Goal: Information Seeking & Learning: Learn about a topic

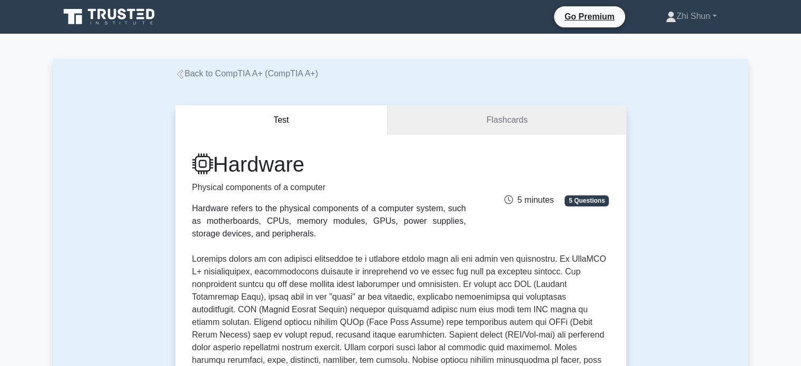
click at [248, 74] on link "Back to CompTIA A+ (CompTIA A+)" at bounding box center [246, 73] width 143 height 9
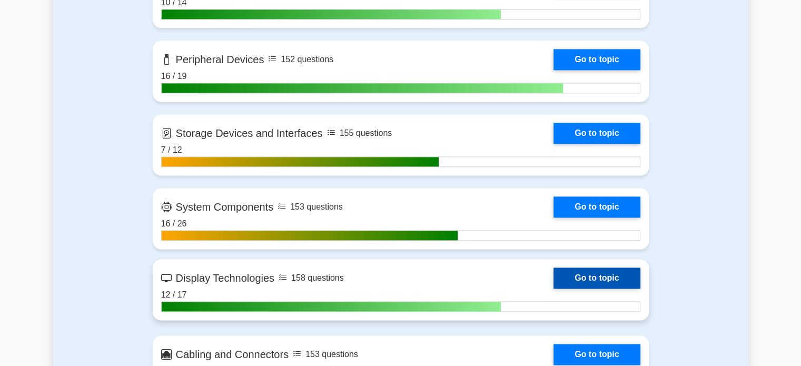
scroll to position [1211, 0]
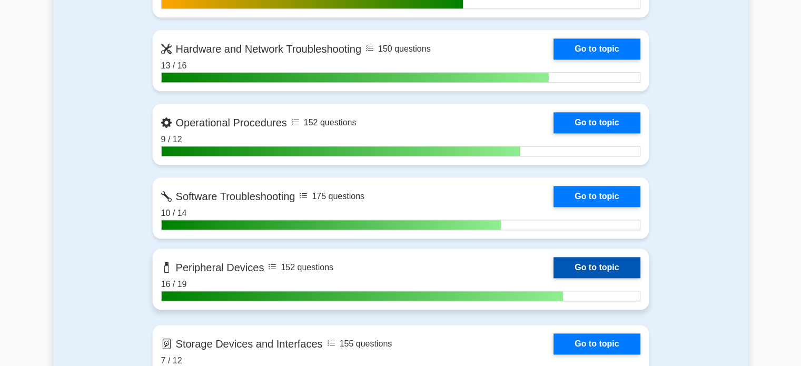
click at [553, 265] on link "Go to topic" at bounding box center [596, 267] width 86 height 21
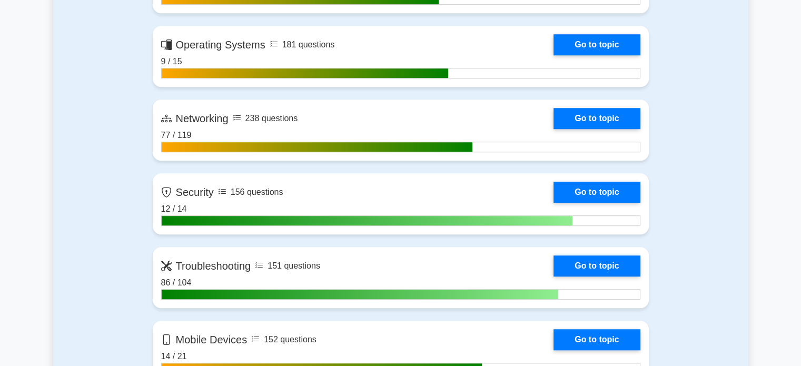
scroll to position [684, 0]
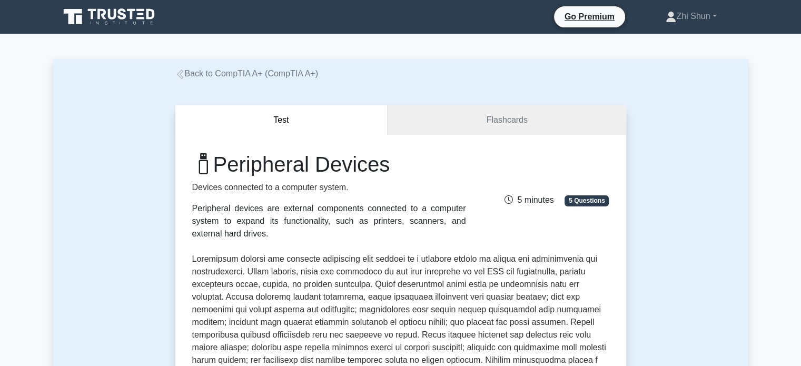
click at [184, 75] on icon at bounding box center [179, 73] width 9 height 9
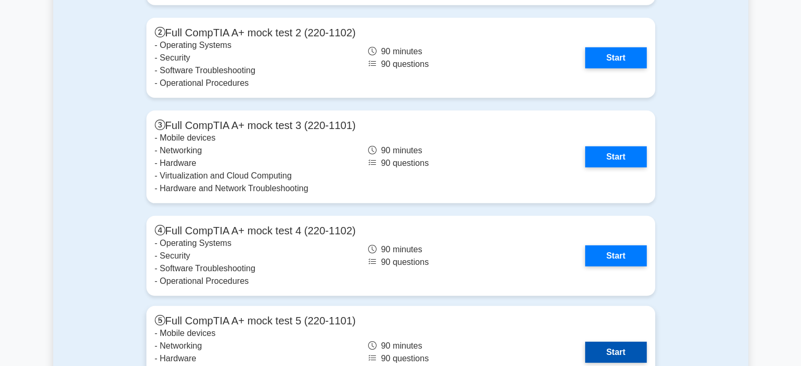
scroll to position [3106, 0]
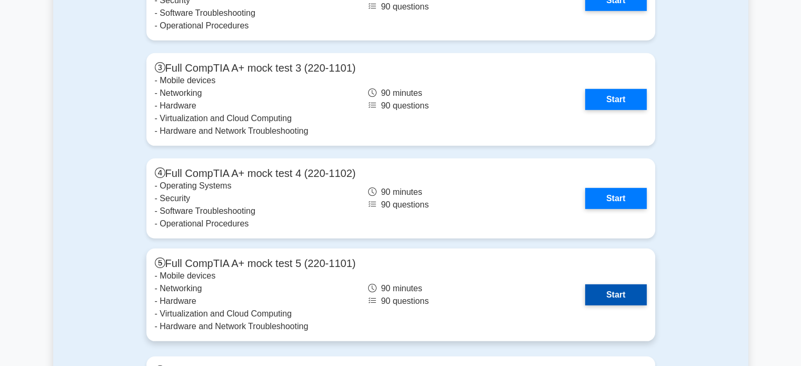
click at [585, 284] on link "Start" at bounding box center [615, 294] width 61 height 21
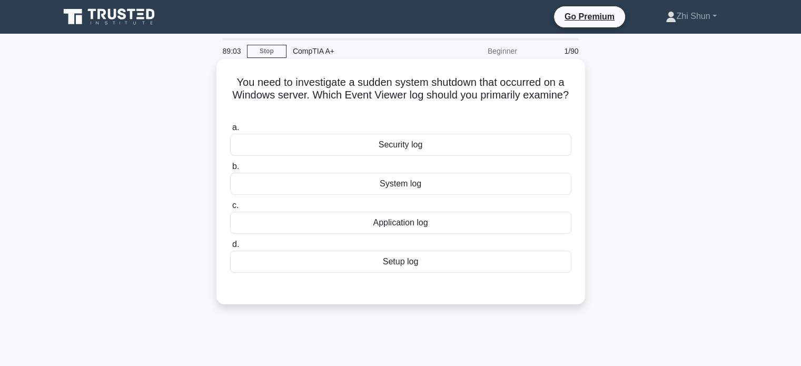
click at [406, 187] on div "System log" at bounding box center [400, 184] width 341 height 22
click at [230, 170] on input "b. System log" at bounding box center [230, 166] width 0 height 7
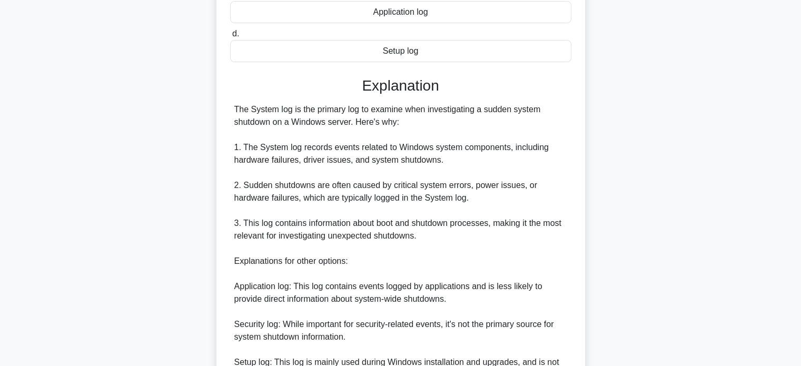
scroll to position [358, 0]
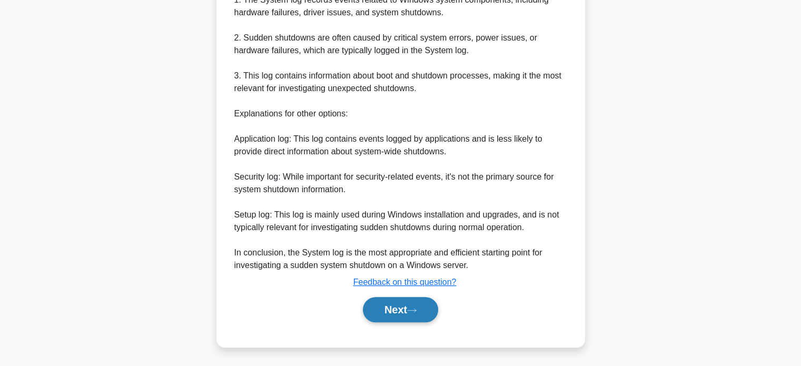
click at [394, 307] on button "Next" at bounding box center [400, 309] width 75 height 25
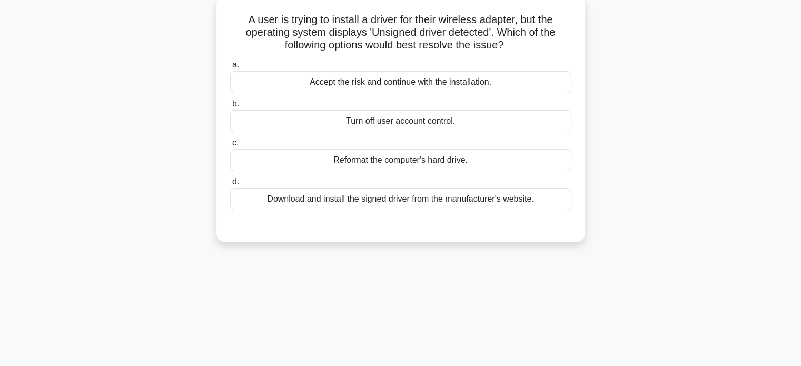
scroll to position [0, 0]
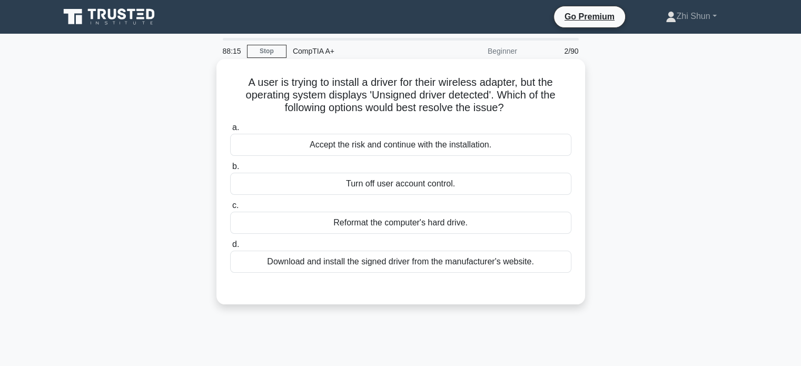
click at [452, 265] on div "Download and install the signed driver from the manufacturer's website." at bounding box center [400, 262] width 341 height 22
click at [230, 248] on input "d. Download and install the signed driver from the manufacturer's website." at bounding box center [230, 244] width 0 height 7
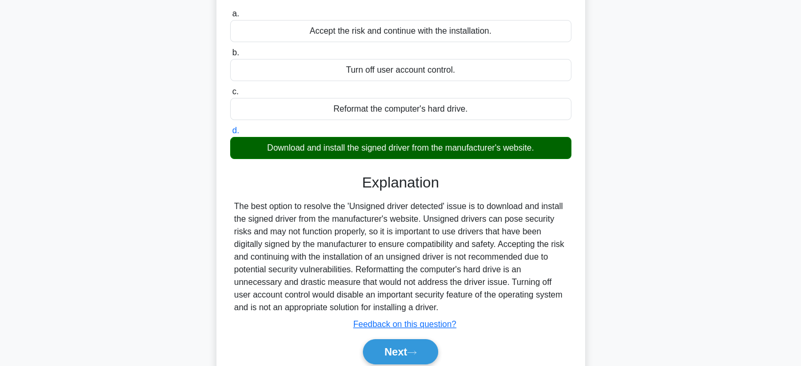
scroll to position [203, 0]
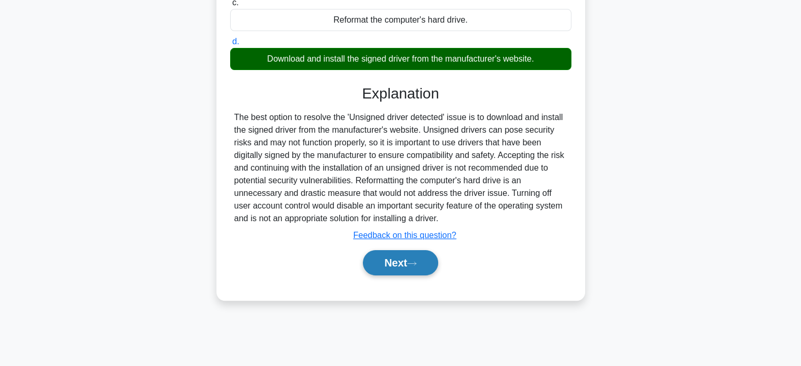
click at [414, 258] on button "Next" at bounding box center [400, 262] width 75 height 25
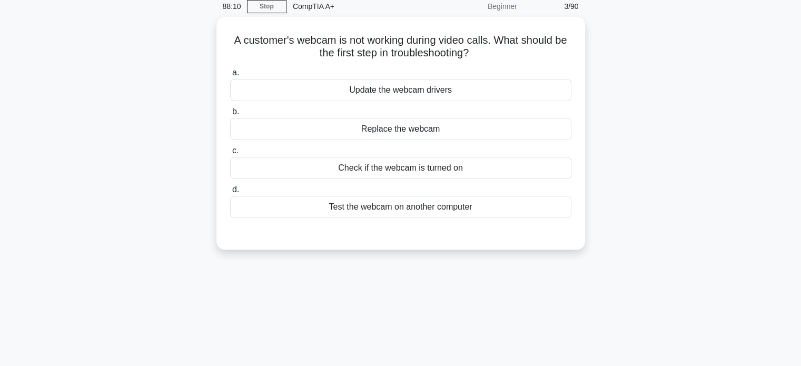
scroll to position [0, 0]
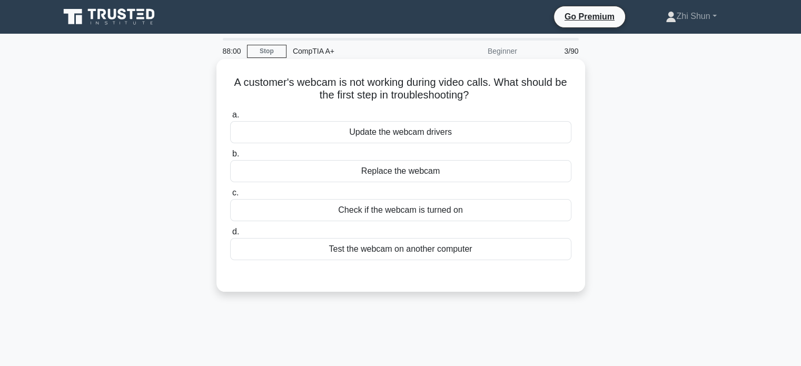
click at [407, 209] on div "Check if the webcam is turned on" at bounding box center [400, 210] width 341 height 22
click at [230, 196] on input "c. Check if the webcam is turned on" at bounding box center [230, 192] width 0 height 7
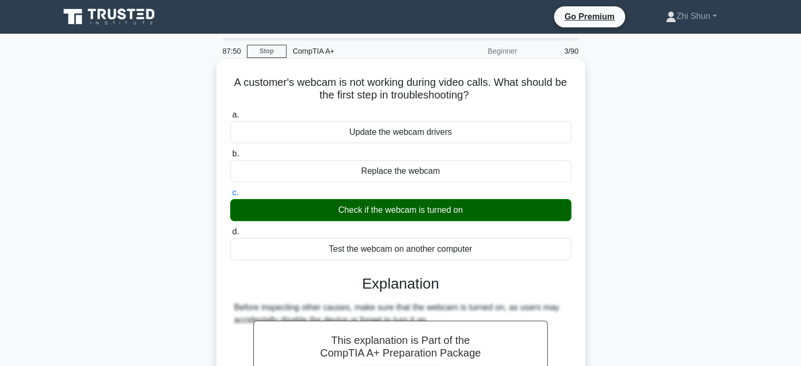
scroll to position [158, 0]
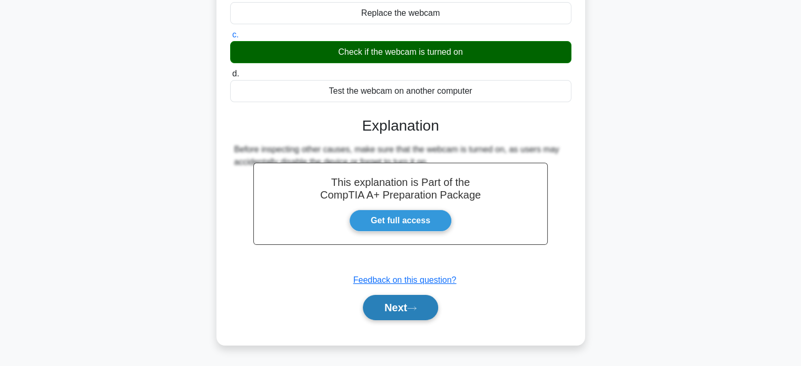
click at [417, 304] on button "Next" at bounding box center [400, 307] width 75 height 25
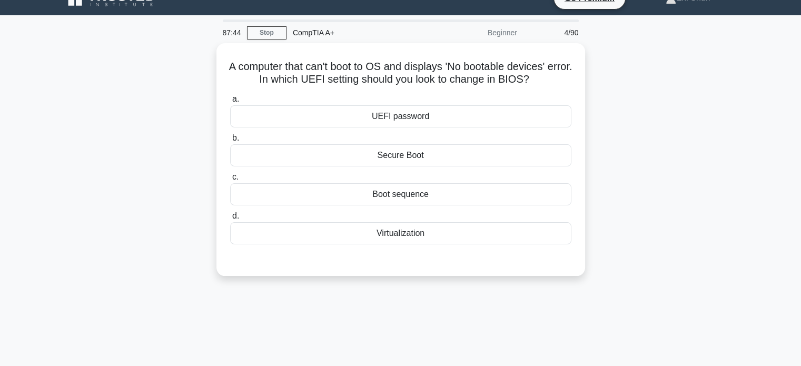
scroll to position [0, 0]
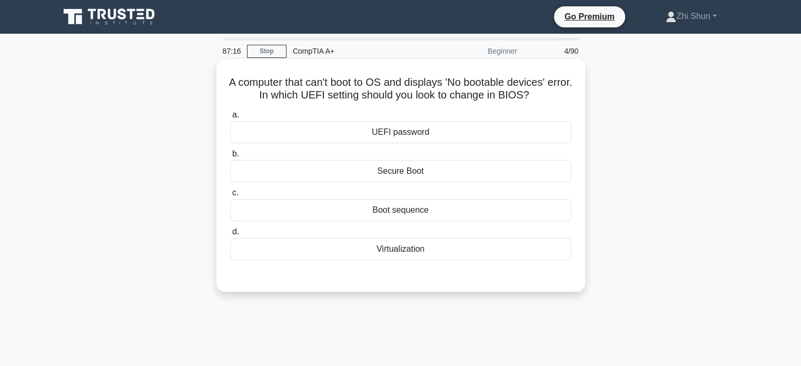
click at [438, 208] on div "Boot sequence" at bounding box center [400, 210] width 341 height 22
click at [230, 196] on input "c. Boot sequence" at bounding box center [230, 192] width 0 height 7
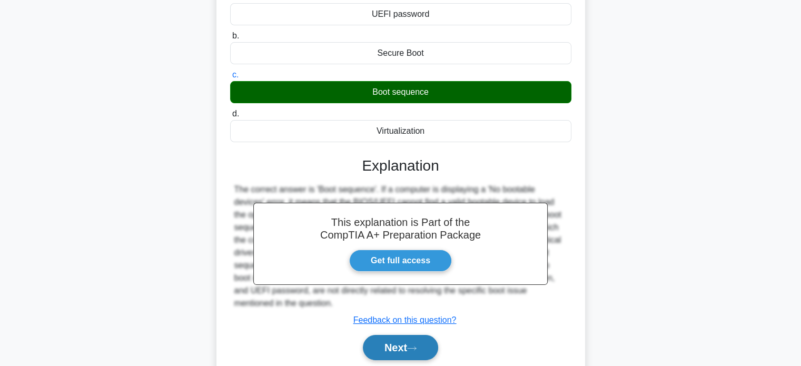
scroll to position [203, 0]
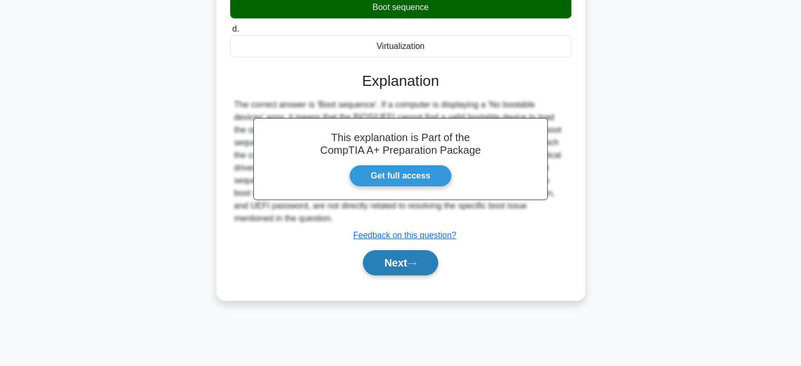
click at [410, 263] on button "Next" at bounding box center [400, 262] width 75 height 25
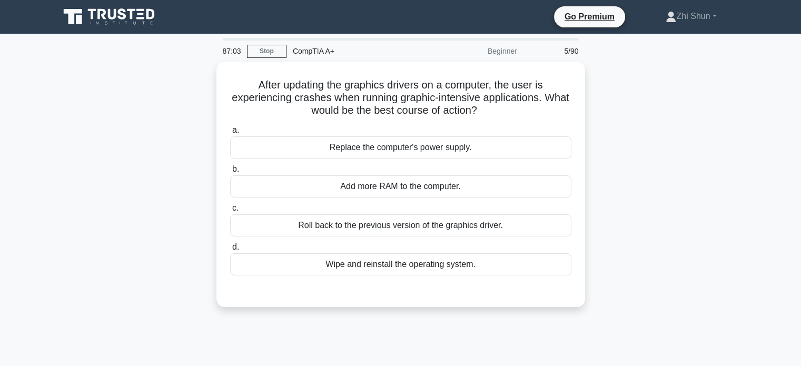
click at [410, 263] on div "Wipe and reinstall the operating system." at bounding box center [400, 264] width 341 height 22
click at [230, 251] on input "d. Wipe and reinstall the operating system." at bounding box center [230, 247] width 0 height 7
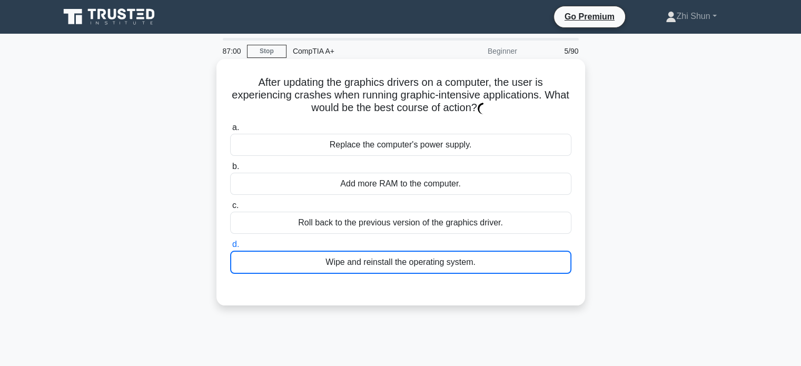
click at [427, 222] on div "Roll back to the previous version of the graphics driver." at bounding box center [400, 223] width 341 height 22
click at [230, 209] on input "c. Roll back to the previous version of the graphics driver." at bounding box center [230, 205] width 0 height 7
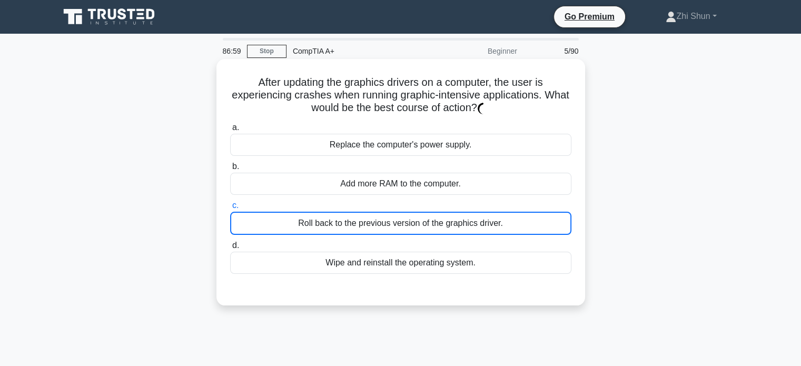
click at [427, 222] on div "Roll back to the previous version of the graphics driver." at bounding box center [400, 223] width 341 height 23
click at [230, 209] on input "c. Roll back to the previous version of the graphics driver." at bounding box center [230, 205] width 0 height 7
click at [427, 222] on div "Roll back to the previous version of the graphics driver." at bounding box center [400, 223] width 341 height 23
click at [230, 209] on input "c. Roll back to the previous version of the graphics driver." at bounding box center [230, 205] width 0 height 7
click at [427, 222] on div "Roll back to the previous version of the graphics driver." at bounding box center [400, 223] width 341 height 23
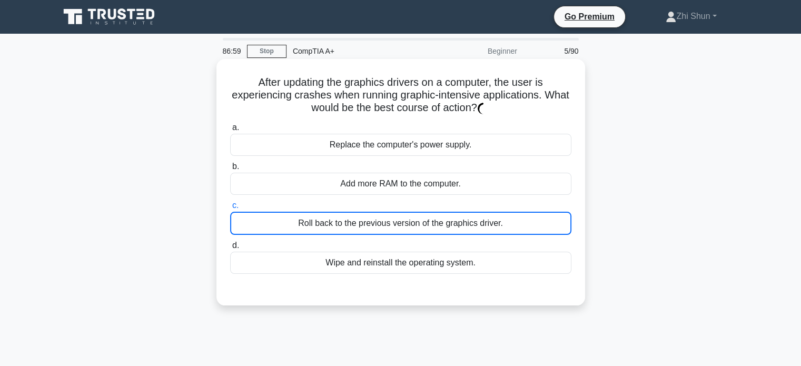
click at [230, 209] on input "c. Roll back to the previous version of the graphics driver." at bounding box center [230, 205] width 0 height 7
click at [427, 222] on div "Roll back to the previous version of the graphics driver." at bounding box center [400, 223] width 341 height 23
click at [230, 209] on input "c. Roll back to the previous version of the graphics driver." at bounding box center [230, 205] width 0 height 7
click at [466, 226] on div "Roll back to the previous version of the graphics driver." at bounding box center [400, 223] width 341 height 23
click at [230, 209] on input "c. Roll back to the previous version of the graphics driver." at bounding box center [230, 205] width 0 height 7
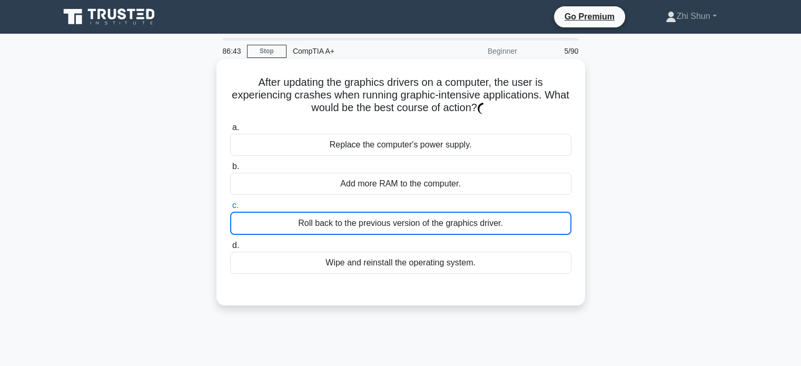
click at [394, 224] on div "Roll back to the previous version of the graphics driver." at bounding box center [400, 223] width 341 height 23
click at [230, 209] on input "c. Roll back to the previous version of the graphics driver." at bounding box center [230, 205] width 0 height 7
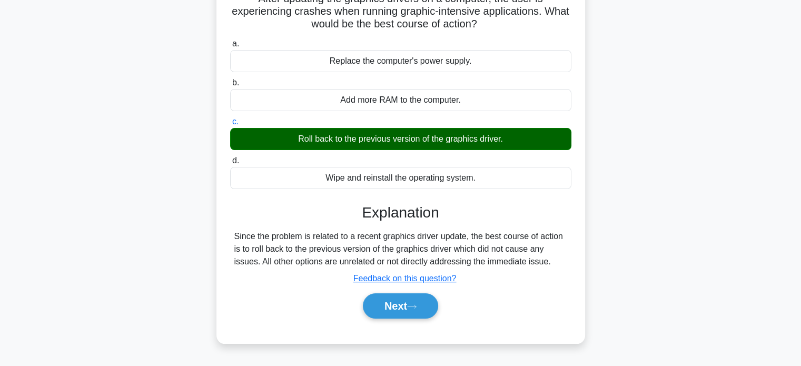
scroll to position [158, 0]
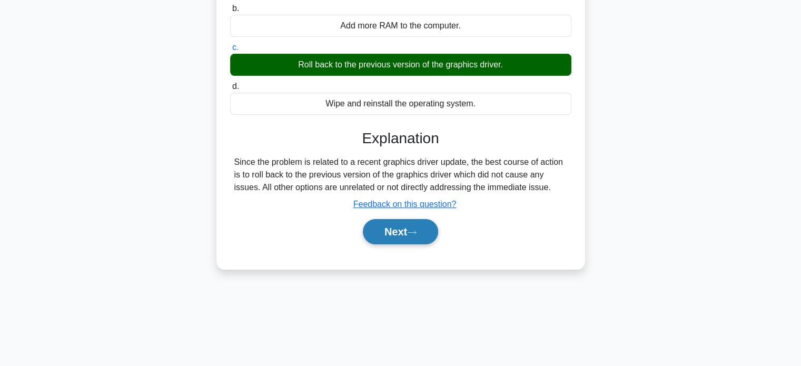
click at [396, 235] on button "Next" at bounding box center [400, 231] width 75 height 25
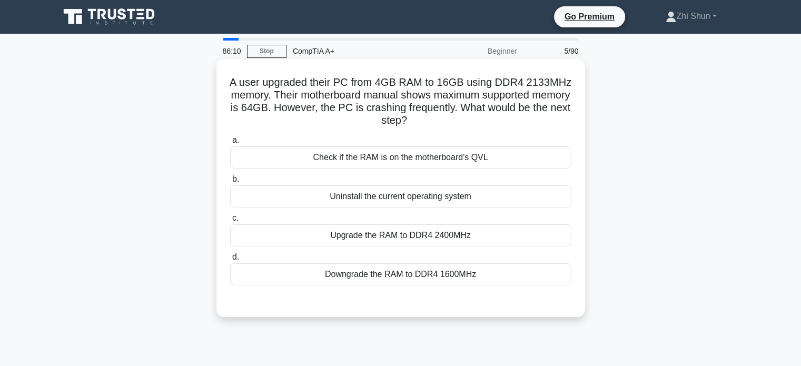
click at [423, 273] on div "Downgrade the RAM to DDR4 1600MHz" at bounding box center [400, 274] width 341 height 22
click at [230, 261] on input "d. Downgrade the RAM to DDR4 1600MHz" at bounding box center [230, 257] width 0 height 7
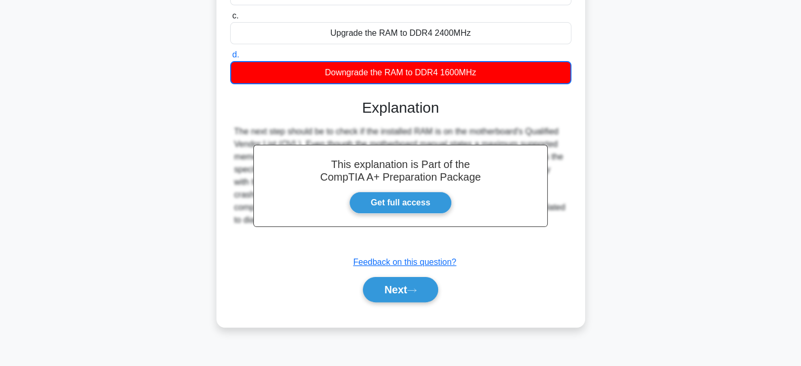
scroll to position [203, 0]
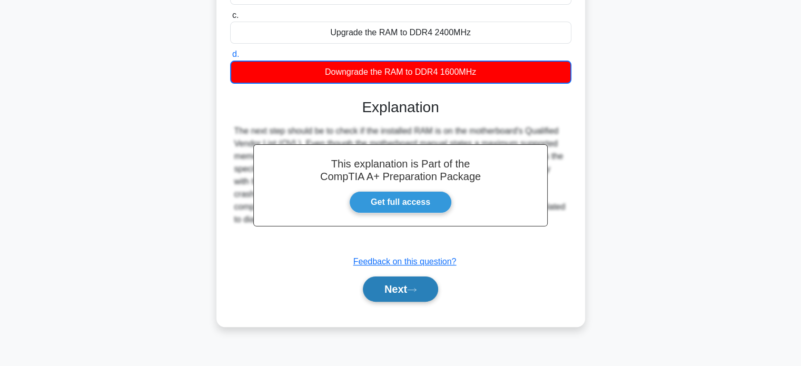
click at [425, 285] on button "Next" at bounding box center [400, 288] width 75 height 25
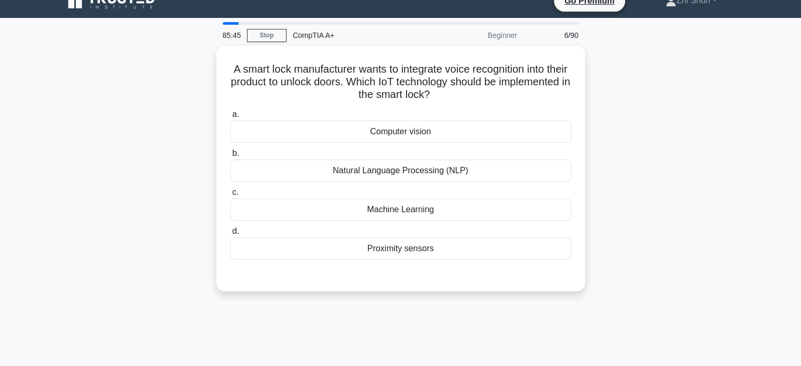
scroll to position [0, 0]
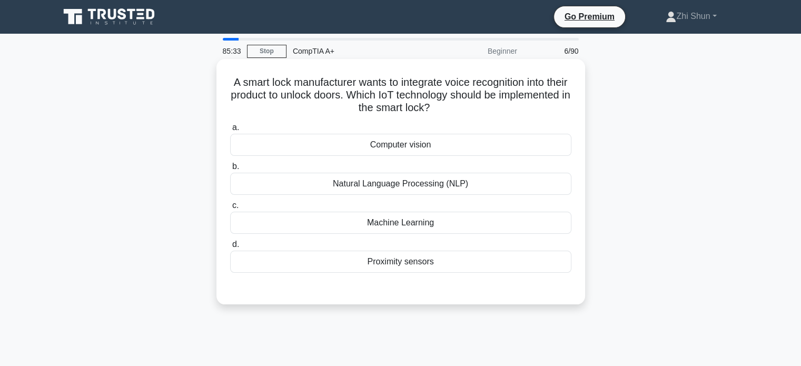
click at [415, 185] on div "Natural Language Processing (NLP)" at bounding box center [400, 184] width 341 height 22
click at [230, 170] on input "b. Natural Language Processing (NLP)" at bounding box center [230, 166] width 0 height 7
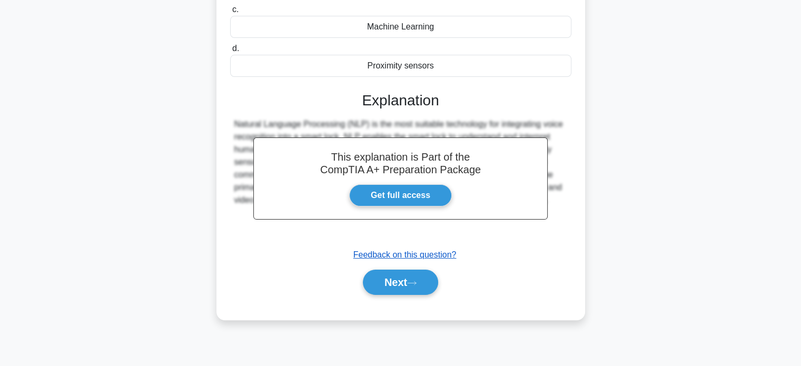
scroll to position [203, 0]
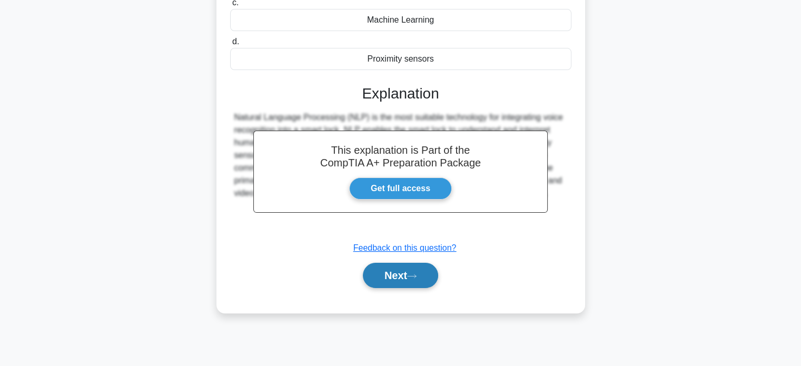
click at [396, 279] on button "Next" at bounding box center [400, 275] width 75 height 25
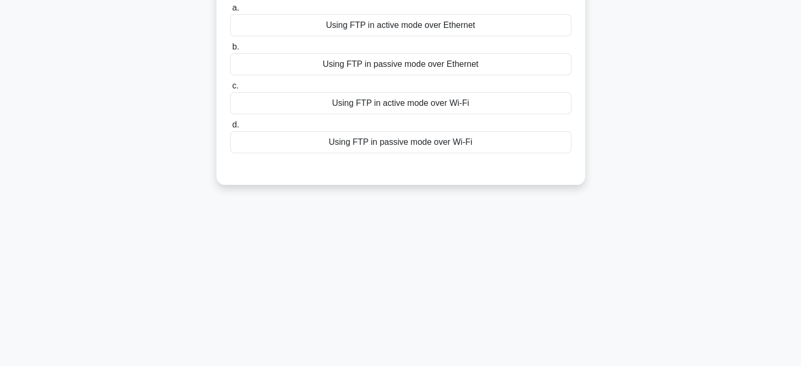
scroll to position [0, 0]
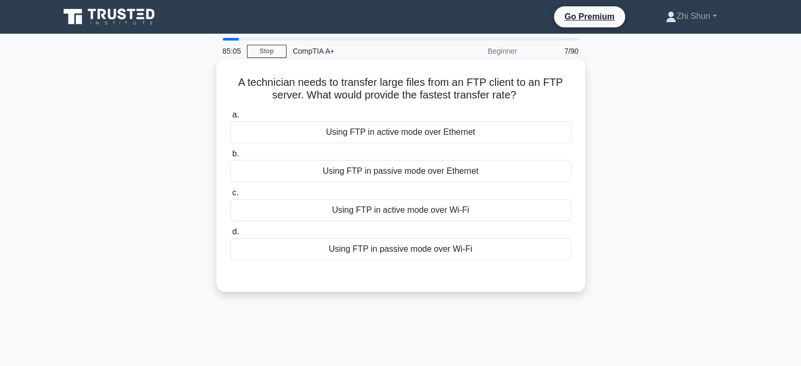
click at [376, 130] on div "Using FTP in active mode over Ethernet" at bounding box center [400, 132] width 341 height 22
click at [230, 118] on input "a. Using FTP in active mode over Ethernet" at bounding box center [230, 115] width 0 height 7
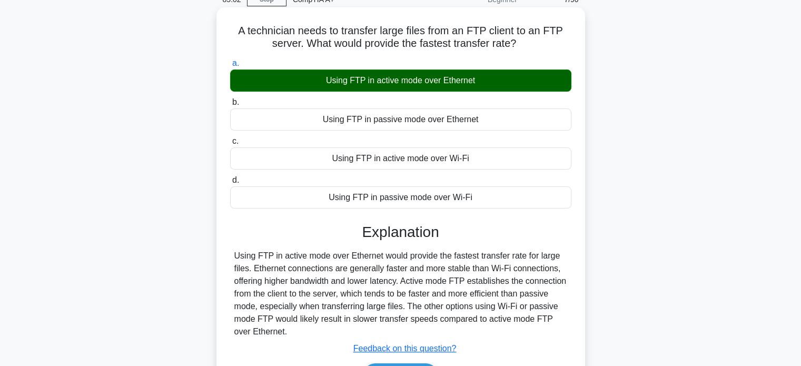
scroll to position [105, 0]
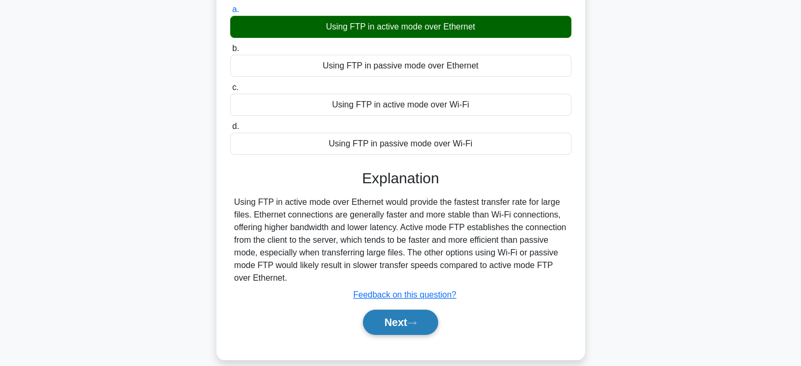
click at [397, 326] on button "Next" at bounding box center [400, 321] width 75 height 25
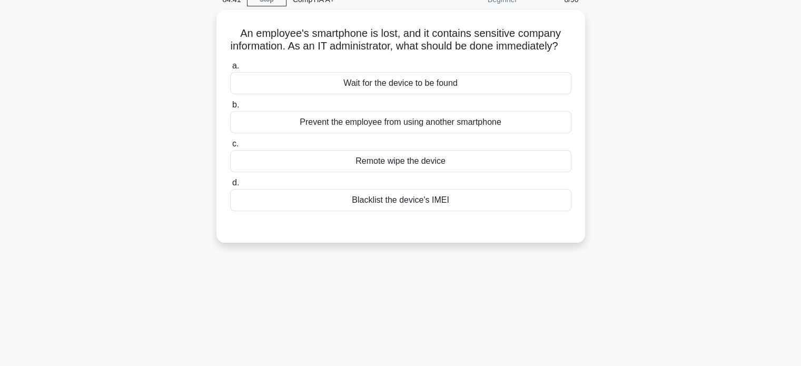
scroll to position [0, 0]
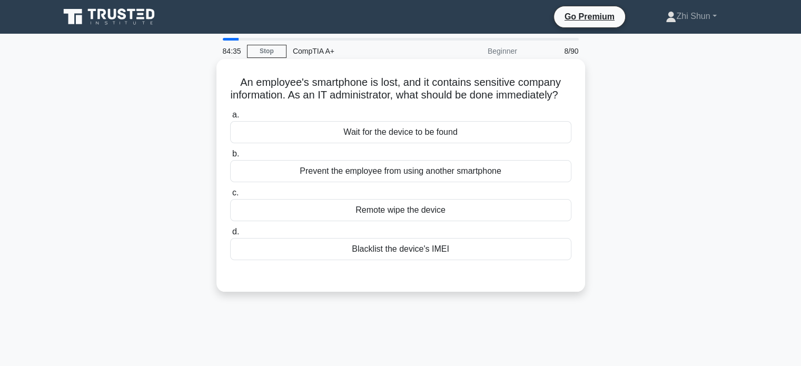
click at [426, 221] on div "Remote wipe the device" at bounding box center [400, 210] width 341 height 22
click at [230, 196] on input "c. Remote wipe the device" at bounding box center [230, 192] width 0 height 7
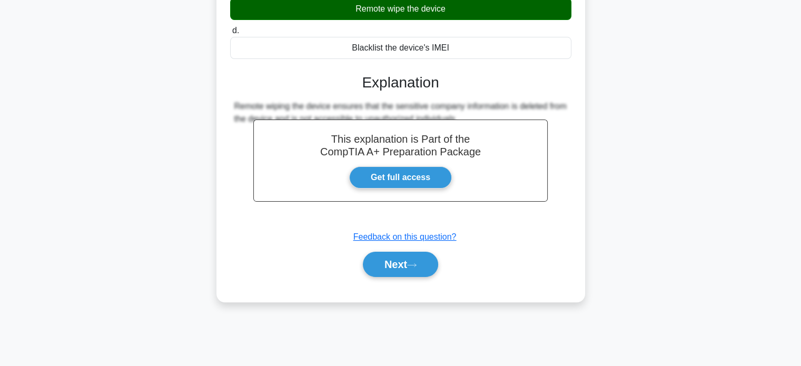
scroll to position [203, 0]
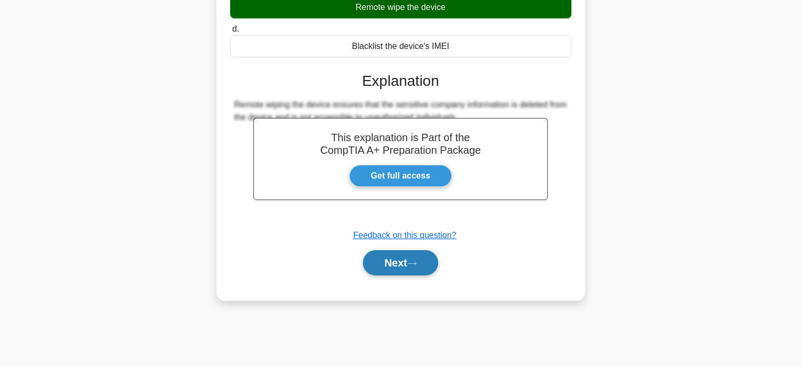
click at [402, 269] on button "Next" at bounding box center [400, 262] width 75 height 25
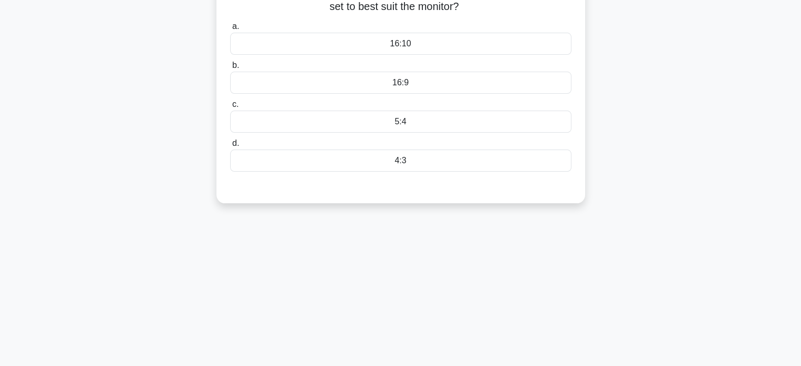
scroll to position [0, 0]
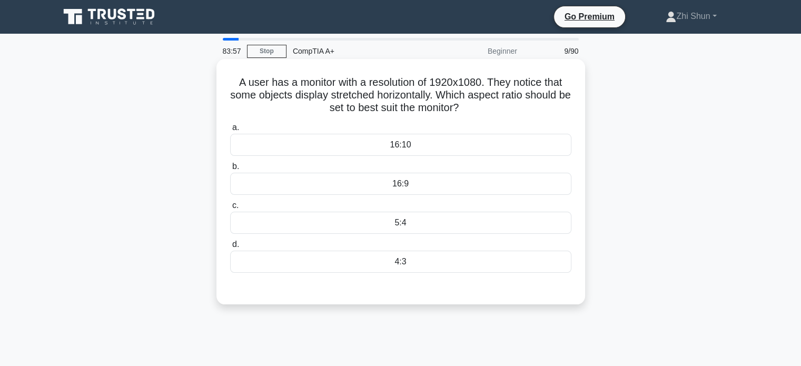
click at [449, 181] on div "16:9" at bounding box center [400, 184] width 341 height 22
click at [230, 170] on input "b. 16:9" at bounding box center [230, 166] width 0 height 7
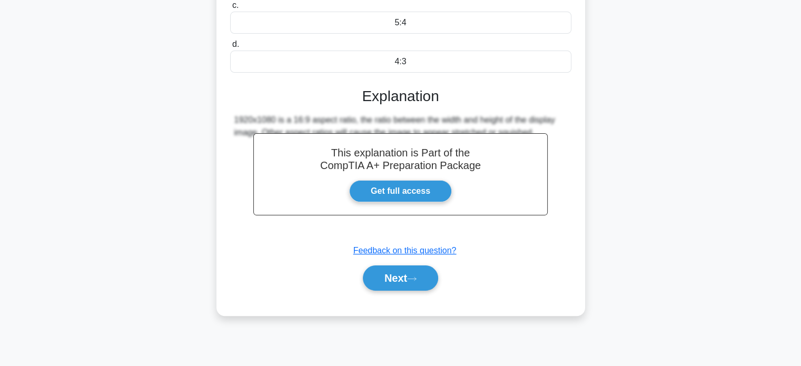
scroll to position [203, 0]
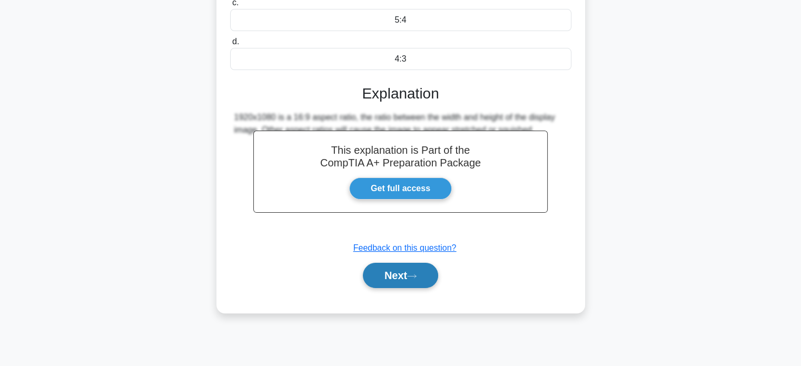
click at [432, 278] on button "Next" at bounding box center [400, 275] width 75 height 25
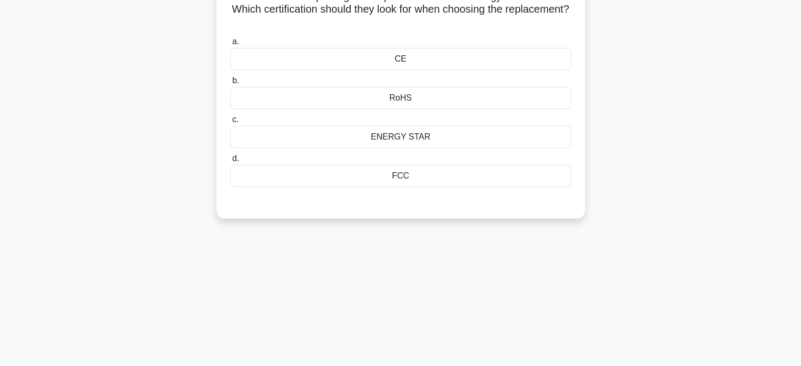
scroll to position [0, 0]
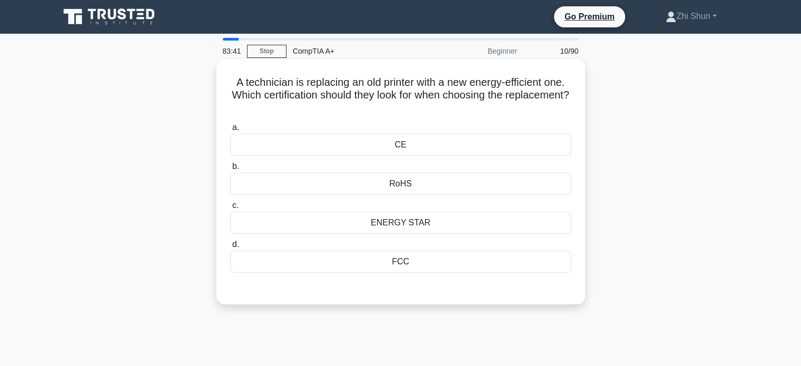
click at [438, 221] on div "ENERGY STAR" at bounding box center [400, 223] width 341 height 22
click at [230, 209] on input "c. ENERGY STAR" at bounding box center [230, 205] width 0 height 7
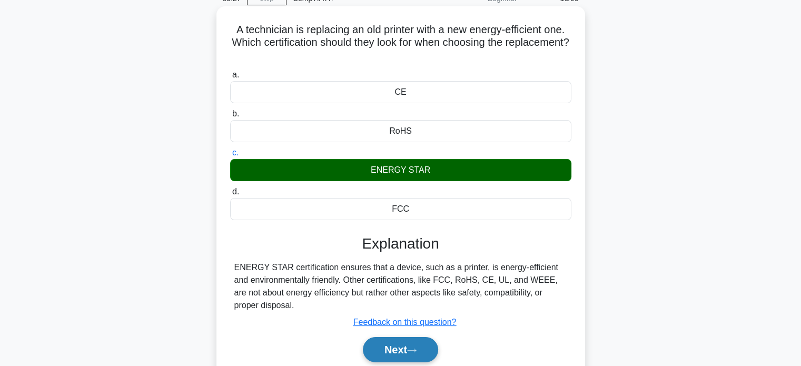
scroll to position [203, 0]
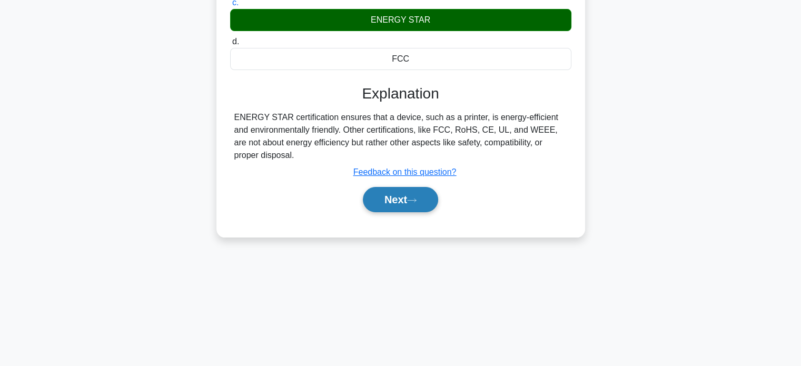
click at [427, 196] on button "Next" at bounding box center [400, 199] width 75 height 25
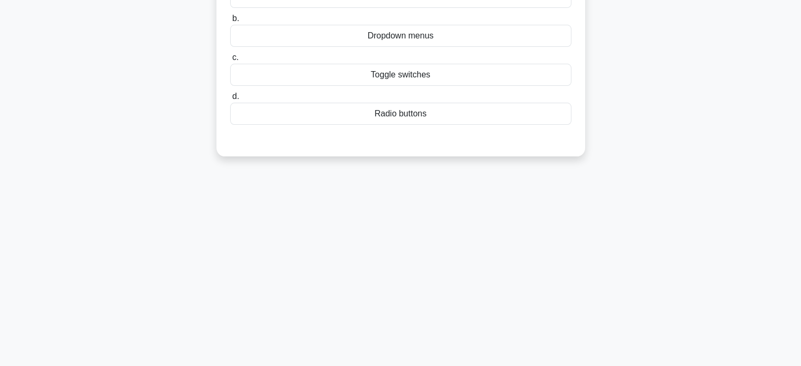
scroll to position [0, 0]
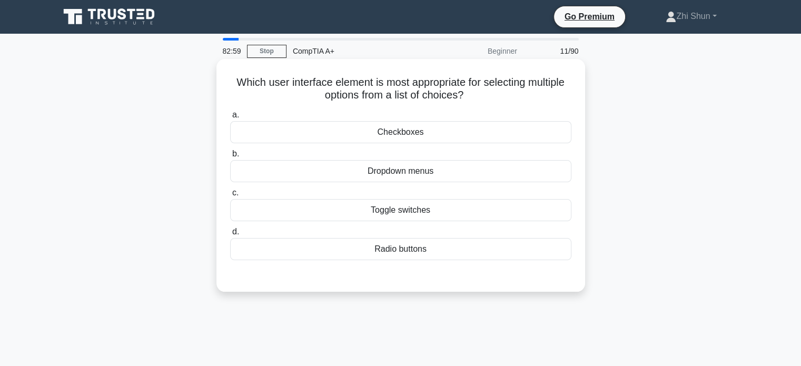
click at [442, 135] on div "Checkboxes" at bounding box center [400, 132] width 341 height 22
click at [230, 118] on input "a. Checkboxes" at bounding box center [230, 115] width 0 height 7
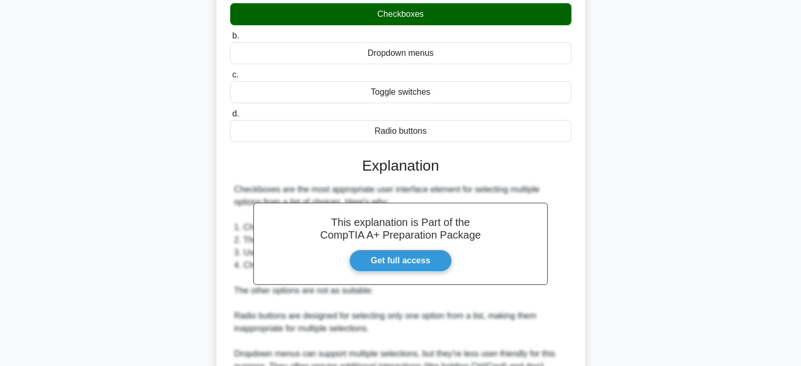
scroll to position [263, 0]
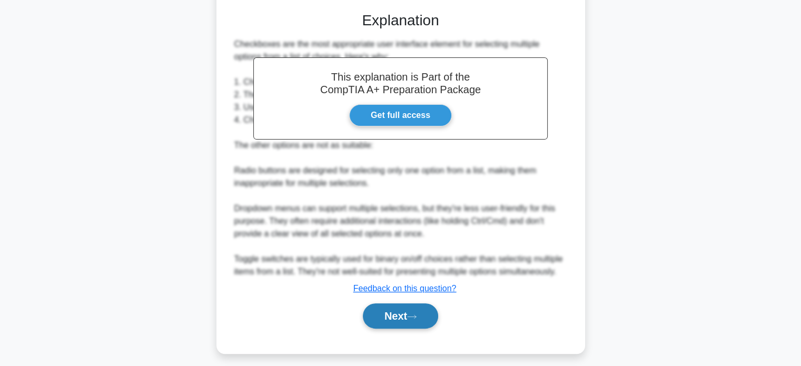
click at [370, 313] on button "Next" at bounding box center [400, 315] width 75 height 25
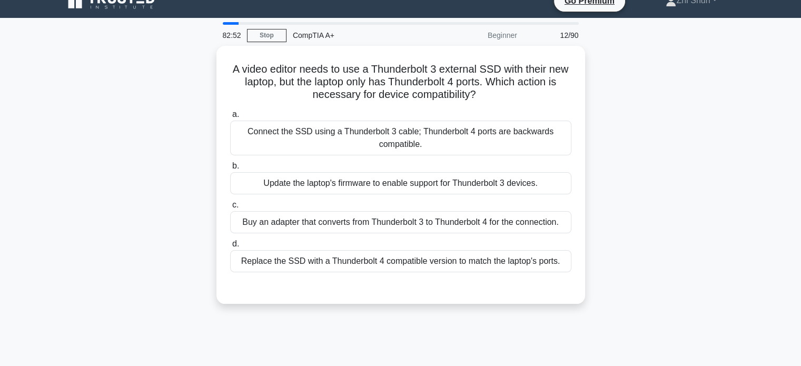
scroll to position [0, 0]
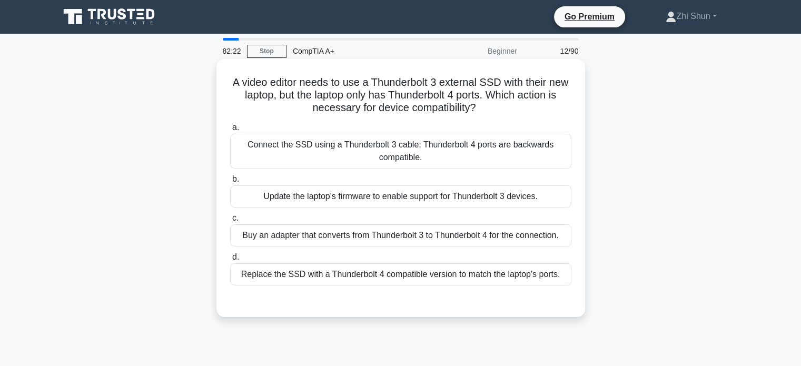
click at [532, 144] on div "Connect the SSD using a Thunderbolt 3 cable; Thunderbolt 4 ports are backwards …" at bounding box center [400, 151] width 341 height 35
click at [230, 131] on input "a. Connect the SSD using a Thunderbolt 3 cable; Thunderbolt 4 ports are backwar…" at bounding box center [230, 127] width 0 height 7
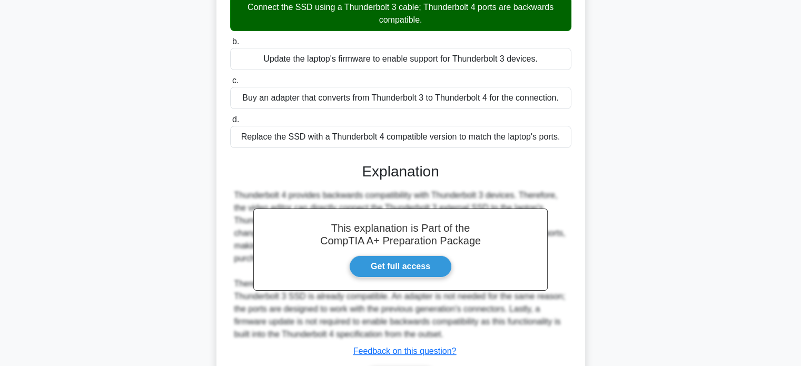
scroll to position [206, 0]
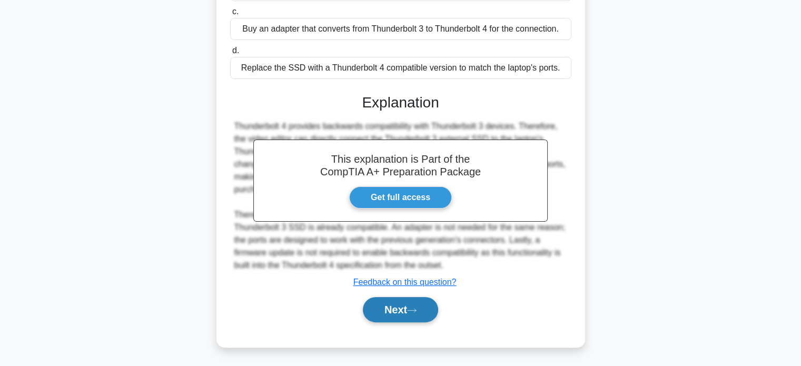
click at [379, 299] on button "Next" at bounding box center [400, 309] width 75 height 25
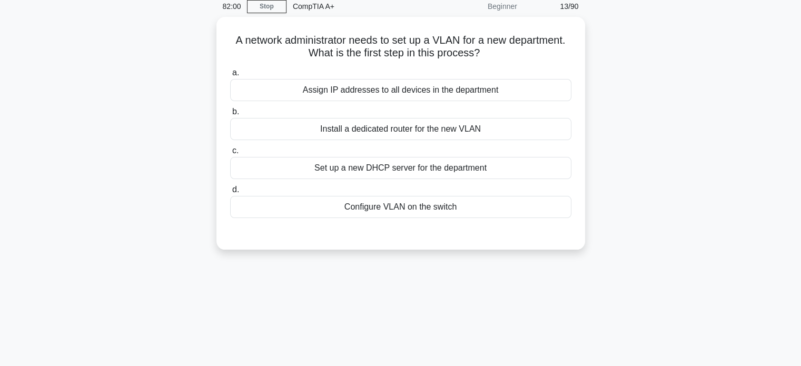
scroll to position [0, 0]
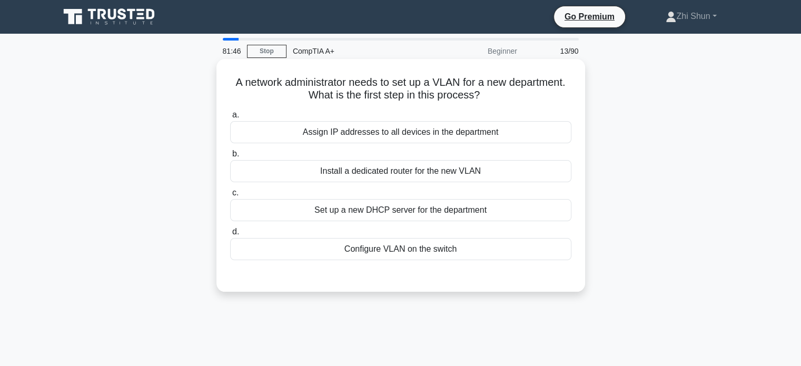
click at [478, 252] on div "Configure VLAN on the switch" at bounding box center [400, 249] width 341 height 22
click at [230, 235] on input "d. Configure VLAN on the switch" at bounding box center [230, 231] width 0 height 7
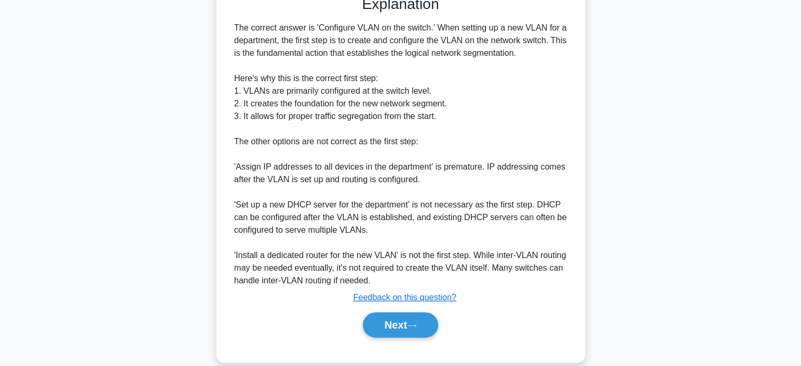
scroll to position [295, 0]
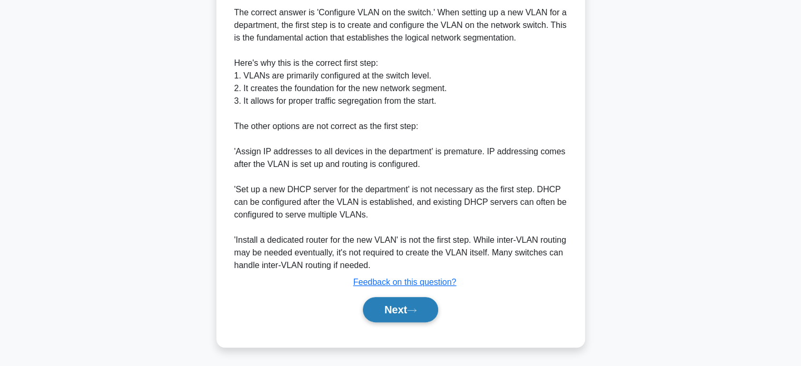
click at [394, 305] on button "Next" at bounding box center [400, 309] width 75 height 25
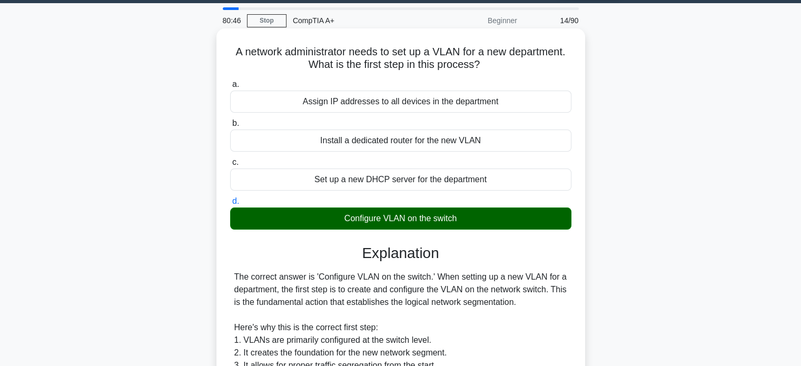
scroll to position [0, 0]
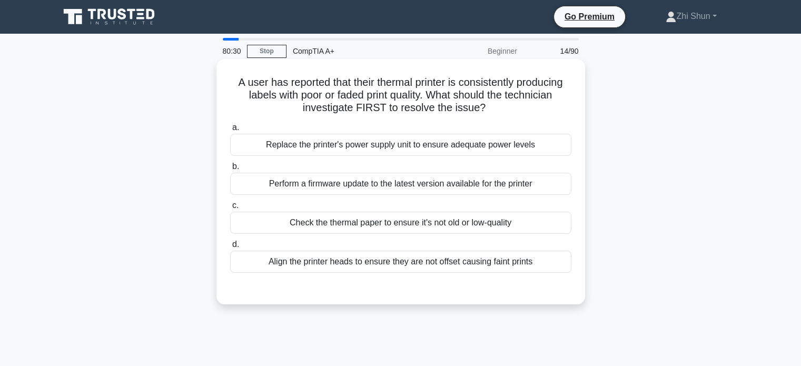
click at [482, 262] on div "Align the printer heads to ensure they are not offset causing faint prints" at bounding box center [400, 262] width 341 height 22
click at [230, 248] on input "d. Align the printer heads to ensure they are not offset causing faint prints" at bounding box center [230, 244] width 0 height 7
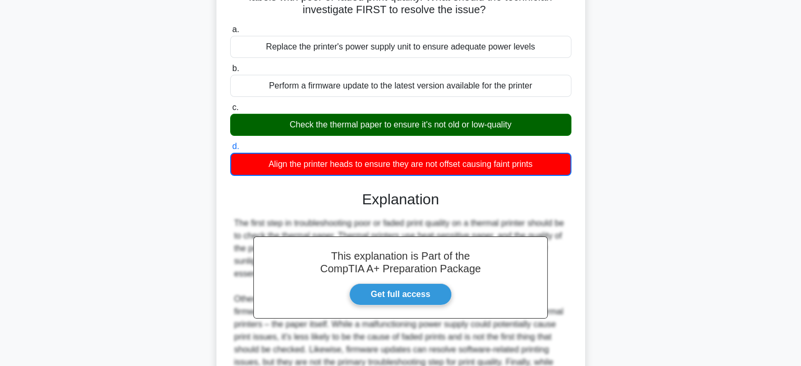
scroll to position [211, 0]
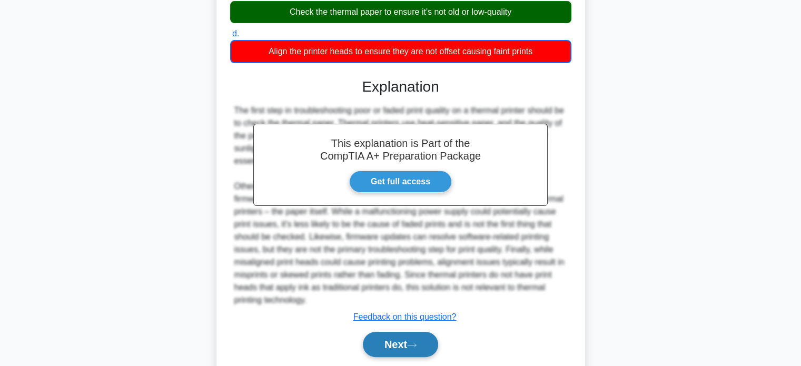
click at [398, 336] on button "Next" at bounding box center [400, 344] width 75 height 25
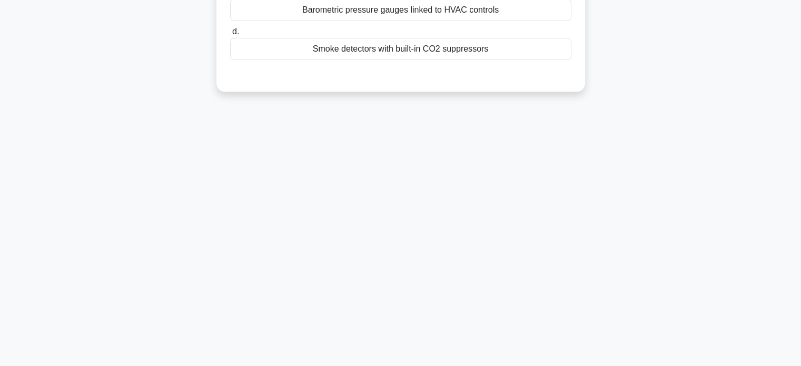
scroll to position [0, 0]
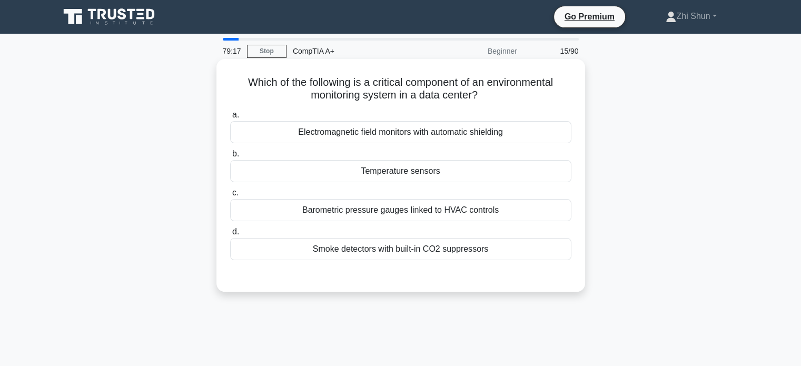
click at [445, 176] on div "Temperature sensors" at bounding box center [400, 171] width 341 height 22
click at [230, 157] on input "b. Temperature sensors" at bounding box center [230, 154] width 0 height 7
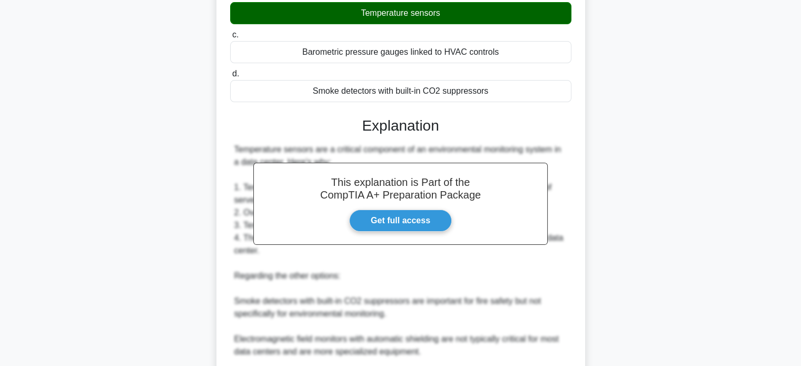
scroll to position [282, 0]
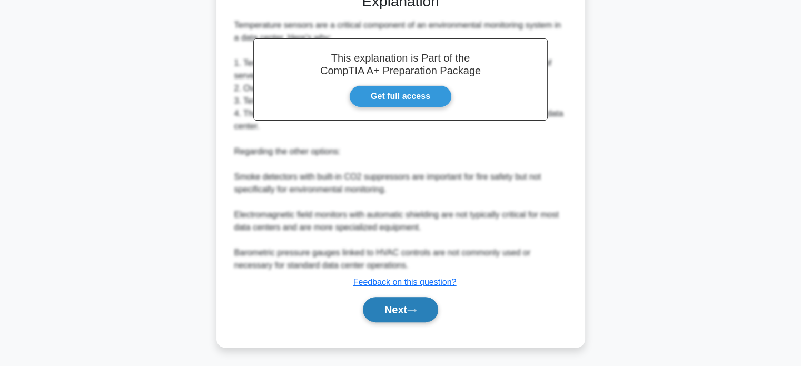
click at [408, 300] on button "Next" at bounding box center [400, 309] width 75 height 25
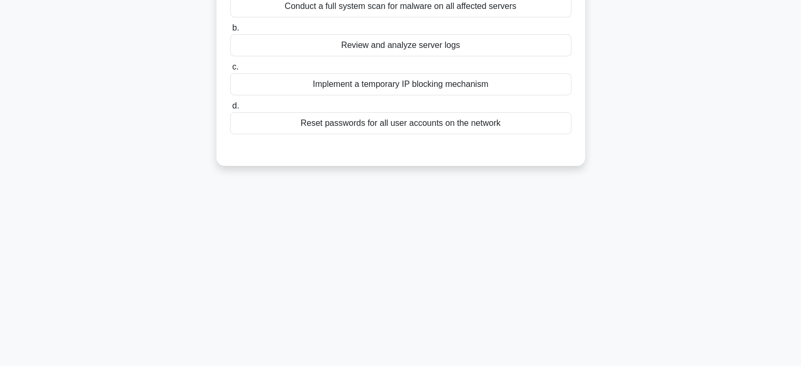
scroll to position [0, 0]
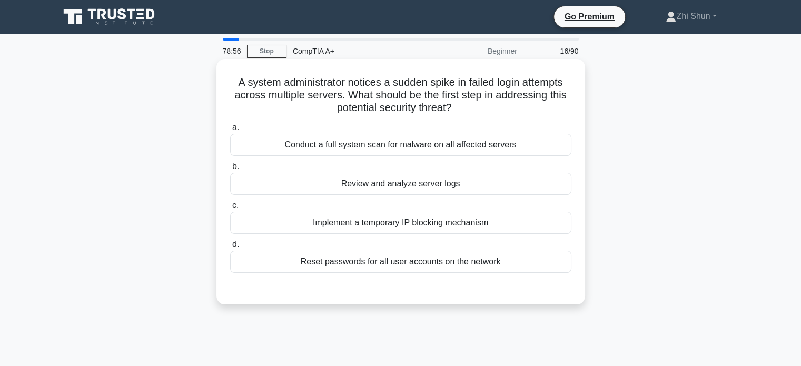
click at [452, 183] on div "Review and analyze server logs" at bounding box center [400, 184] width 341 height 22
click at [230, 170] on input "b. Review and analyze server logs" at bounding box center [230, 166] width 0 height 7
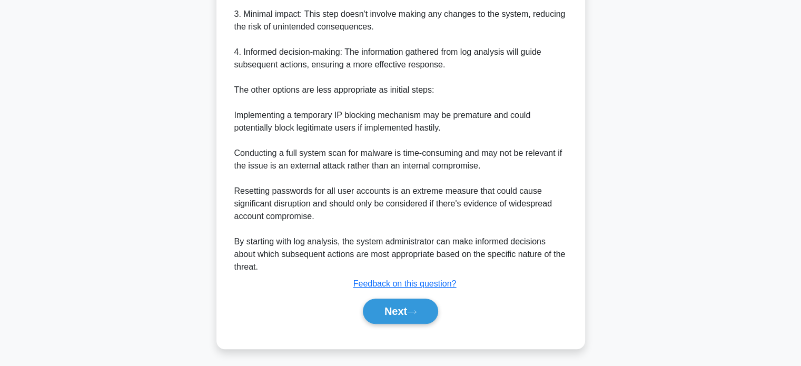
scroll to position [434, 0]
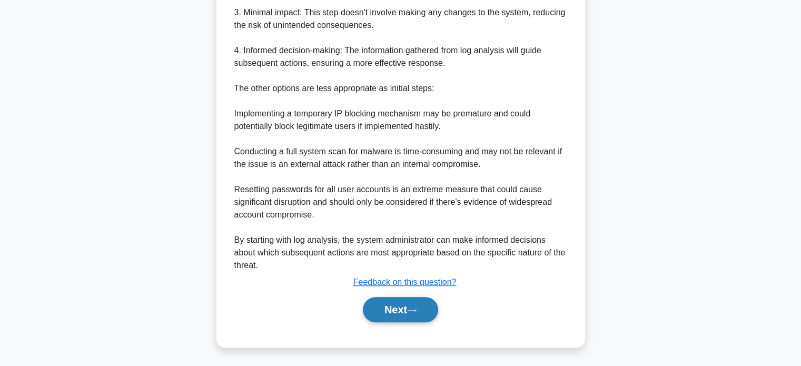
click at [416, 307] on icon at bounding box center [411, 310] width 9 height 6
click at [408, 311] on button "Next" at bounding box center [400, 309] width 75 height 25
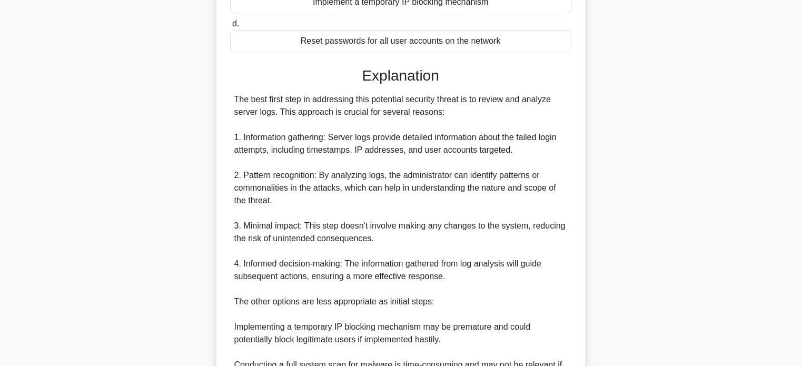
scroll to position [65, 0]
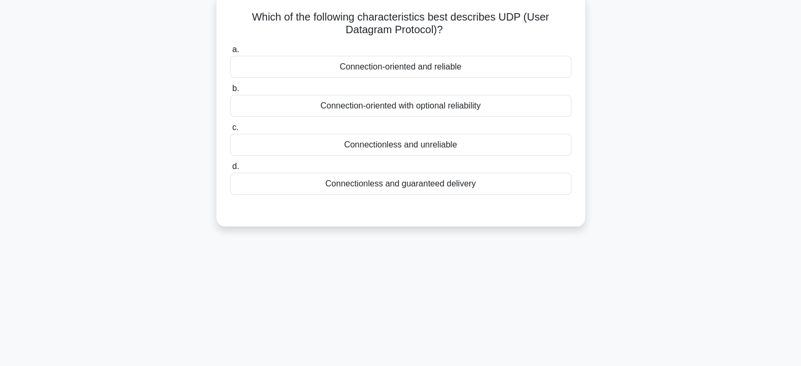
click at [444, 145] on div "Connectionless and unreliable" at bounding box center [400, 145] width 341 height 22
click at [230, 131] on input "c. Connectionless and unreliable" at bounding box center [230, 127] width 0 height 7
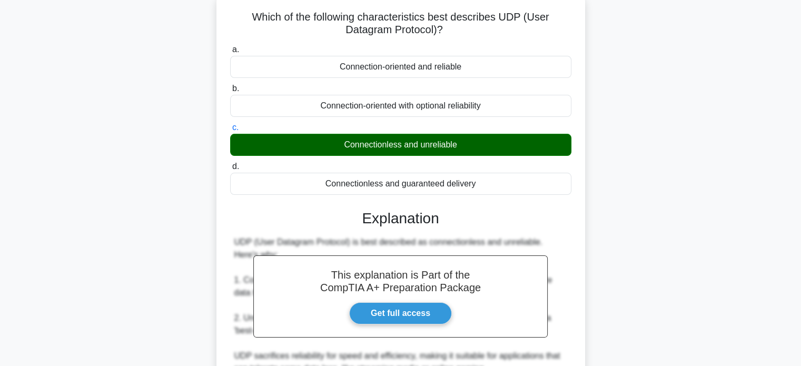
click at [432, 107] on div "Connection-oriented with optional reliability" at bounding box center [400, 106] width 341 height 22
click at [230, 92] on input "b. Connection-oriented with optional reliability" at bounding box center [230, 88] width 0 height 7
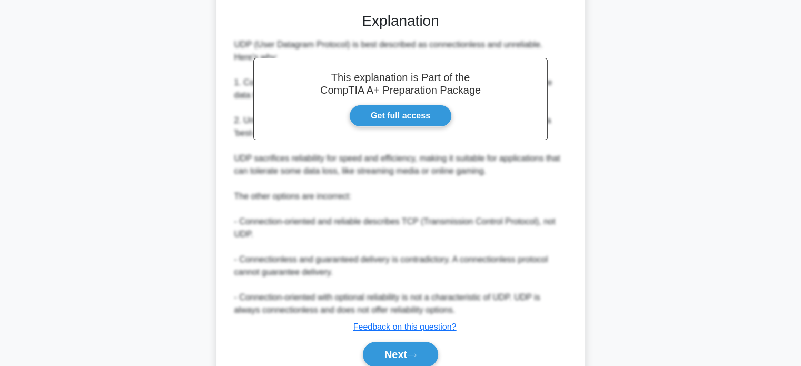
scroll to position [308, 0]
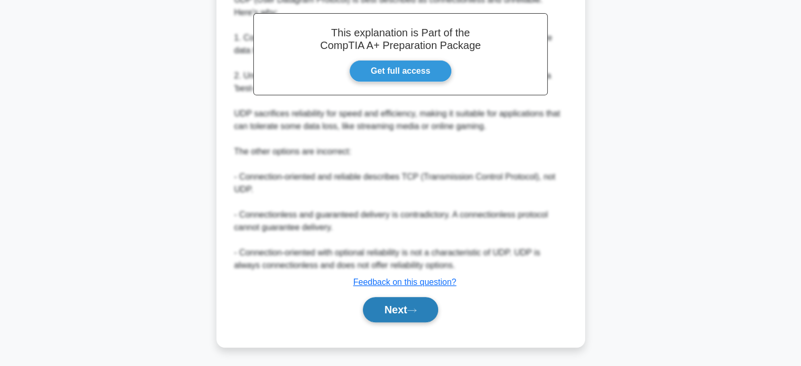
click at [391, 300] on button "Next" at bounding box center [400, 309] width 75 height 25
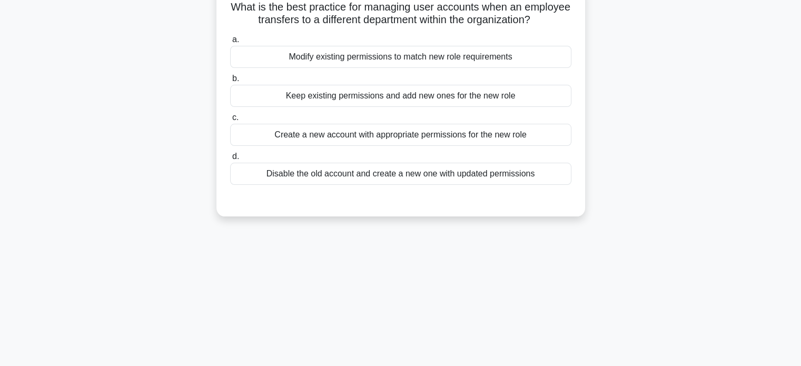
scroll to position [0, 0]
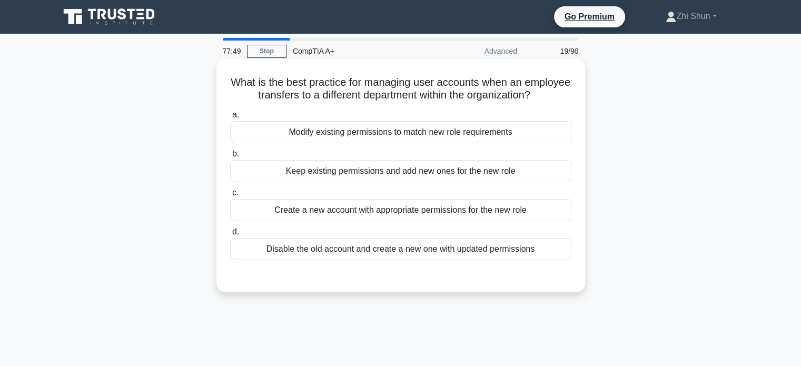
click at [530, 260] on div "Disable the old account and create a new one with updated permissions" at bounding box center [400, 249] width 341 height 22
click at [230, 235] on input "d. Disable the old account and create a new one with updated permissions" at bounding box center [230, 231] width 0 height 7
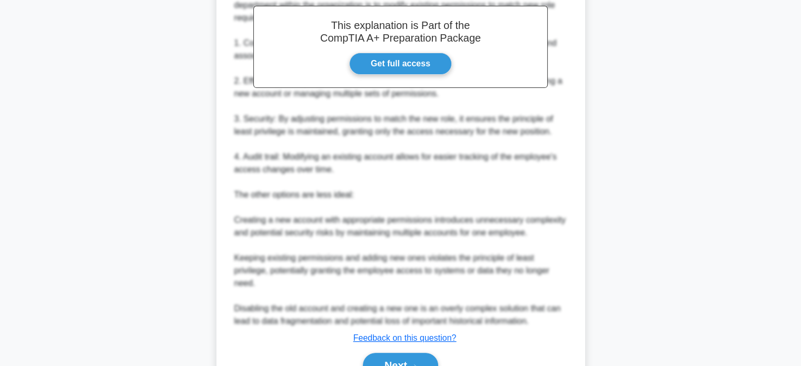
scroll to position [384, 0]
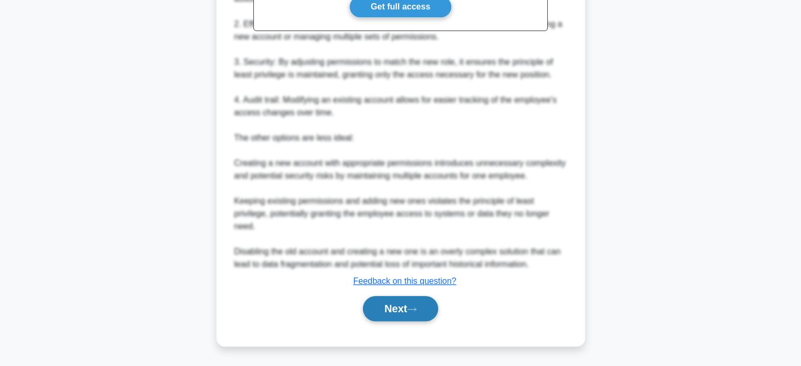
click at [396, 306] on button "Next" at bounding box center [400, 308] width 75 height 25
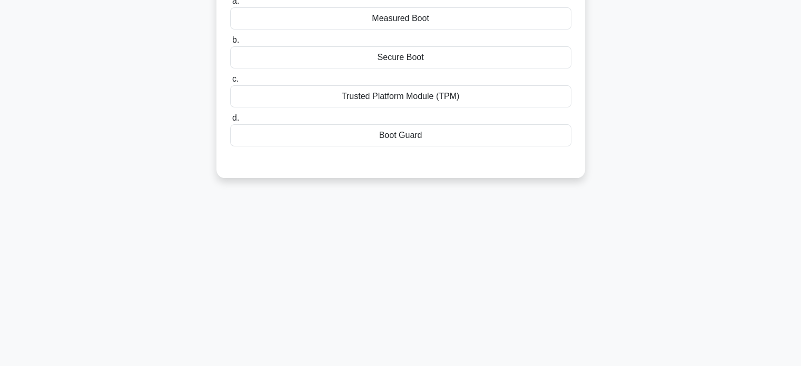
scroll to position [0, 0]
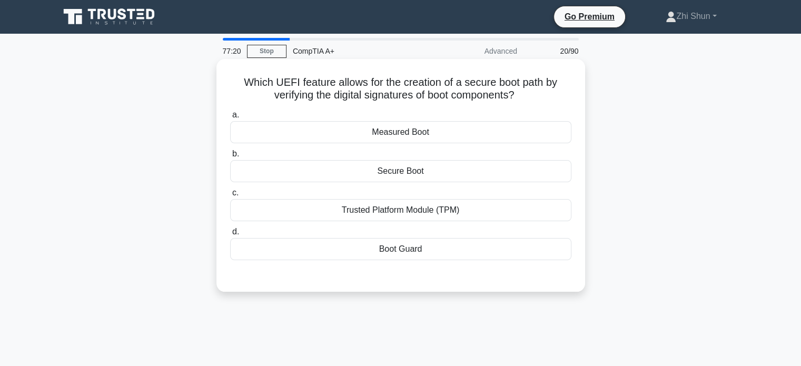
click at [463, 169] on div "Secure Boot" at bounding box center [400, 171] width 341 height 22
click at [230, 157] on input "b. Secure Boot" at bounding box center [230, 154] width 0 height 7
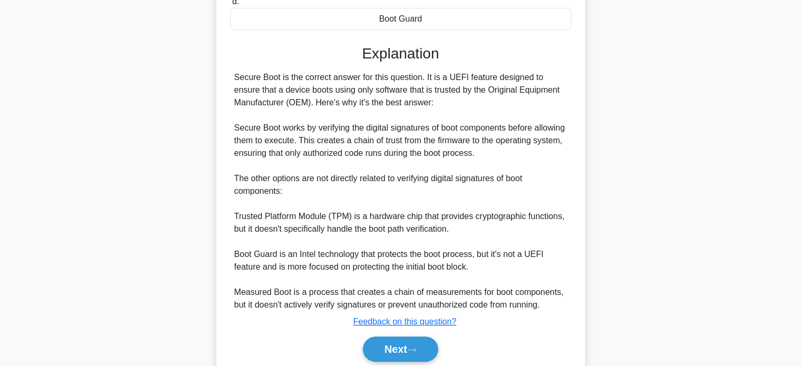
scroll to position [269, 0]
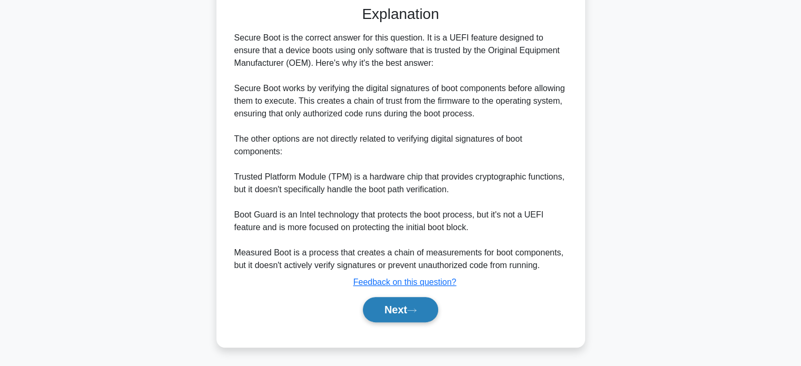
click at [394, 309] on button "Next" at bounding box center [400, 309] width 75 height 25
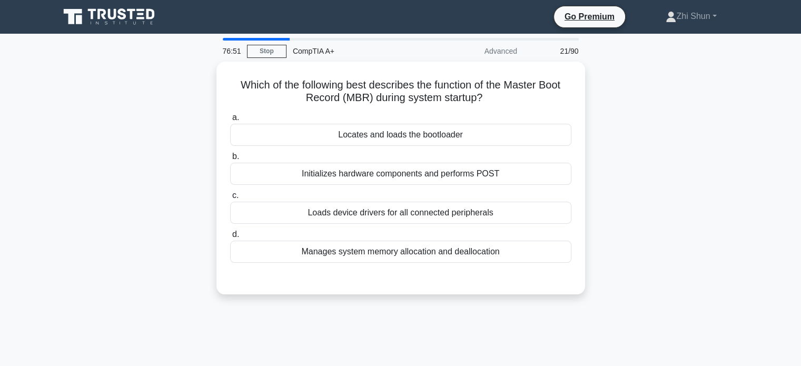
scroll to position [0, 0]
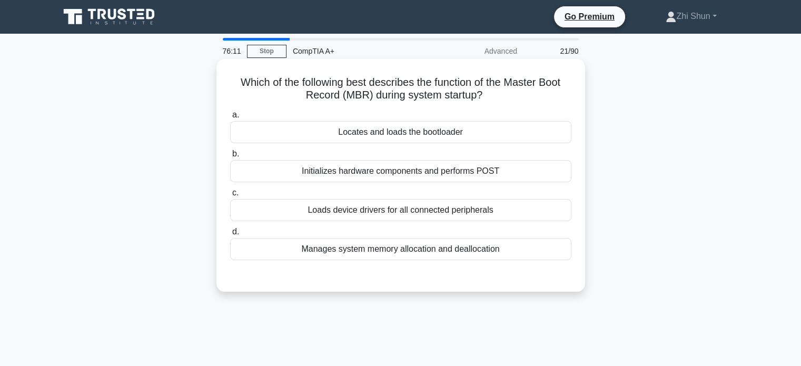
click at [481, 131] on div "Locates and loads the bootloader" at bounding box center [400, 132] width 341 height 22
click at [230, 118] on input "a. Locates and loads the bootloader" at bounding box center [230, 115] width 0 height 7
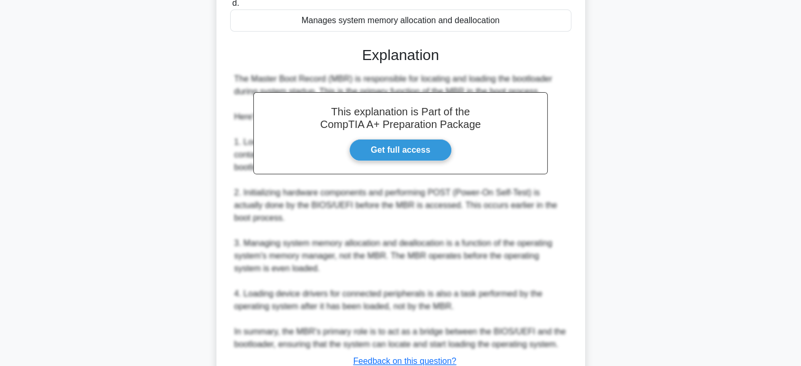
scroll to position [307, 0]
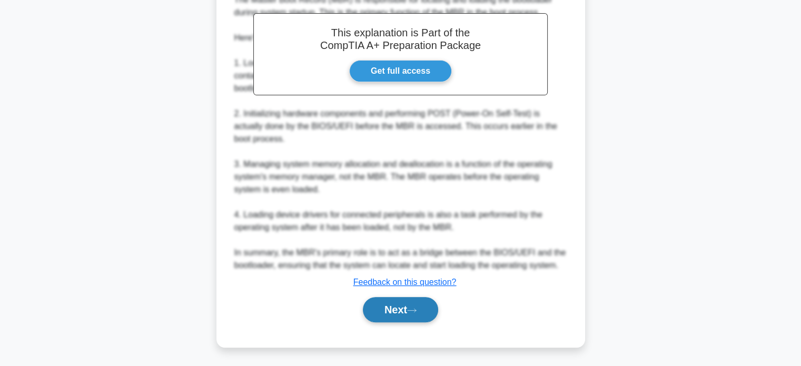
click at [373, 307] on button "Next" at bounding box center [400, 309] width 75 height 25
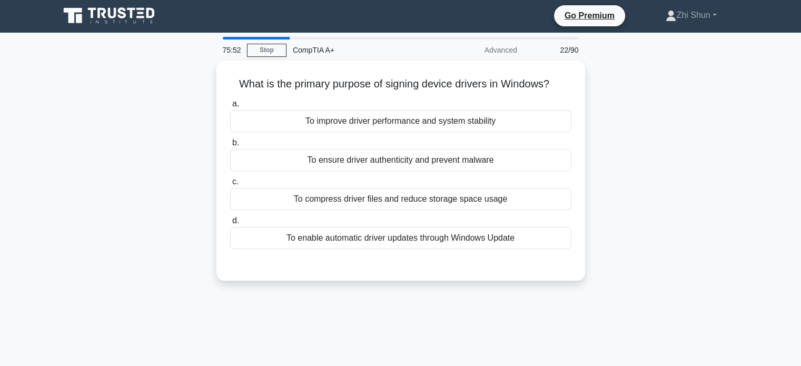
scroll to position [0, 0]
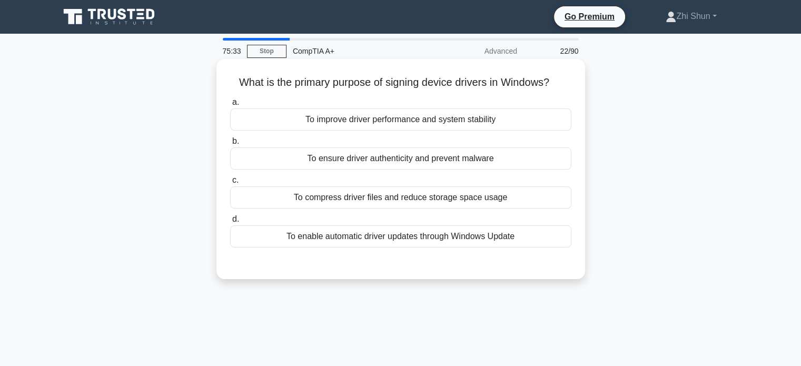
click at [426, 164] on div "To ensure driver authenticity and prevent malware" at bounding box center [400, 158] width 341 height 22
click at [230, 145] on input "b. To ensure driver authenticity and prevent malware" at bounding box center [230, 141] width 0 height 7
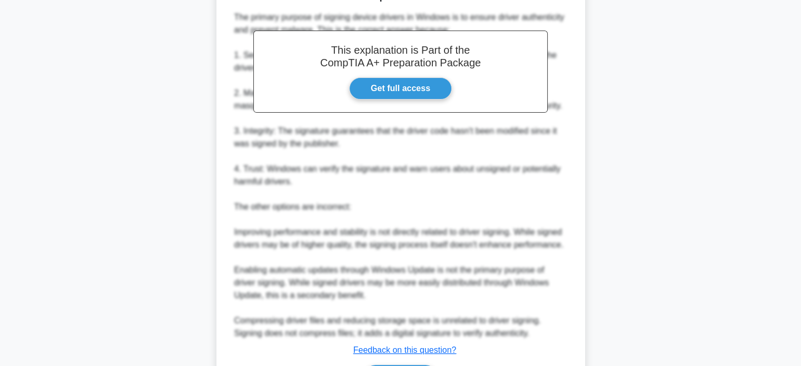
scroll to position [345, 0]
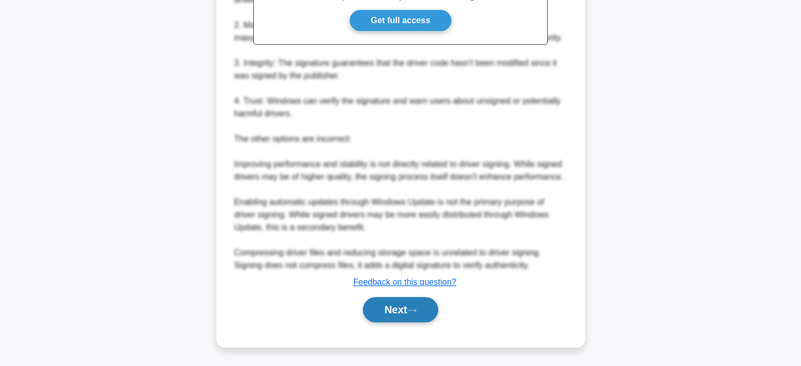
click at [384, 307] on button "Next" at bounding box center [400, 309] width 75 height 25
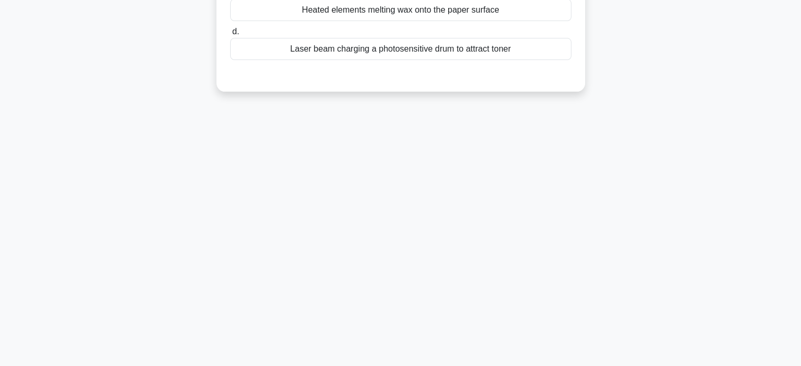
scroll to position [0, 0]
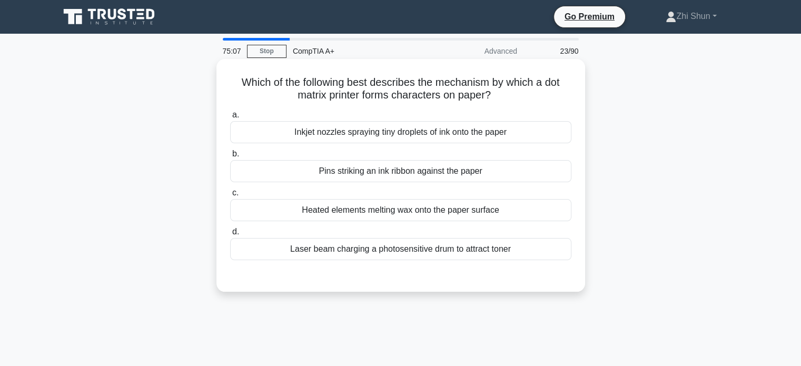
click at [374, 172] on div "Pins striking an ink ribbon against the paper" at bounding box center [400, 171] width 341 height 22
click at [230, 157] on input "b. Pins striking an ink ribbon against the paper" at bounding box center [230, 154] width 0 height 7
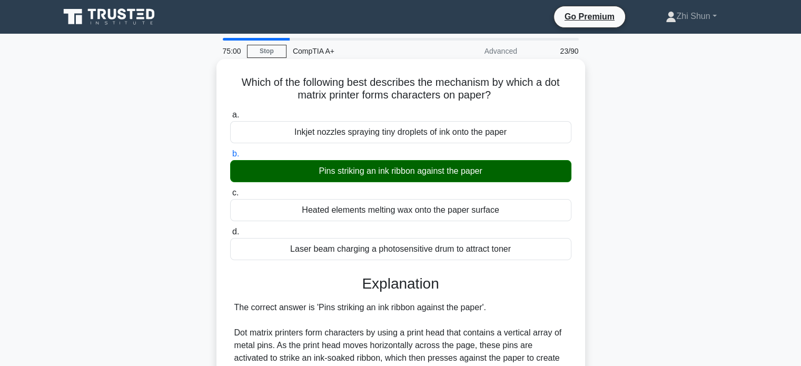
scroll to position [295, 0]
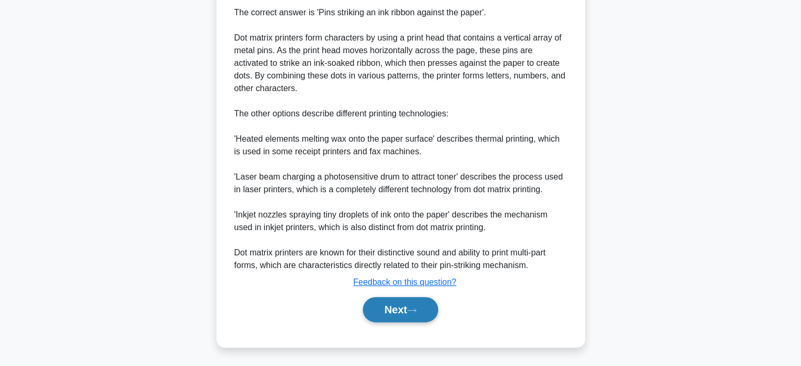
click at [390, 309] on button "Next" at bounding box center [400, 309] width 75 height 25
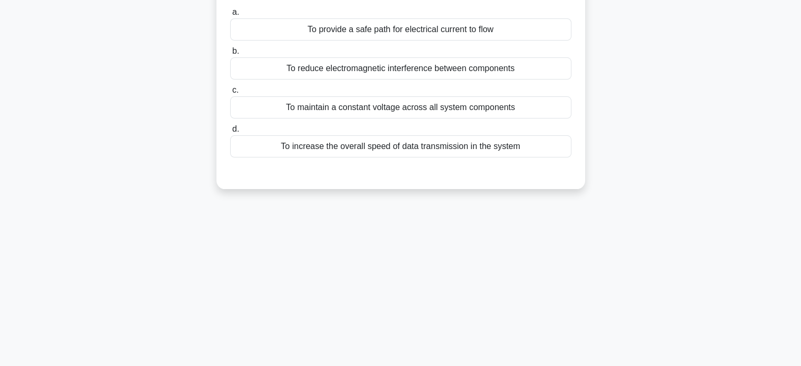
scroll to position [0, 0]
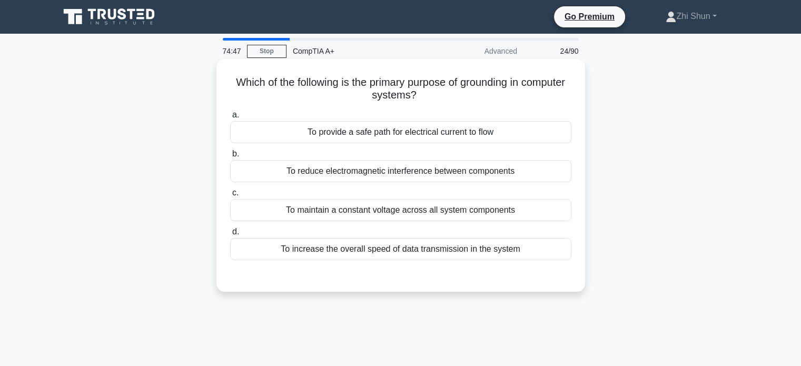
click at [464, 136] on div "To provide a safe path for electrical current to flow" at bounding box center [400, 132] width 341 height 22
click at [230, 118] on input "a. To provide a safe path for electrical current to flow" at bounding box center [230, 115] width 0 height 7
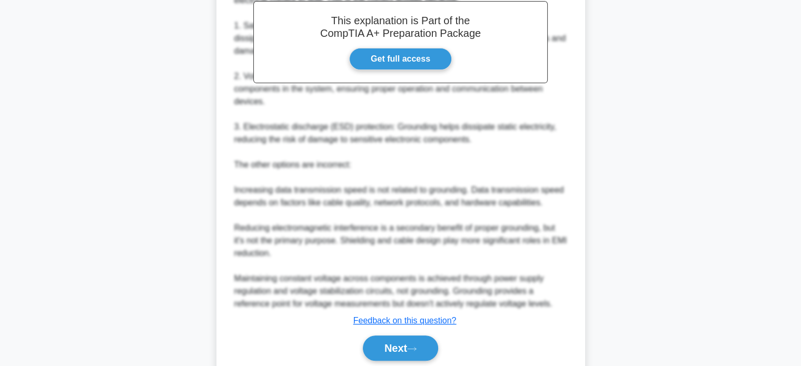
scroll to position [358, 0]
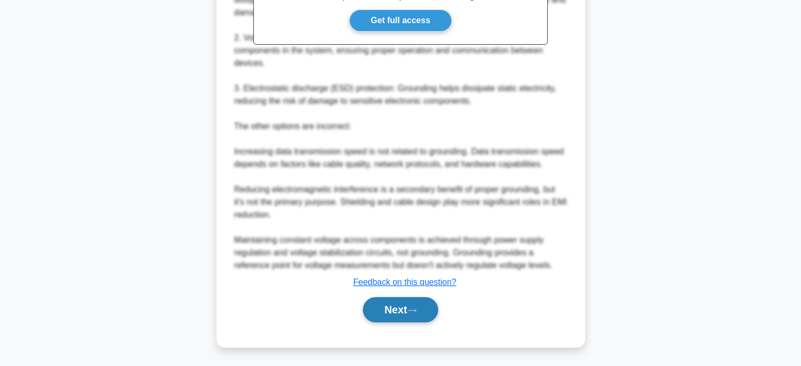
click at [402, 306] on button "Next" at bounding box center [400, 309] width 75 height 25
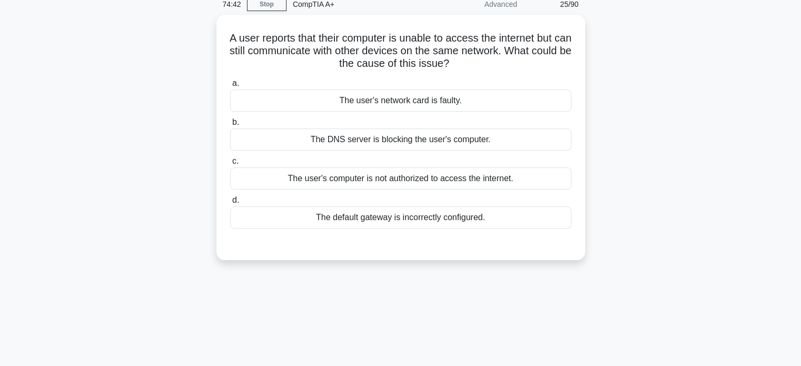
scroll to position [0, 0]
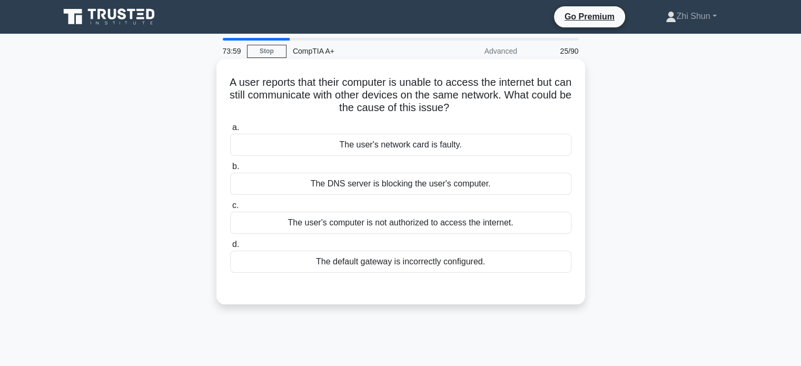
click at [425, 261] on div "The default gateway is incorrectly configured." at bounding box center [400, 262] width 341 height 22
click at [230, 248] on input "d. The default gateway is incorrectly configured." at bounding box center [230, 244] width 0 height 7
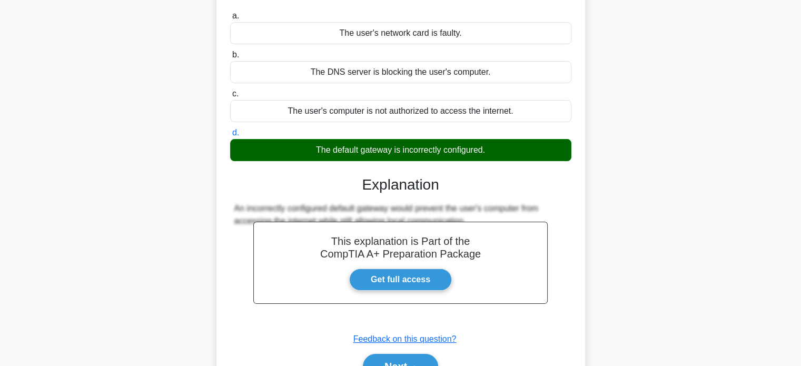
scroll to position [203, 0]
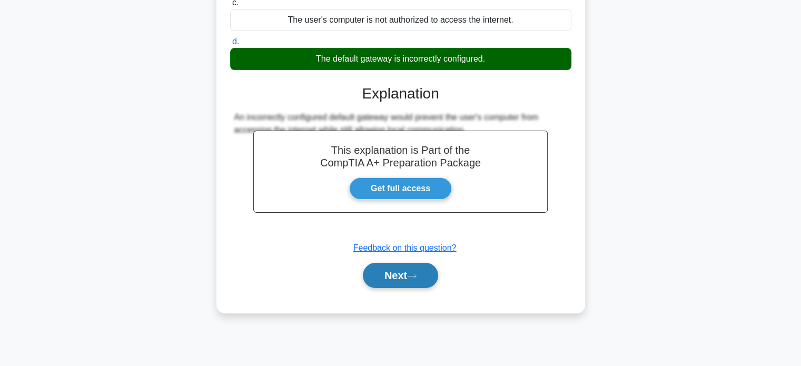
click at [411, 276] on icon at bounding box center [411, 276] width 9 height 6
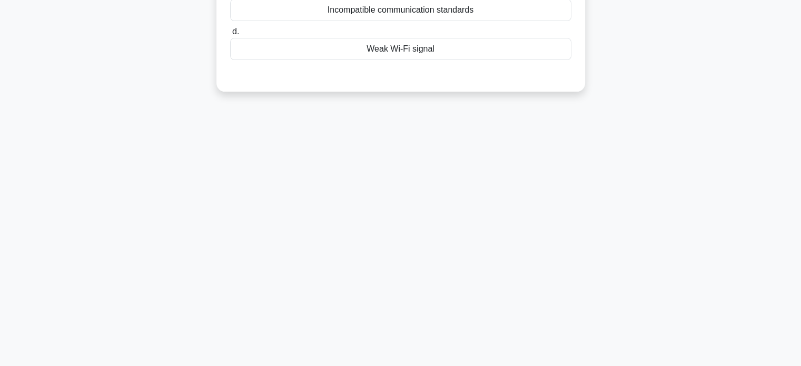
scroll to position [0, 0]
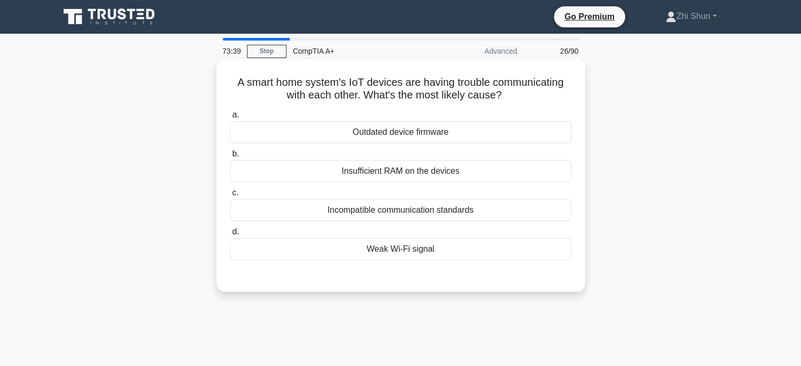
click at [400, 253] on div "Weak Wi-Fi signal" at bounding box center [400, 249] width 341 height 22
click at [230, 235] on input "d. Weak Wi-Fi signal" at bounding box center [230, 231] width 0 height 7
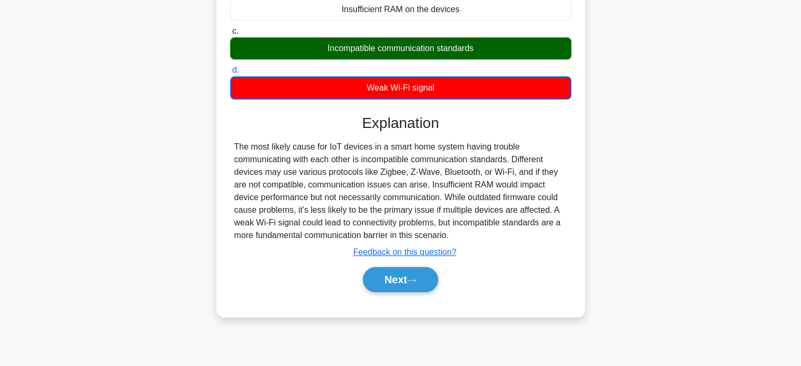
scroll to position [203, 0]
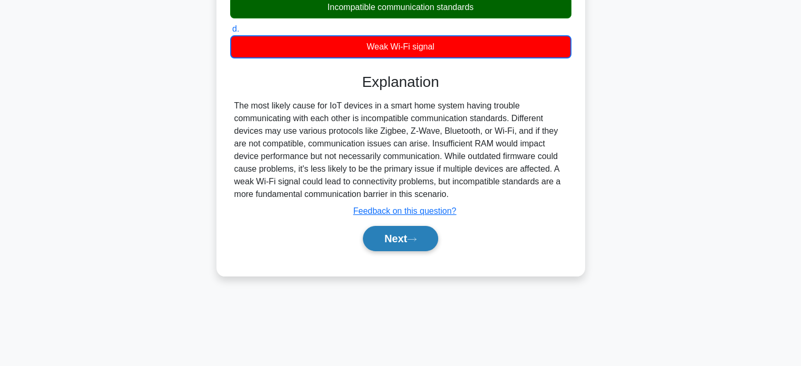
click at [394, 236] on button "Next" at bounding box center [400, 238] width 75 height 25
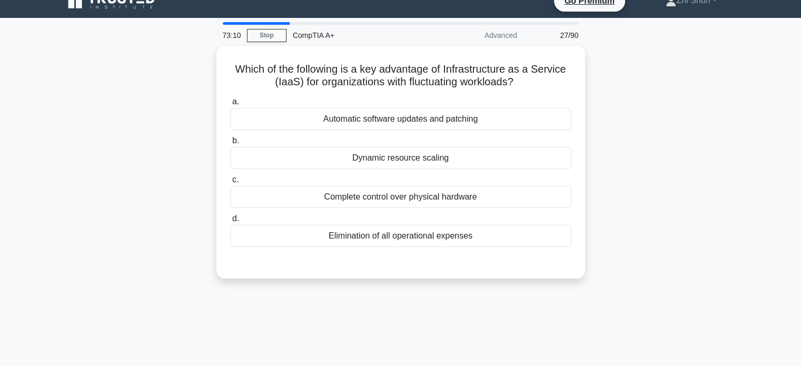
scroll to position [0, 0]
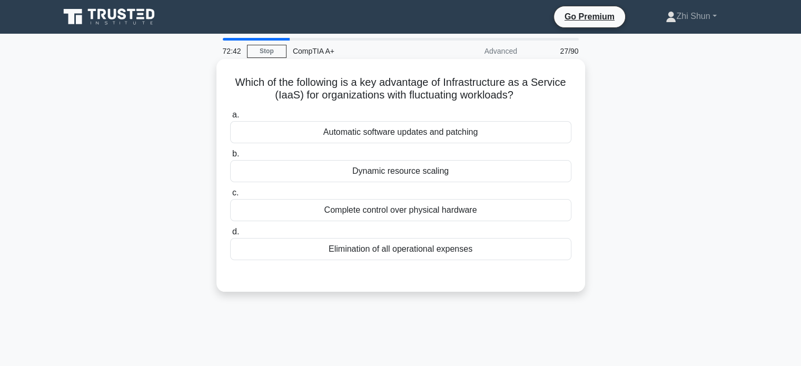
click at [413, 212] on div "Complete control over physical hardware" at bounding box center [400, 210] width 341 height 22
click at [230, 196] on input "c. Complete control over physical hardware" at bounding box center [230, 192] width 0 height 7
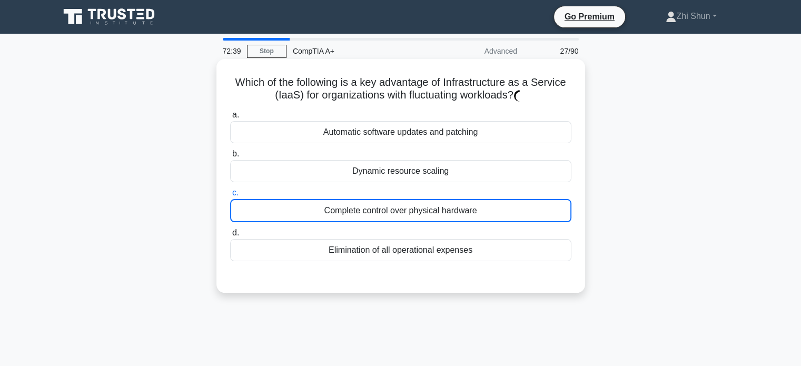
click at [418, 256] on div "Elimination of all operational expenses" at bounding box center [400, 250] width 341 height 22
click at [230, 236] on input "d. Elimination of all operational expenses" at bounding box center [230, 232] width 0 height 7
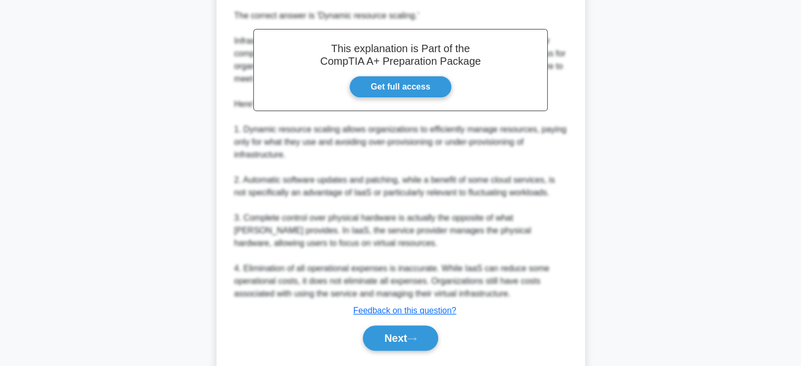
scroll to position [321, 0]
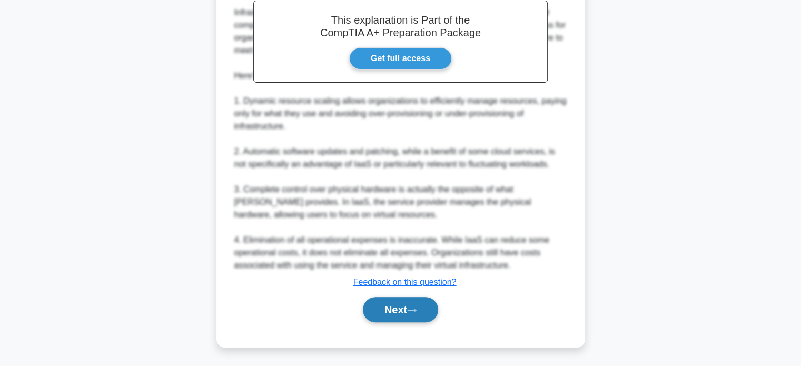
click at [408, 307] on button "Next" at bounding box center [400, 309] width 75 height 25
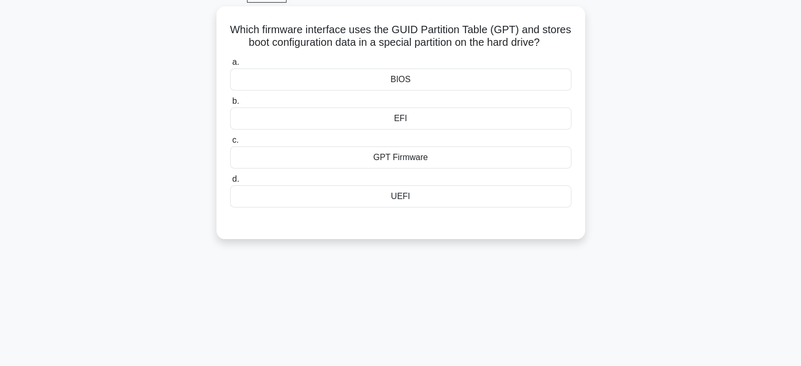
scroll to position [0, 0]
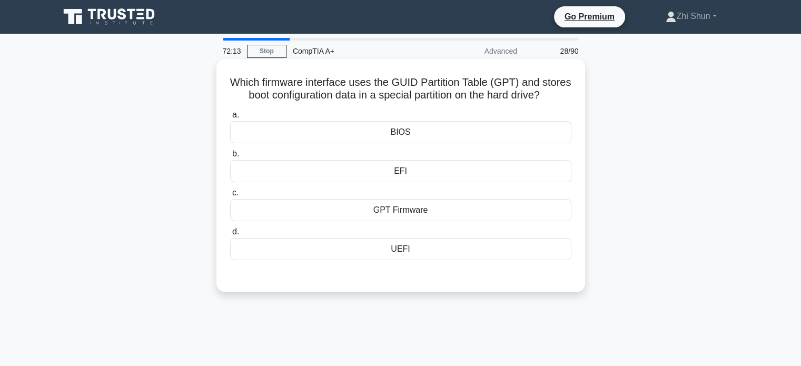
click at [398, 260] on div "UEFI" at bounding box center [400, 249] width 341 height 22
click at [230, 235] on input "d. UEFI" at bounding box center [230, 231] width 0 height 7
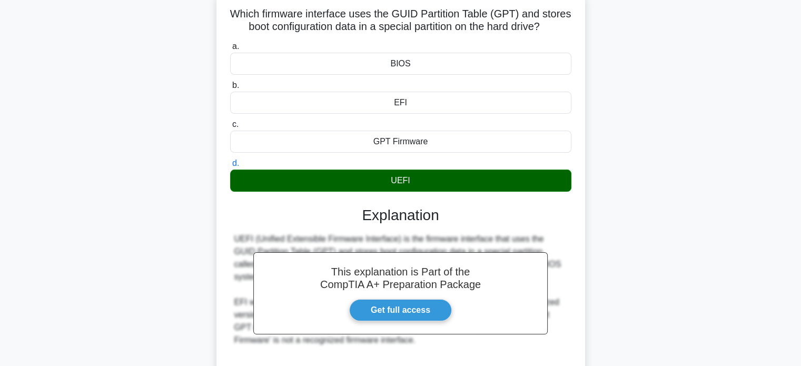
scroll to position [203, 0]
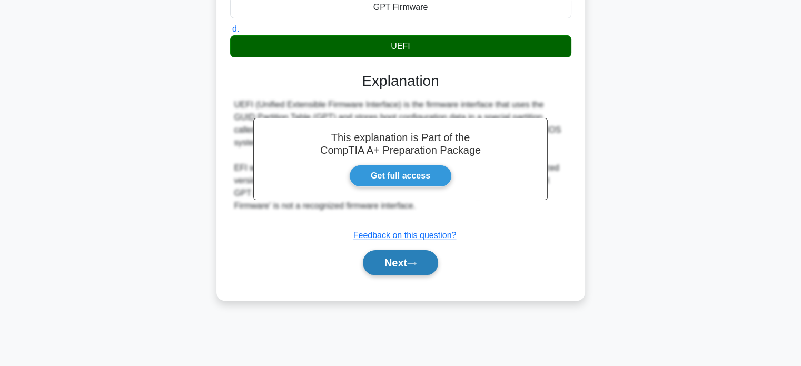
click at [423, 273] on button "Next" at bounding box center [400, 262] width 75 height 25
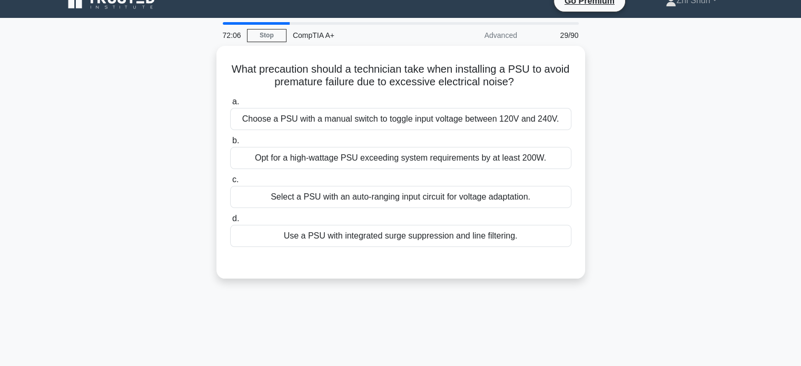
scroll to position [0, 0]
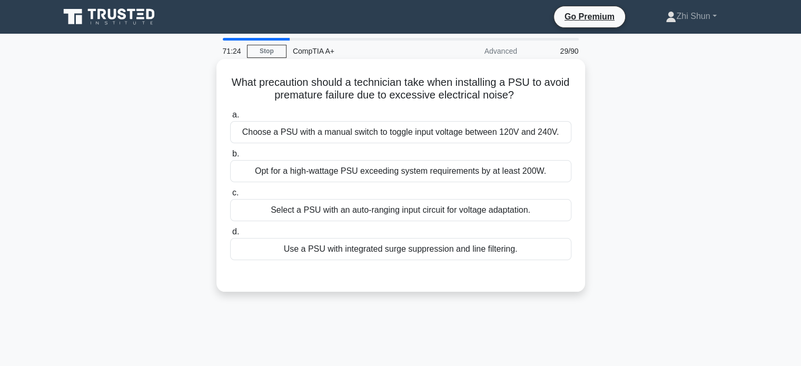
click at [466, 246] on div "Use a PSU with integrated surge suppression and line filtering." at bounding box center [400, 249] width 341 height 22
click at [230, 235] on input "d. Use a PSU with integrated surge suppression and line filtering." at bounding box center [230, 231] width 0 height 7
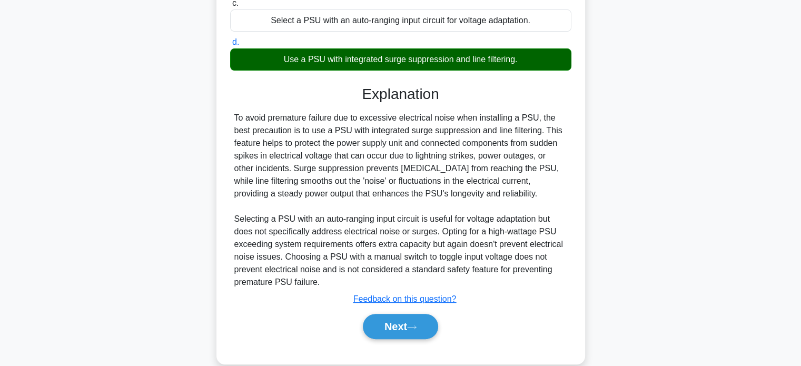
scroll to position [206, 0]
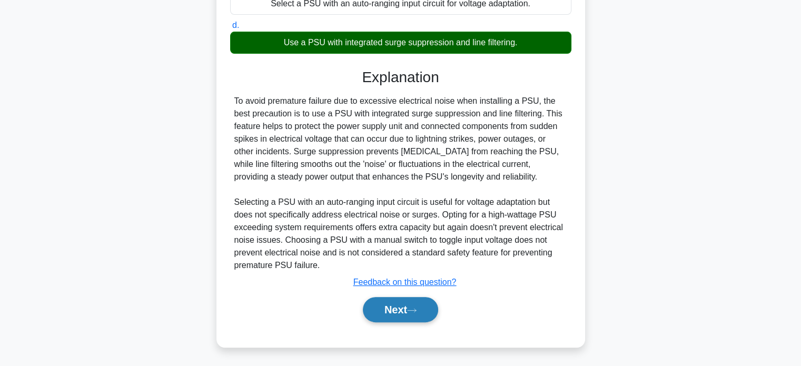
click at [404, 308] on button "Next" at bounding box center [400, 309] width 75 height 25
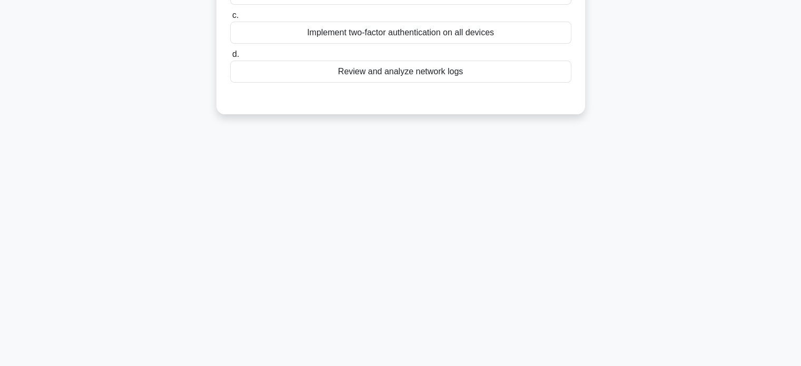
scroll to position [0, 0]
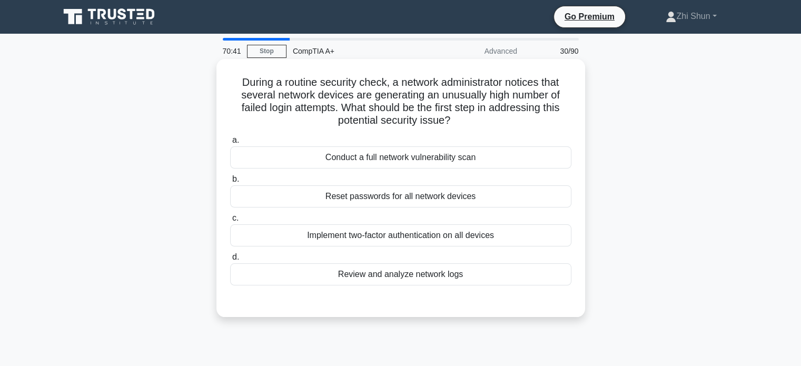
click at [427, 267] on div "Review and analyze network logs" at bounding box center [400, 274] width 341 height 22
click at [230, 261] on input "d. Review and analyze network logs" at bounding box center [230, 257] width 0 height 7
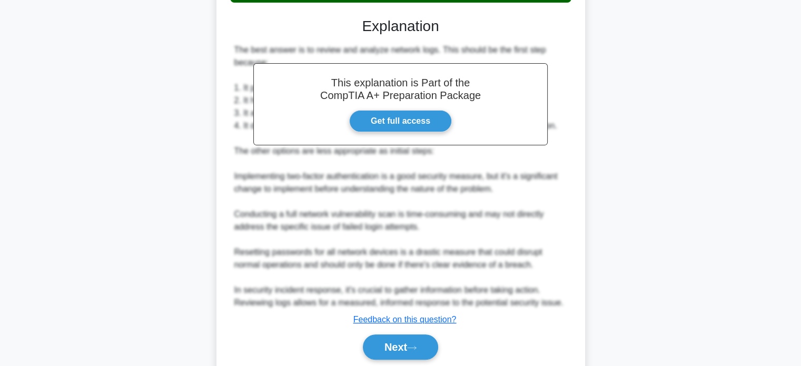
scroll to position [320, 0]
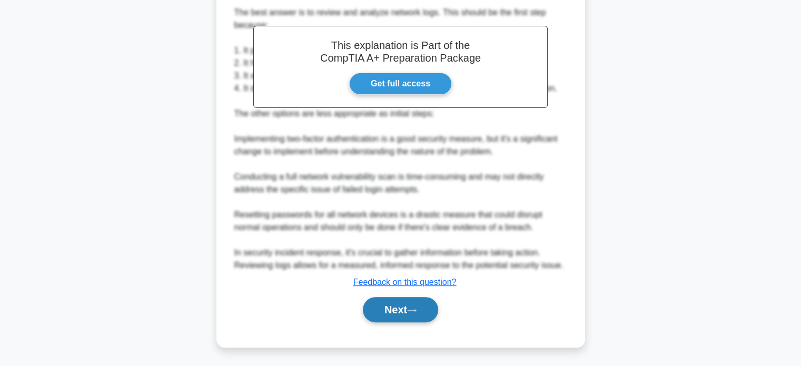
click at [420, 313] on button "Next" at bounding box center [400, 309] width 75 height 25
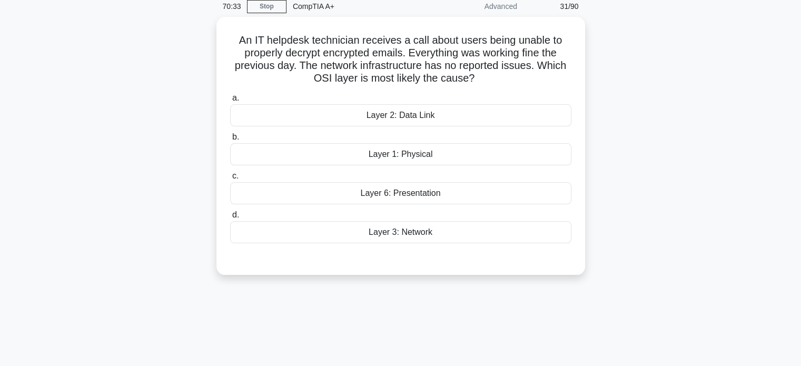
scroll to position [0, 0]
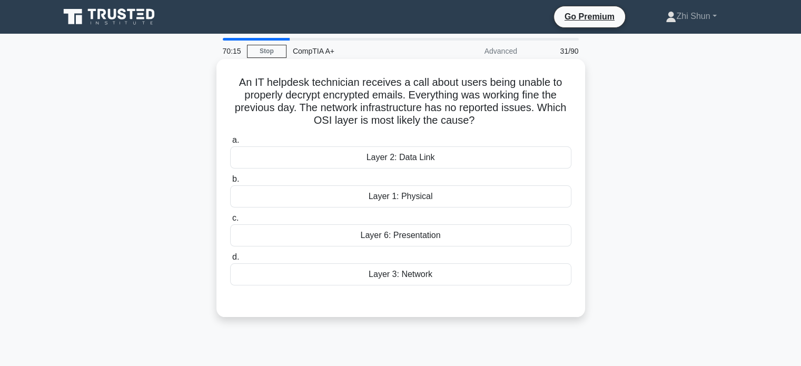
click at [426, 157] on div "Layer 2: Data Link" at bounding box center [400, 157] width 341 height 22
click at [230, 144] on input "a. Layer 2: Data Link" at bounding box center [230, 140] width 0 height 7
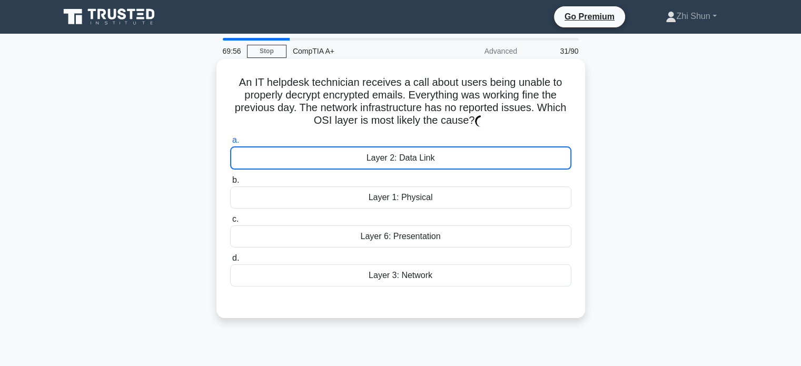
click at [428, 157] on div "Layer 2: Data Link" at bounding box center [400, 157] width 341 height 23
click at [230, 144] on input "a. Layer 2: Data Link" at bounding box center [230, 140] width 0 height 7
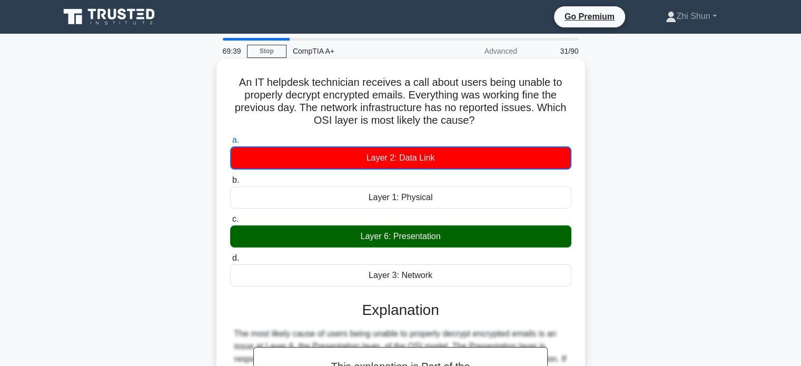
scroll to position [203, 0]
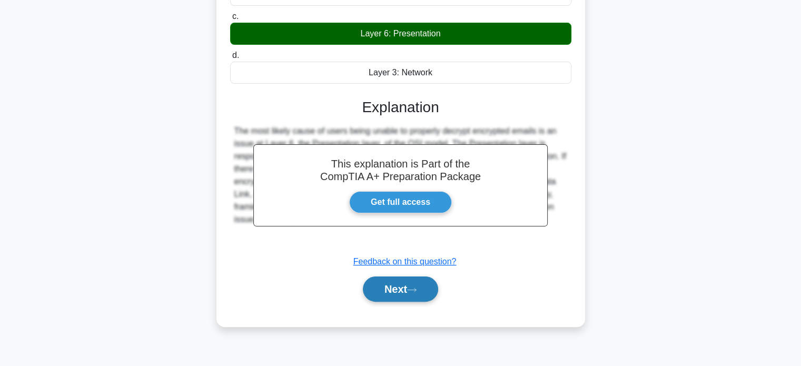
click at [421, 298] on button "Next" at bounding box center [400, 288] width 75 height 25
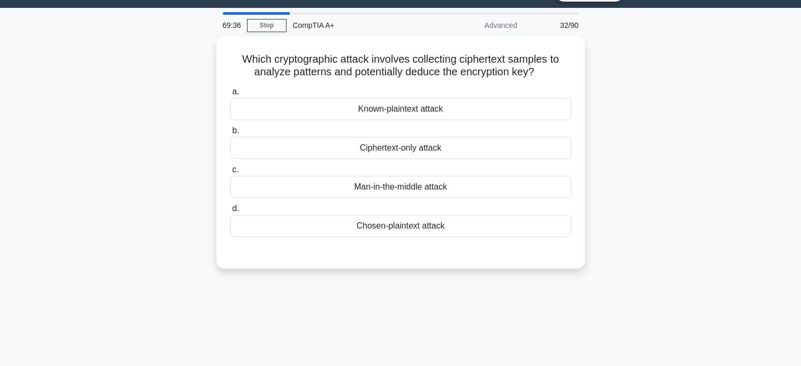
scroll to position [0, 0]
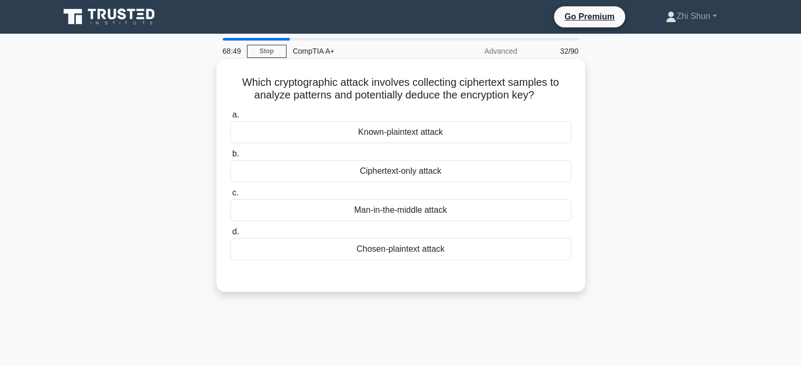
click at [413, 173] on div "Ciphertext-only attack" at bounding box center [400, 171] width 341 height 22
click at [230, 157] on input "b. Ciphertext-only attack" at bounding box center [230, 154] width 0 height 7
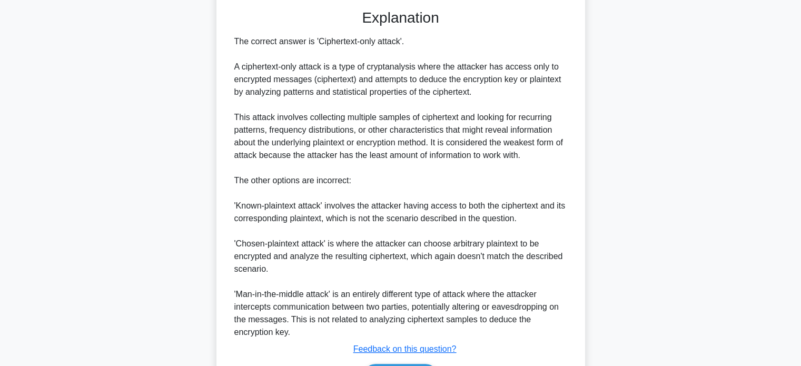
scroll to position [333, 0]
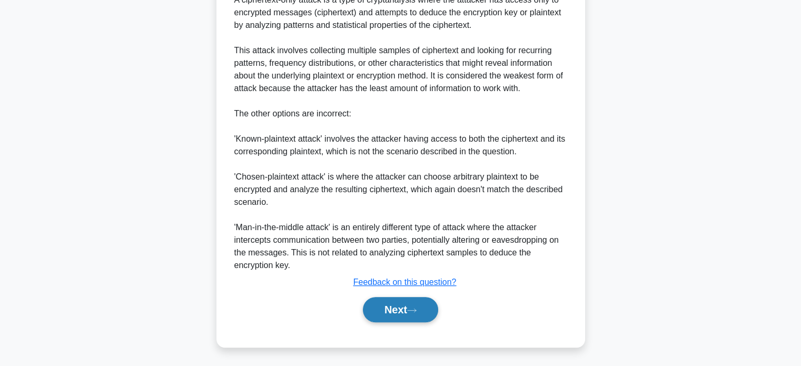
click at [433, 302] on button "Next" at bounding box center [400, 309] width 75 height 25
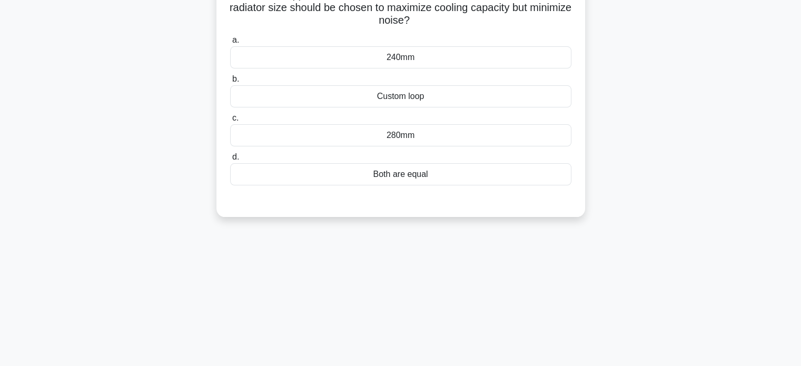
scroll to position [0, 0]
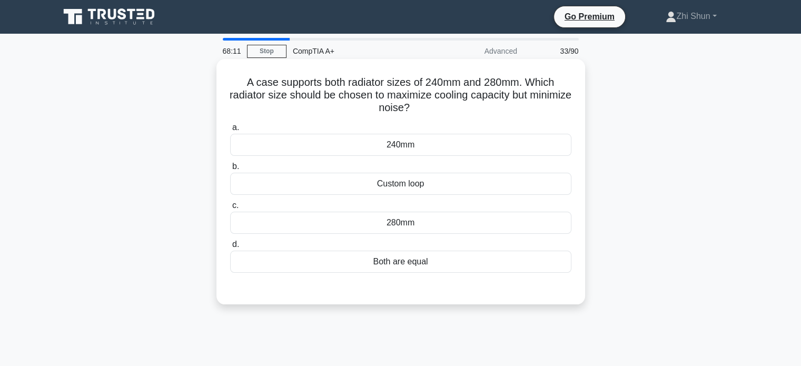
click at [402, 187] on div "Custom loop" at bounding box center [400, 184] width 341 height 22
click at [230, 170] on input "b. Custom loop" at bounding box center [230, 166] width 0 height 7
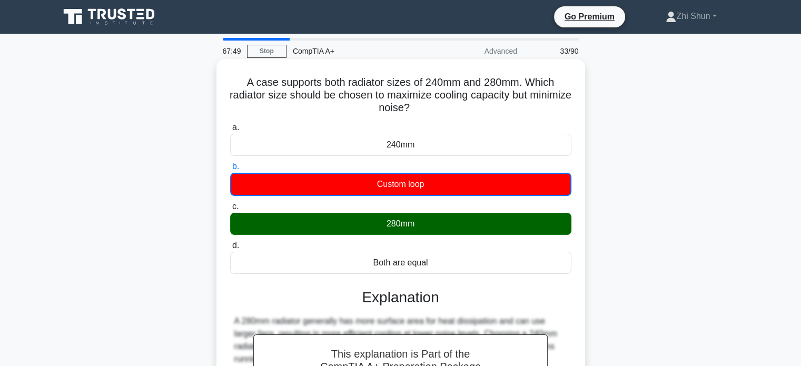
drag, startPoint x: 373, startPoint y: 96, endPoint x: 437, endPoint y: 261, distance: 176.3
click at [437, 261] on div "A case supports both radiator sizes of 240mm and 280mm. Which radiator size sho…" at bounding box center [401, 287] width 360 height 449
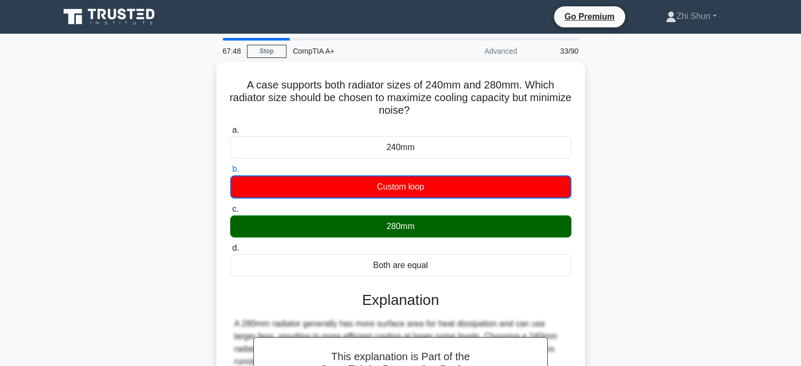
click at [625, 163] on div "A case supports both radiator sizes of 240mm and 280mm. Which radiator size sho…" at bounding box center [400, 297] width 695 height 470
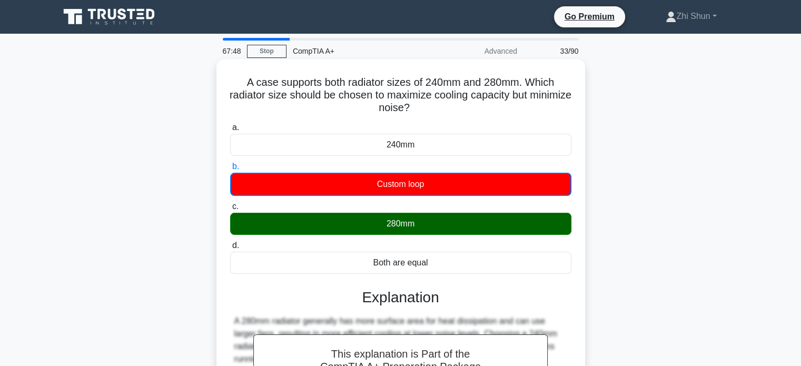
scroll to position [203, 0]
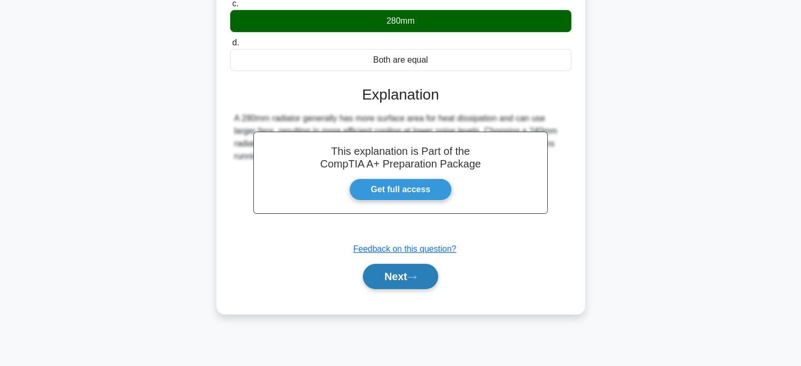
click at [410, 273] on button "Next" at bounding box center [400, 276] width 75 height 25
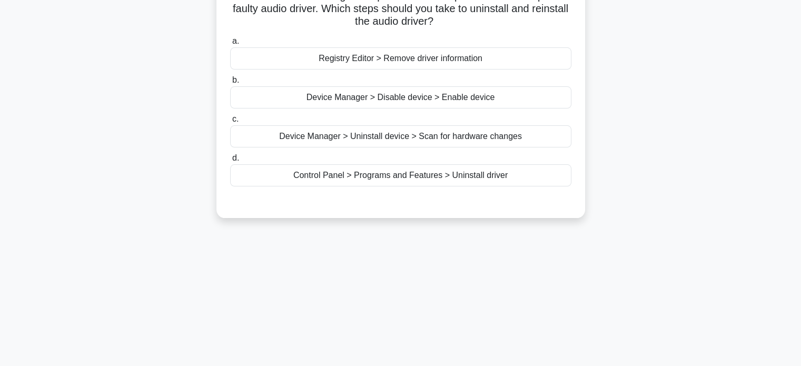
scroll to position [0, 0]
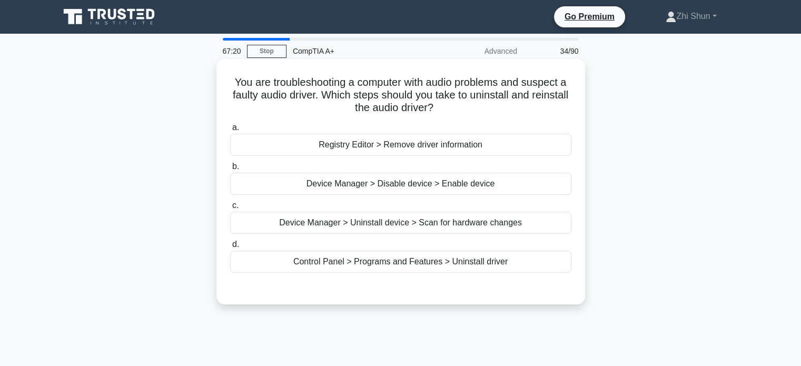
click at [413, 262] on div "Control Panel > Programs and Features > Uninstall driver" at bounding box center [400, 262] width 341 height 22
click at [230, 248] on input "d. Control Panel > Programs and Features > Uninstall driver" at bounding box center [230, 244] width 0 height 7
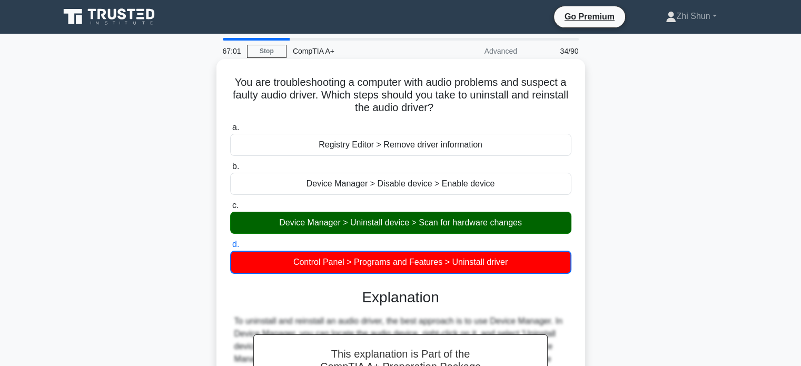
scroll to position [203, 0]
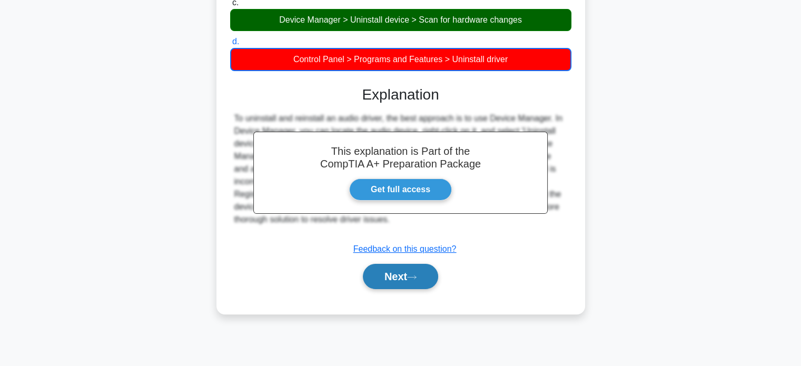
click at [404, 279] on button "Next" at bounding box center [400, 276] width 75 height 25
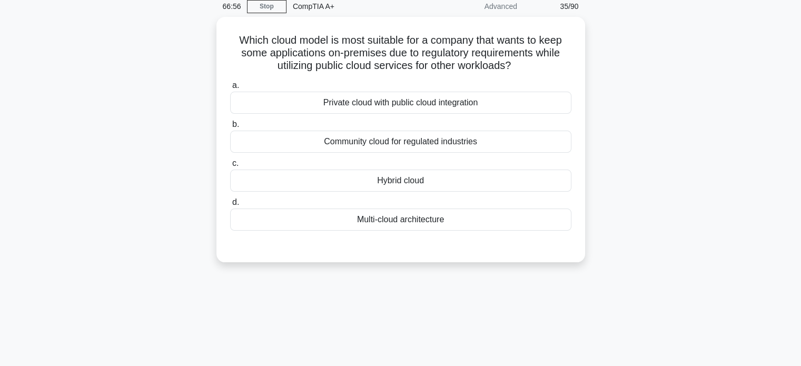
scroll to position [0, 0]
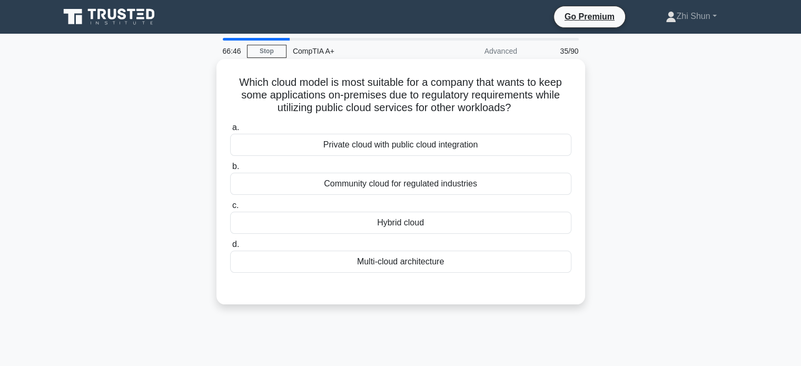
click at [406, 231] on div "Hybrid cloud" at bounding box center [400, 223] width 341 height 22
click at [230, 209] on input "c. Hybrid cloud" at bounding box center [230, 205] width 0 height 7
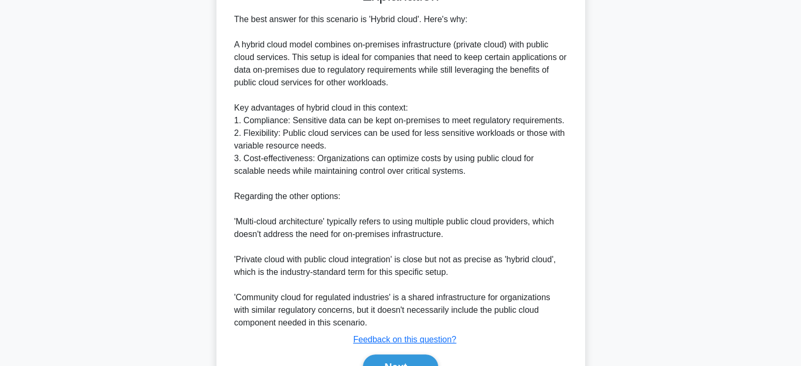
scroll to position [358, 0]
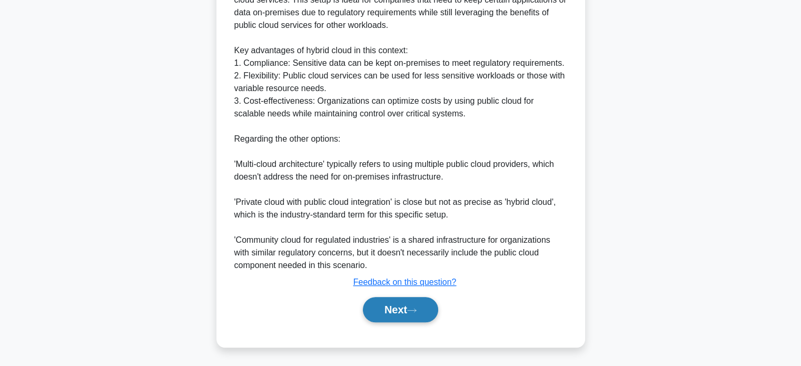
click at [392, 311] on button "Next" at bounding box center [400, 309] width 75 height 25
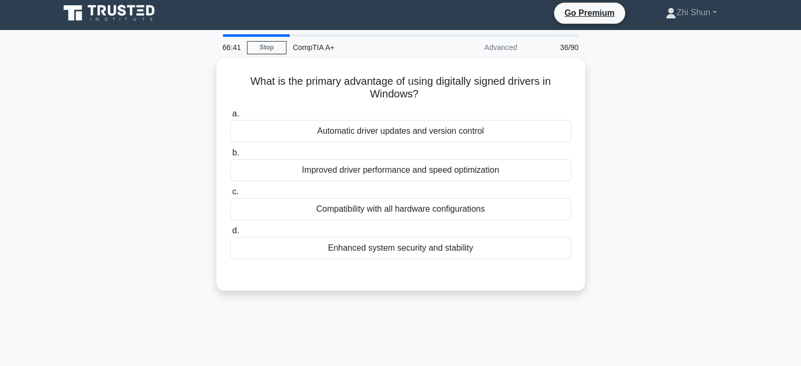
scroll to position [0, 0]
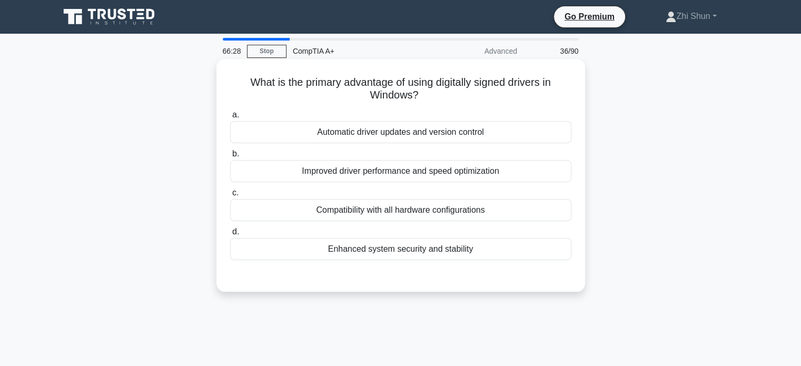
click at [438, 248] on div "Enhanced system security and stability" at bounding box center [400, 249] width 341 height 22
click at [230, 235] on input "d. Enhanced system security and stability" at bounding box center [230, 231] width 0 height 7
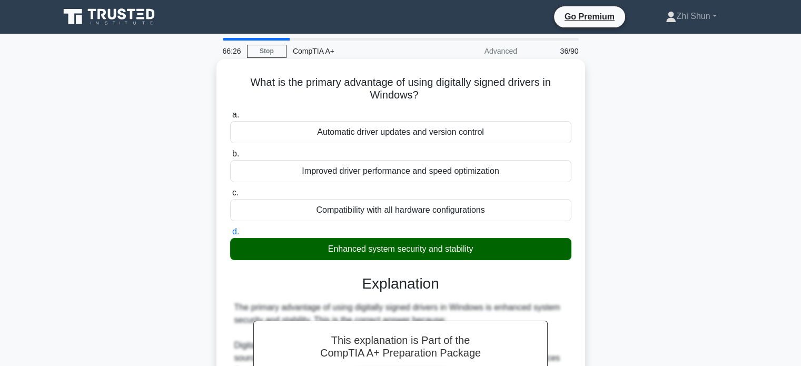
scroll to position [316, 0]
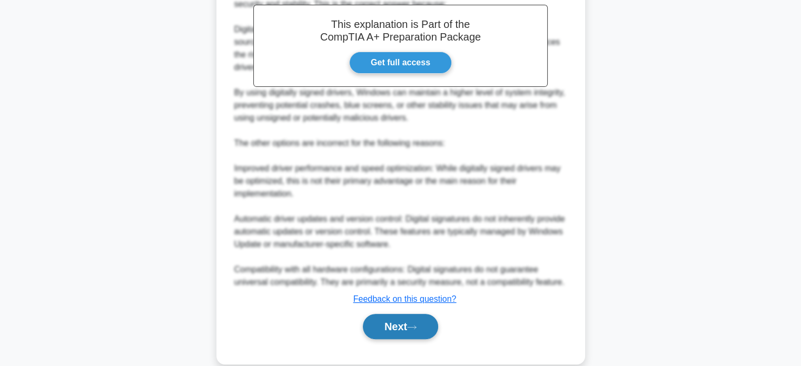
click at [397, 320] on button "Next" at bounding box center [400, 326] width 75 height 25
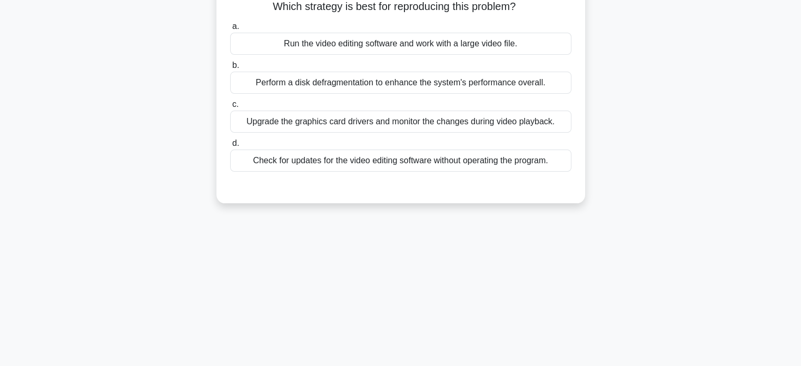
scroll to position [0, 0]
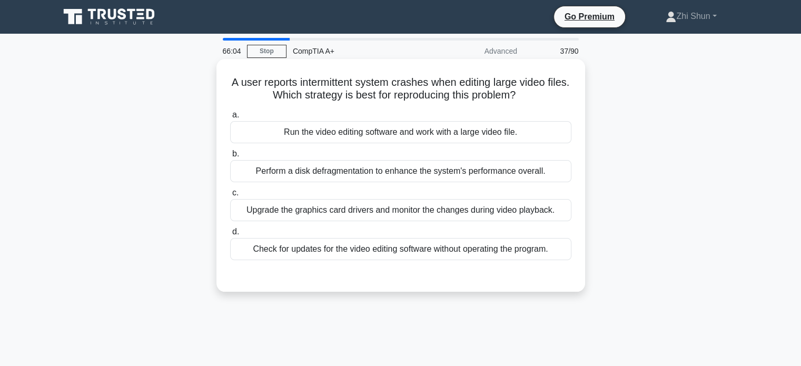
click at [511, 137] on div "Run the video editing software and work with a large video file." at bounding box center [400, 132] width 341 height 22
click at [230, 118] on input "a. Run the video editing software and work with a large video file." at bounding box center [230, 115] width 0 height 7
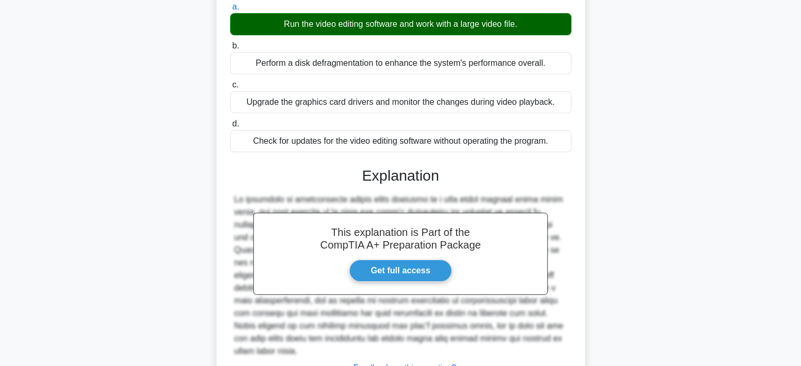
scroll to position [203, 0]
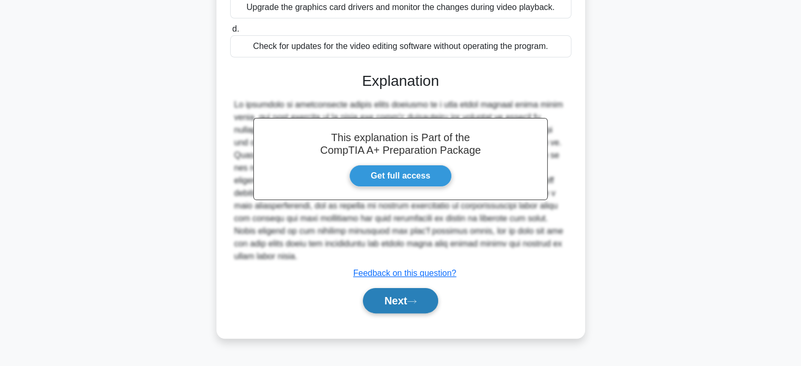
click at [435, 302] on button "Next" at bounding box center [400, 300] width 75 height 25
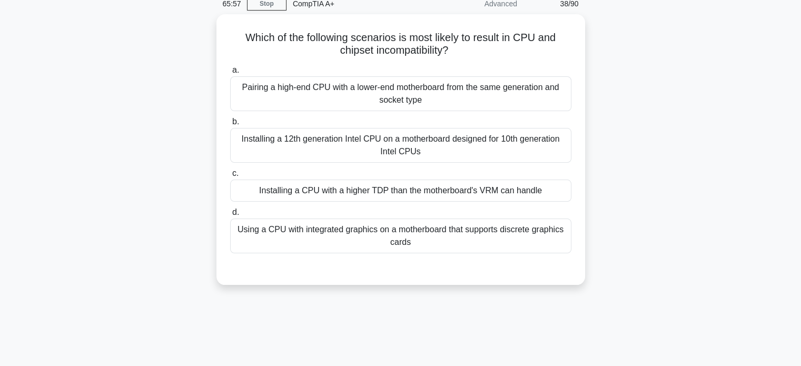
scroll to position [0, 0]
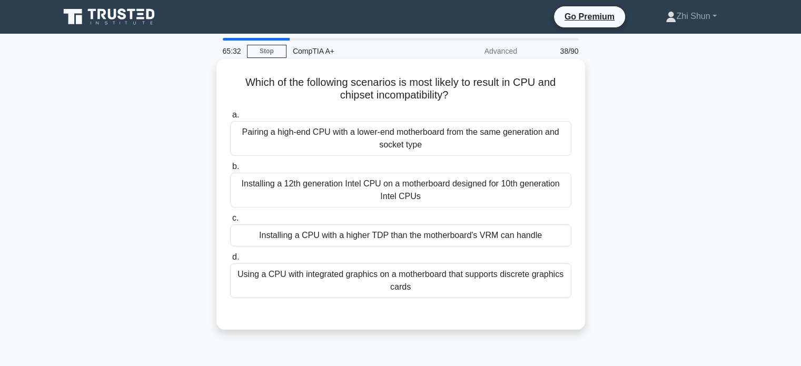
click at [440, 198] on div "Installing a 12th generation Intel CPU on a motherboard designed for 10th gener…" at bounding box center [400, 190] width 341 height 35
click at [230, 170] on input "b. Installing a 12th generation Intel CPU on a motherboard designed for 10th ge…" at bounding box center [230, 166] width 0 height 7
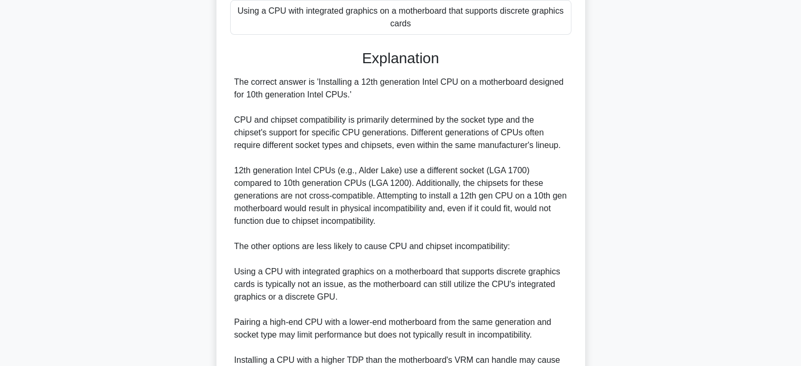
scroll to position [383, 0]
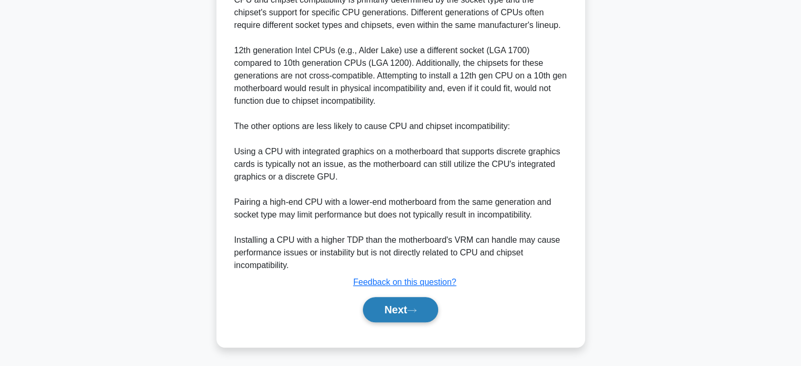
click at [416, 311] on icon at bounding box center [411, 310] width 9 height 6
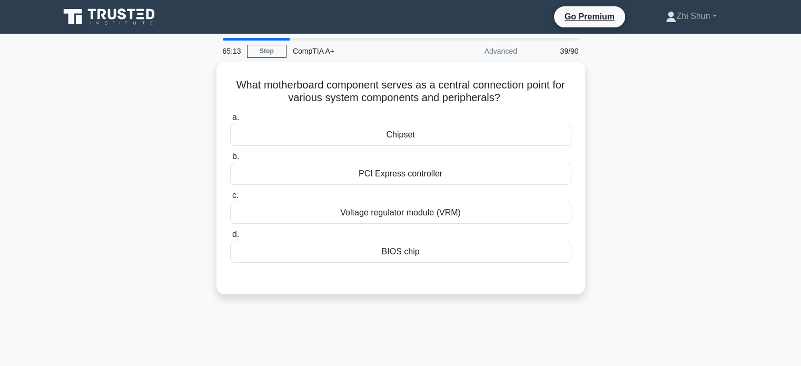
scroll to position [0, 0]
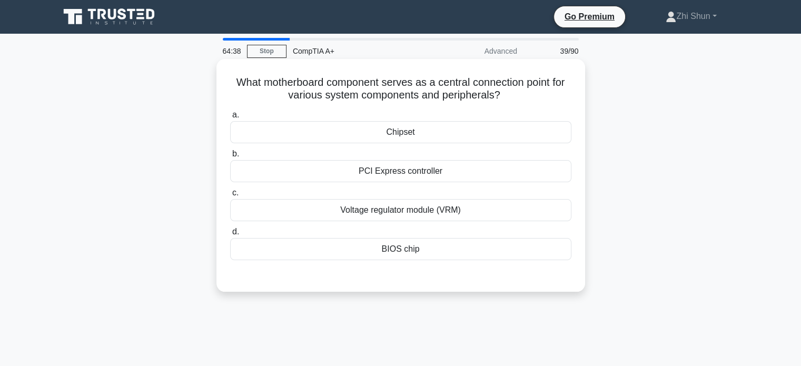
click at [411, 131] on div "Chipset" at bounding box center [400, 132] width 341 height 22
click at [230, 118] on input "a. Chipset" at bounding box center [230, 115] width 0 height 7
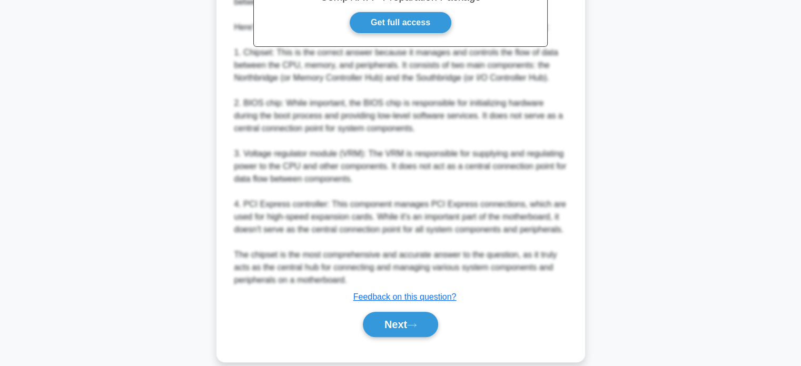
scroll to position [368, 0]
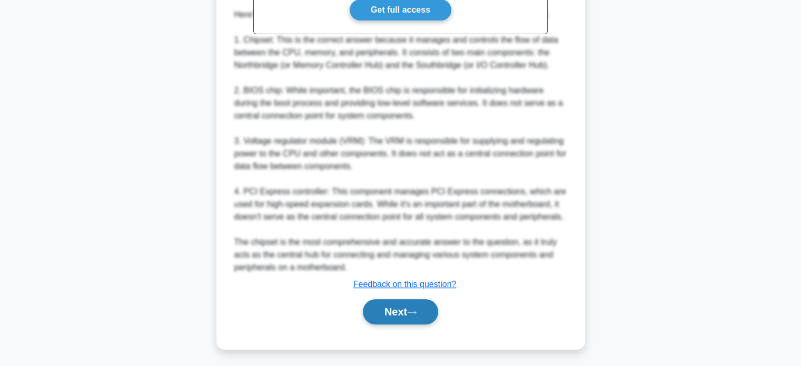
click at [422, 309] on button "Next" at bounding box center [400, 311] width 75 height 25
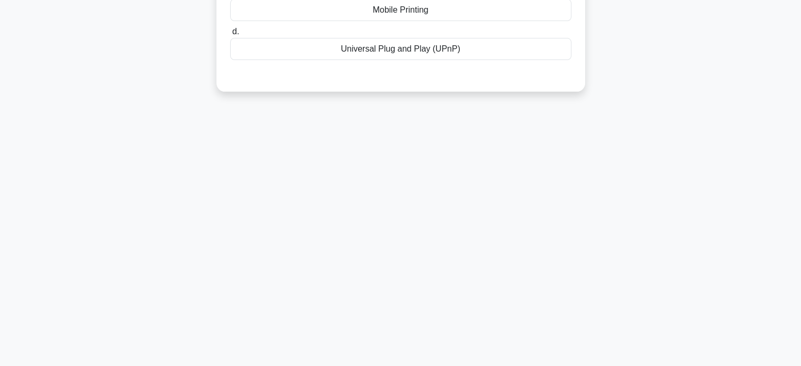
scroll to position [0, 0]
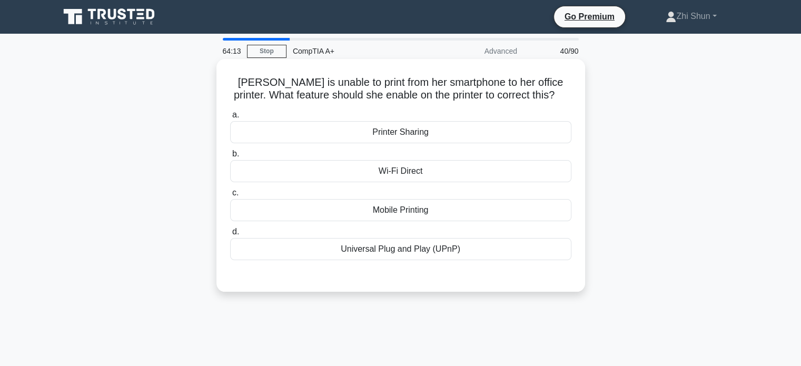
click at [425, 174] on div "Wi-Fi Direct" at bounding box center [400, 171] width 341 height 22
click at [230, 157] on input "b. Wi-Fi Direct" at bounding box center [230, 154] width 0 height 7
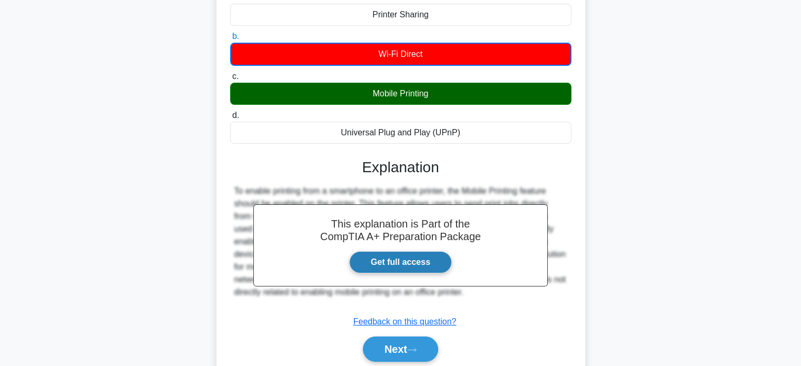
scroll to position [203, 0]
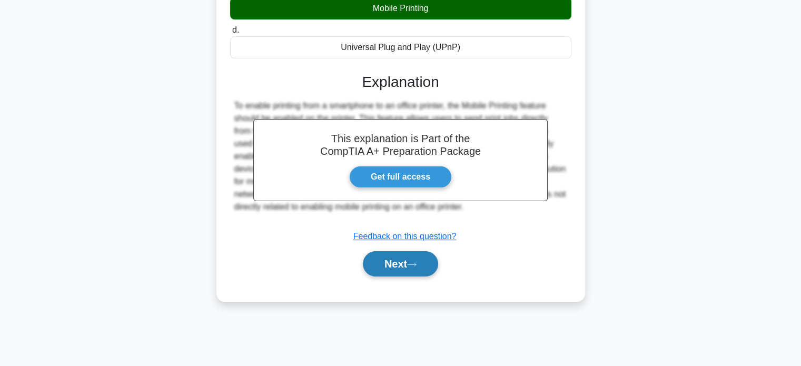
click at [431, 260] on button "Next" at bounding box center [400, 263] width 75 height 25
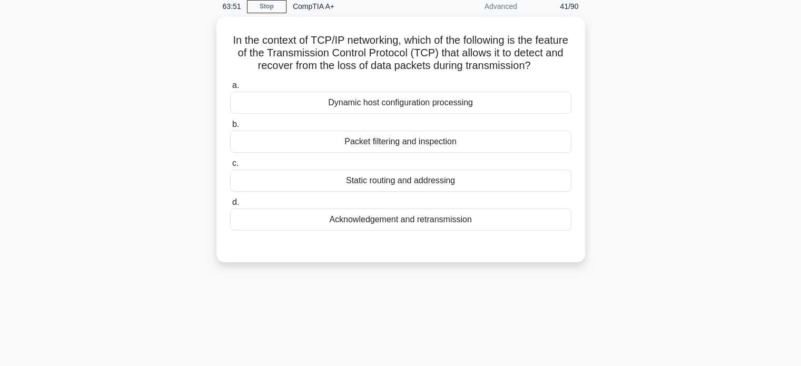
scroll to position [0, 0]
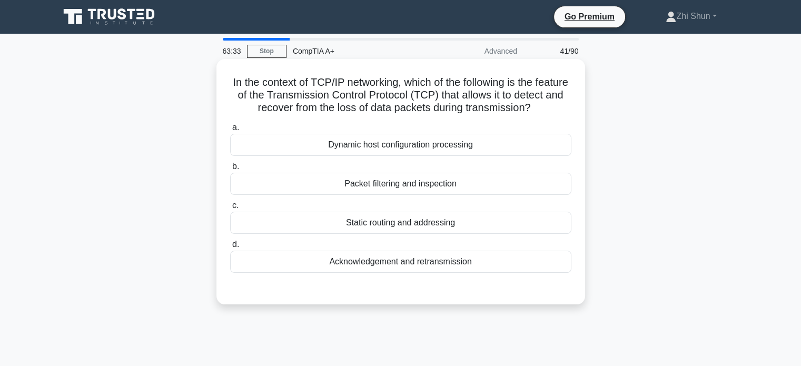
click at [433, 273] on div "Acknowledgement and retransmission" at bounding box center [400, 262] width 341 height 22
click at [230, 248] on input "d. Acknowledgement and retransmission" at bounding box center [230, 244] width 0 height 7
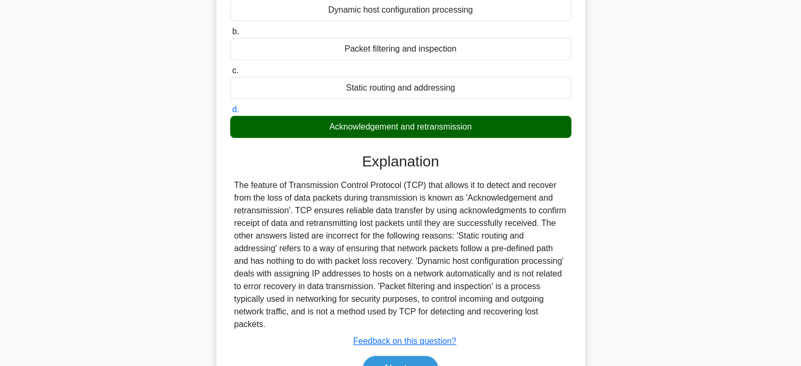
scroll to position [206, 0]
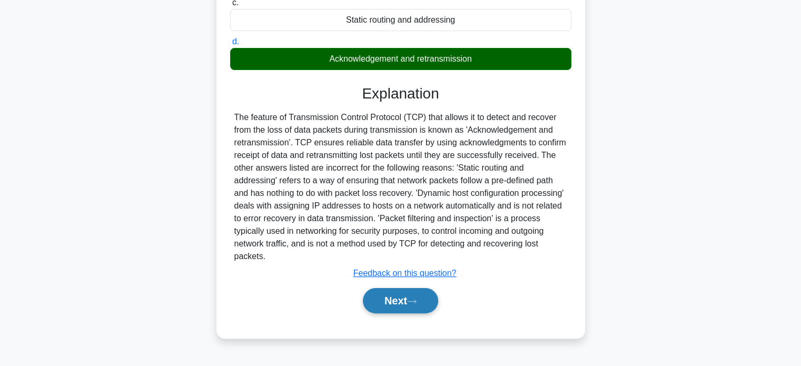
click at [427, 307] on button "Next" at bounding box center [400, 300] width 75 height 25
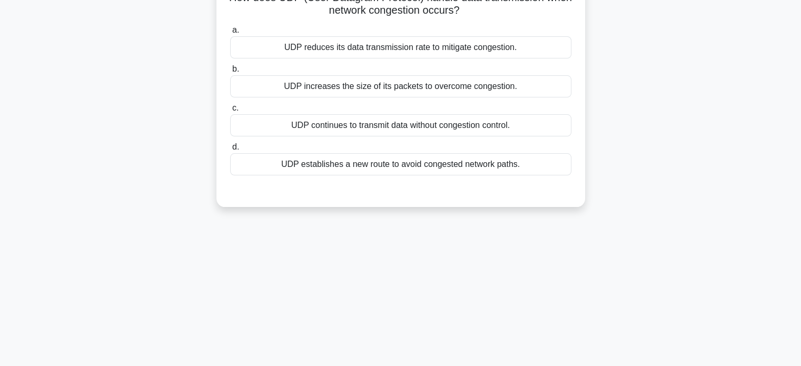
scroll to position [0, 0]
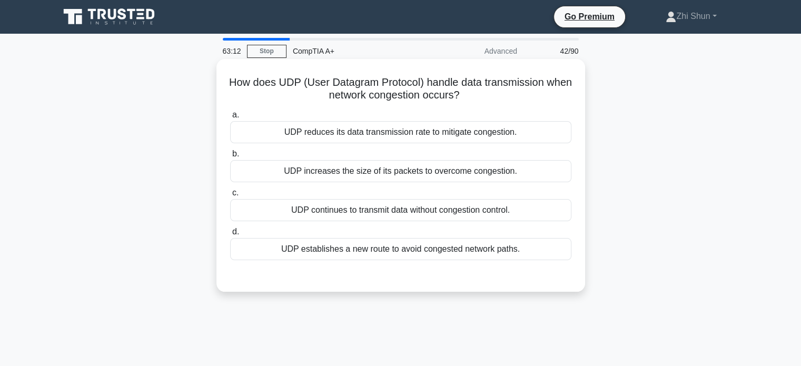
click at [372, 214] on div "UDP continues to transmit data without congestion control." at bounding box center [400, 210] width 341 height 22
click at [230, 196] on input "c. UDP continues to transmit data without congestion control." at bounding box center [230, 192] width 0 height 7
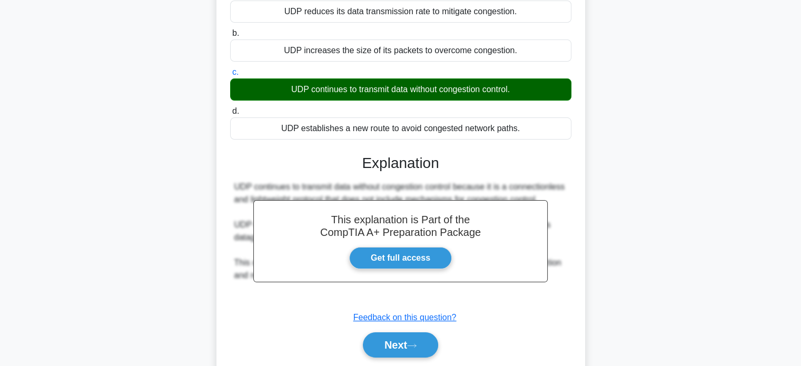
scroll to position [203, 0]
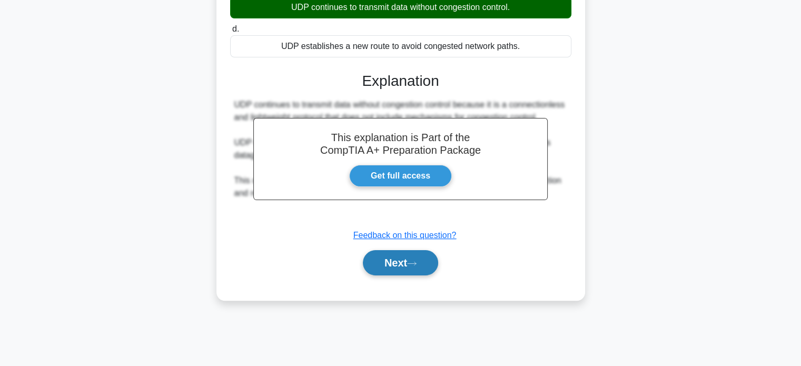
click at [384, 265] on button "Next" at bounding box center [400, 262] width 75 height 25
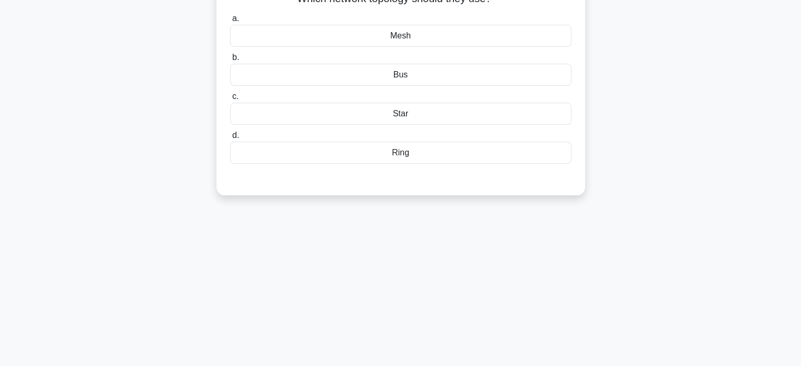
scroll to position [0, 0]
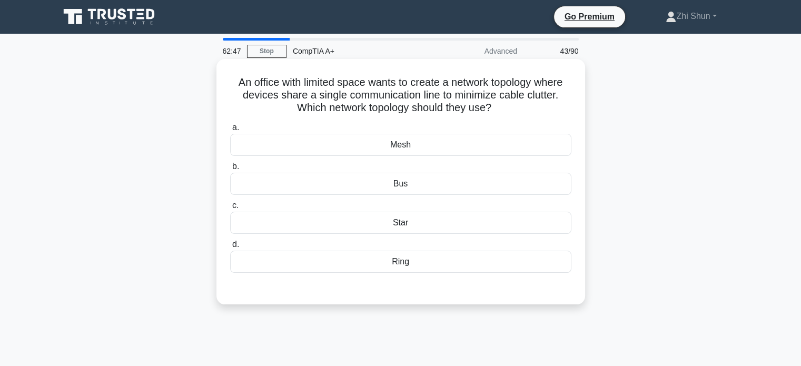
click at [416, 184] on div "Bus" at bounding box center [400, 184] width 341 height 22
click at [230, 170] on input "b. Bus" at bounding box center [230, 166] width 0 height 7
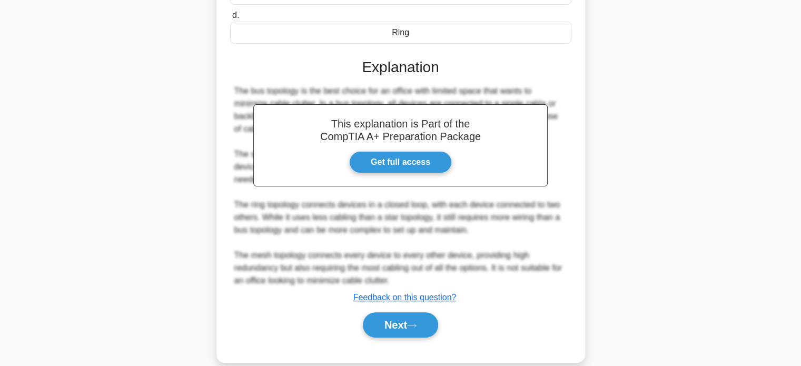
scroll to position [244, 0]
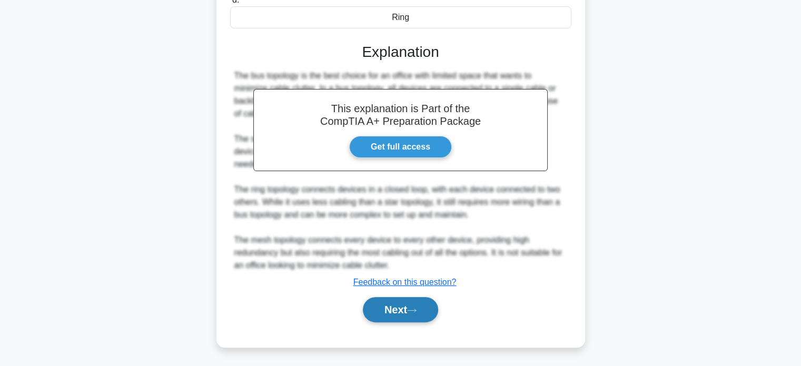
click at [421, 310] on button "Next" at bounding box center [400, 309] width 75 height 25
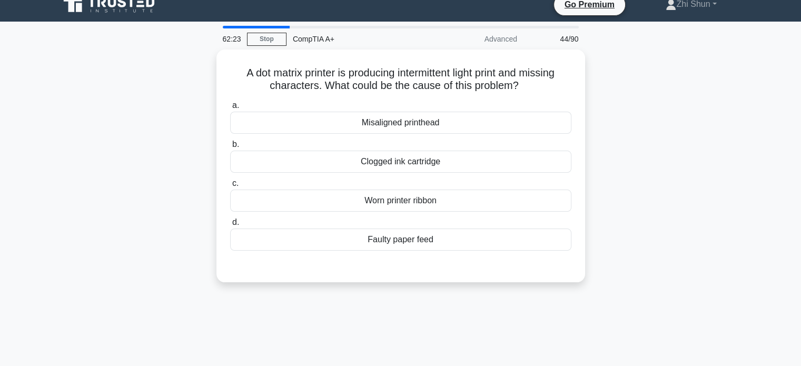
scroll to position [0, 0]
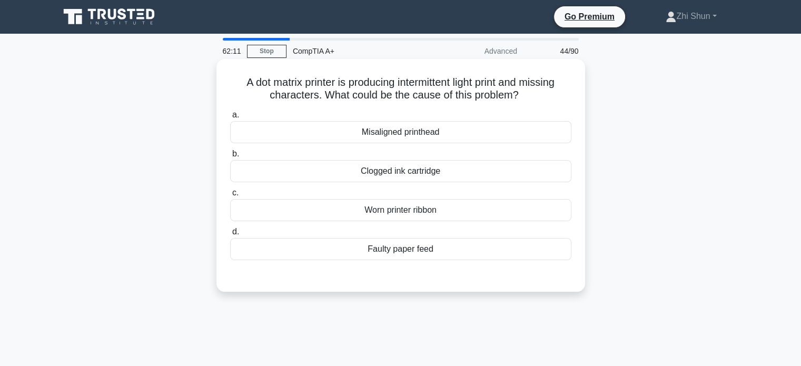
click at [384, 213] on div "Worn printer ribbon" at bounding box center [400, 210] width 341 height 22
click at [230, 196] on input "c. Worn printer ribbon" at bounding box center [230, 192] width 0 height 7
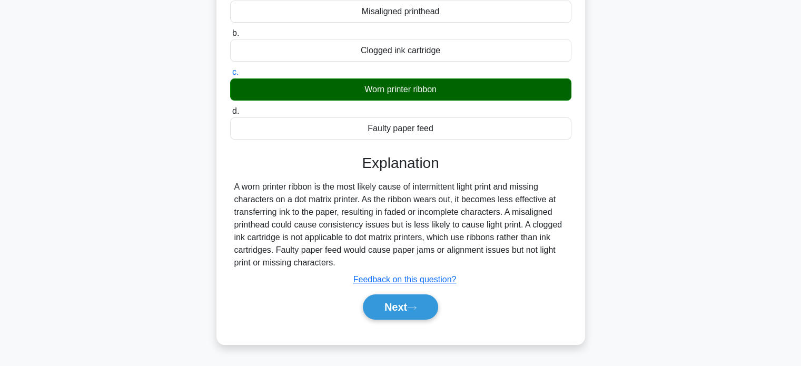
scroll to position [203, 0]
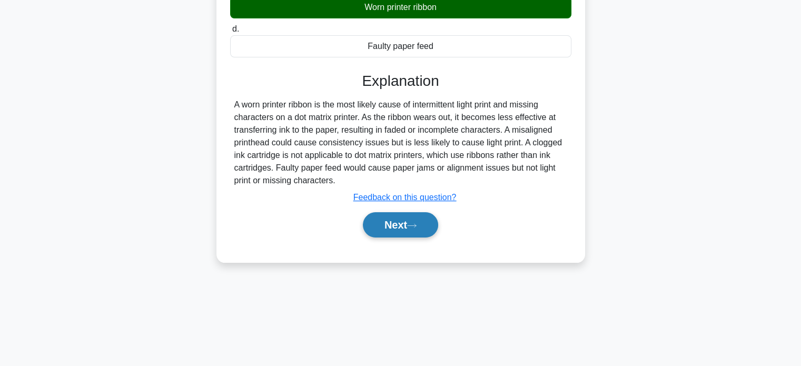
click at [401, 220] on button "Next" at bounding box center [400, 224] width 75 height 25
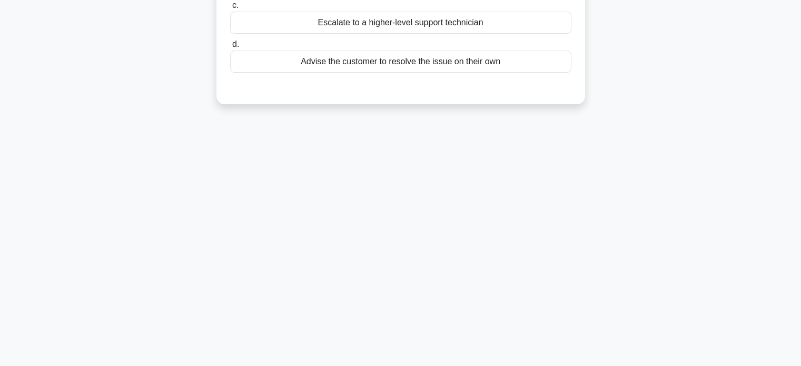
scroll to position [0, 0]
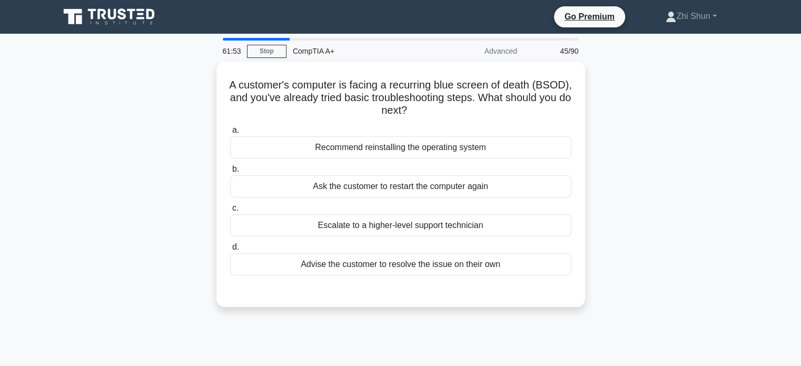
click at [406, 227] on div "Escalate to a higher-level support technician" at bounding box center [400, 225] width 341 height 22
click at [230, 212] on input "c. Escalate to a higher-level support technician" at bounding box center [230, 208] width 0 height 7
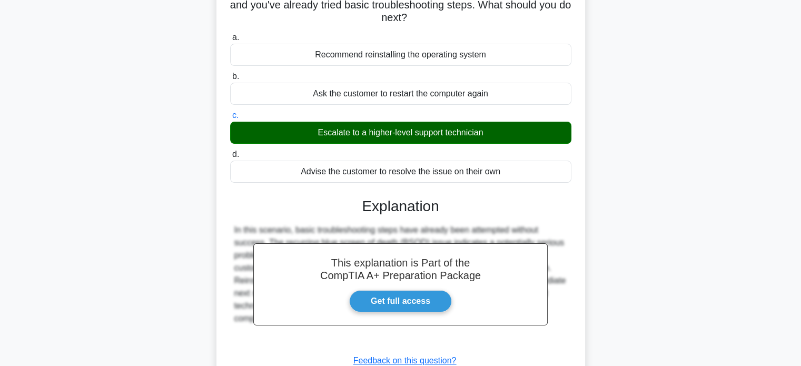
scroll to position [203, 0]
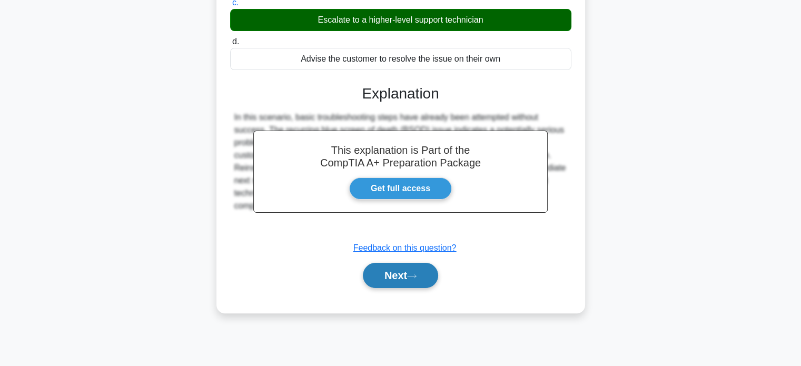
click at [407, 274] on button "Next" at bounding box center [400, 275] width 75 height 25
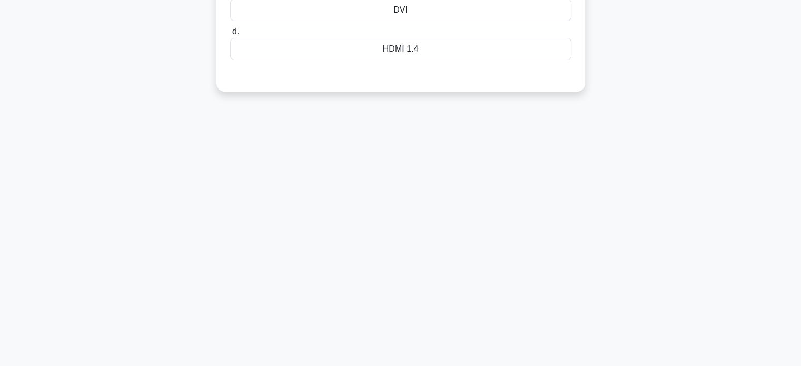
scroll to position [0, 0]
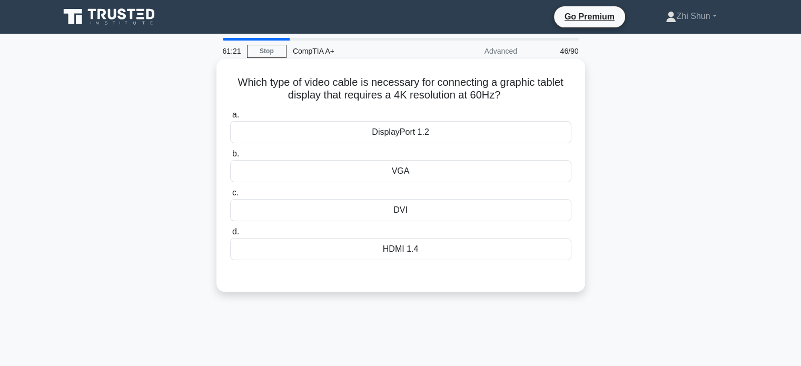
click at [426, 134] on div "DisplayPort 1.2" at bounding box center [400, 132] width 341 height 22
click at [230, 118] on input "a. DisplayPort 1.2" at bounding box center [230, 115] width 0 height 7
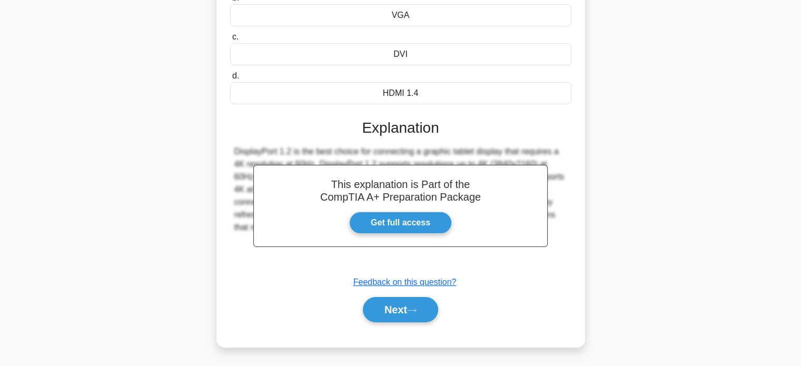
scroll to position [203, 0]
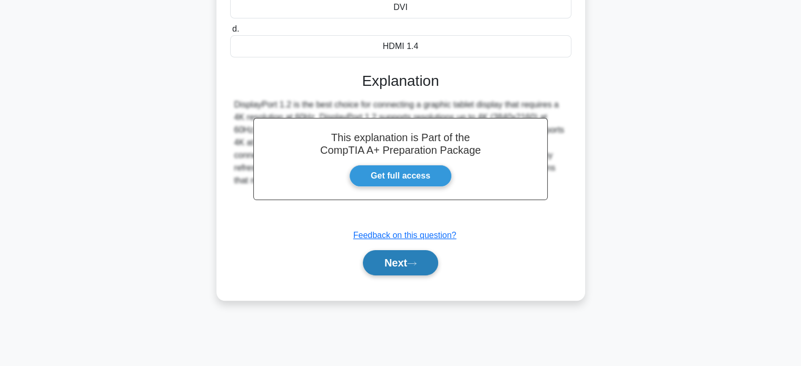
click at [402, 254] on button "Next" at bounding box center [400, 262] width 75 height 25
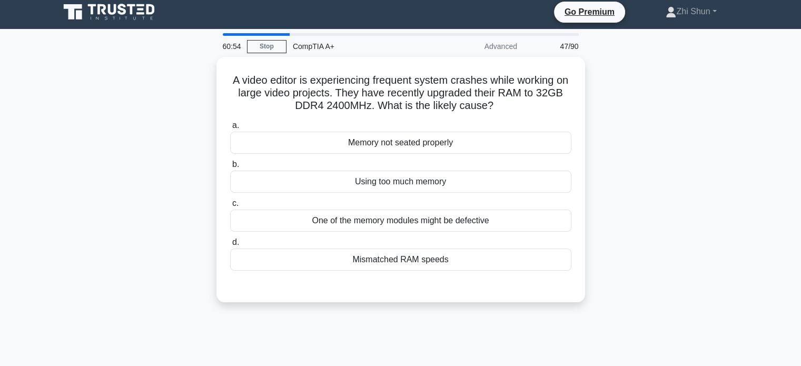
scroll to position [0, 0]
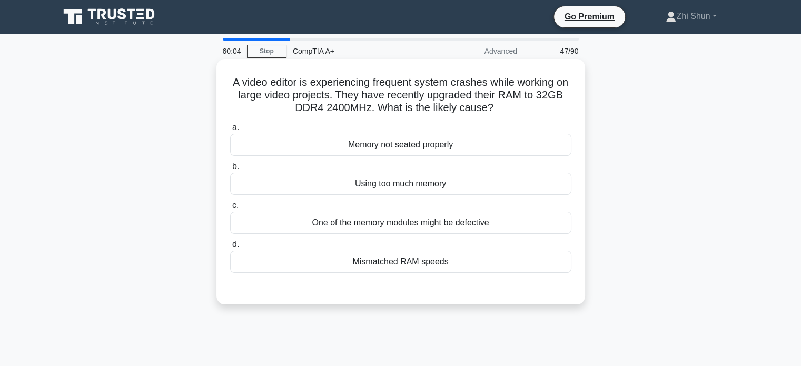
click at [437, 185] on div "Using too much memory" at bounding box center [400, 184] width 341 height 22
click at [230, 170] on input "b. Using too much memory" at bounding box center [230, 166] width 0 height 7
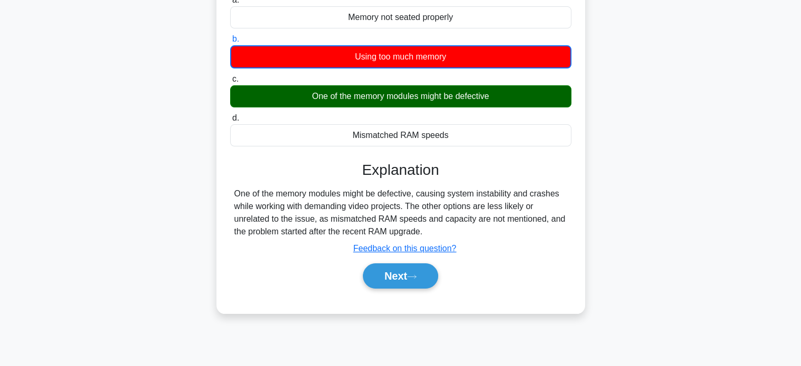
scroll to position [203, 0]
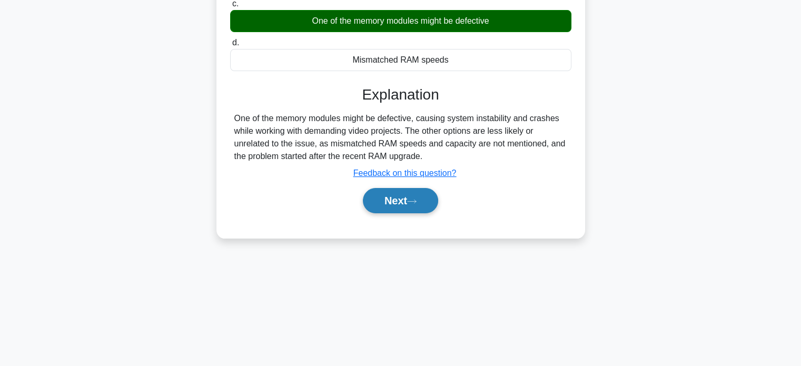
click at [393, 203] on button "Next" at bounding box center [400, 200] width 75 height 25
click at [392, 201] on button "Next" at bounding box center [400, 200] width 75 height 25
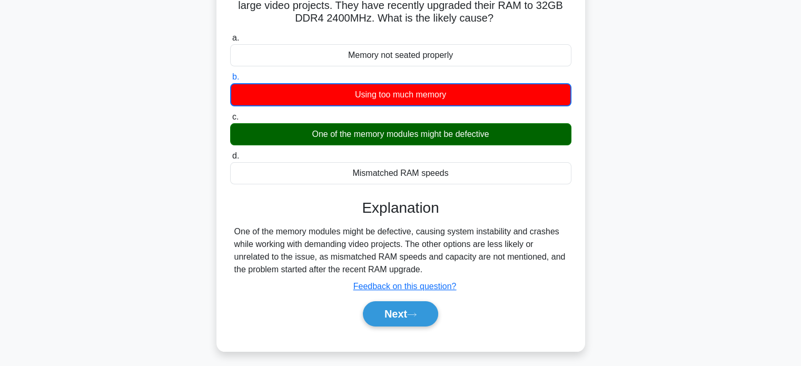
scroll to position [0, 0]
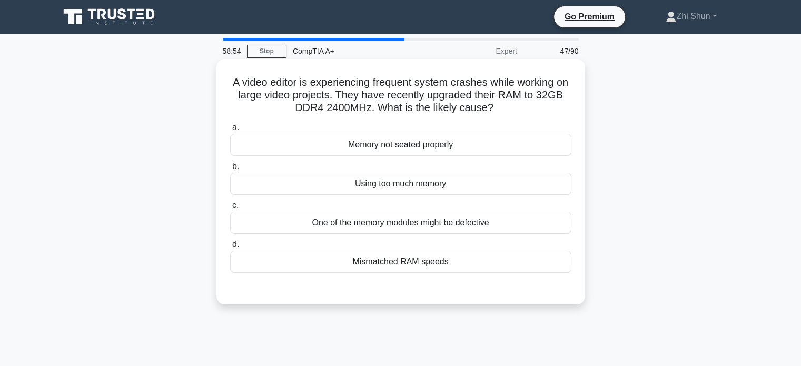
click at [410, 225] on div "One of the memory modules might be defective" at bounding box center [400, 223] width 341 height 22
click at [230, 209] on input "c. One of the memory modules might be defective" at bounding box center [230, 205] width 0 height 7
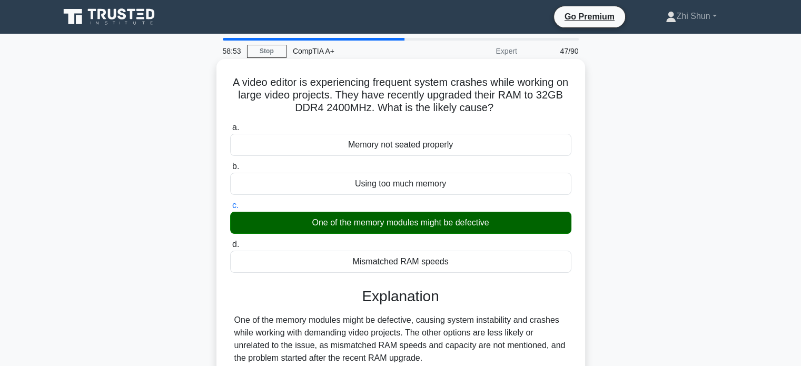
scroll to position [203, 0]
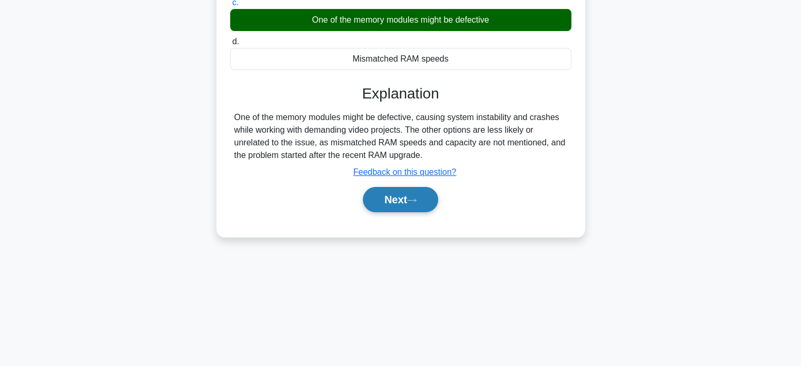
click at [417, 210] on button "Next" at bounding box center [400, 199] width 75 height 25
click at [416, 198] on icon at bounding box center [411, 200] width 9 height 6
click at [398, 196] on button "Next" at bounding box center [400, 199] width 75 height 25
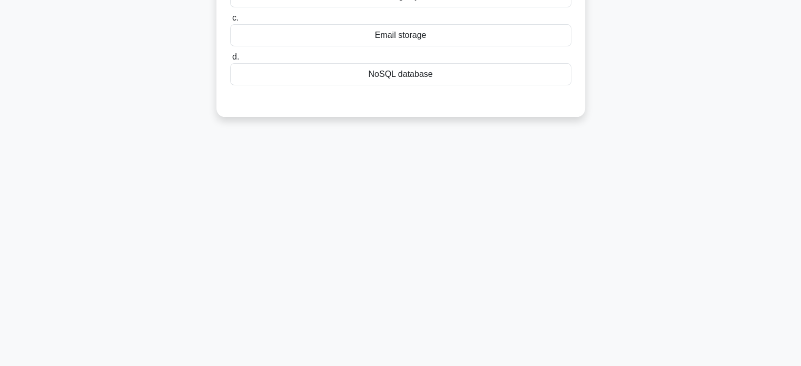
click at [398, 197] on div "58:47 Stop CompTIA A+ Expert 48/90 A software development company is migrating …" at bounding box center [400, 98] width 695 height 526
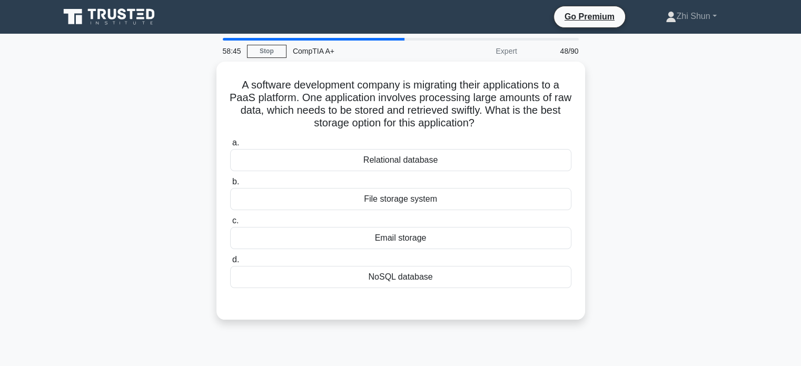
click at [716, 142] on div "A software development company is migrating their applications to a PaaS platfo…" at bounding box center [400, 197] width 695 height 271
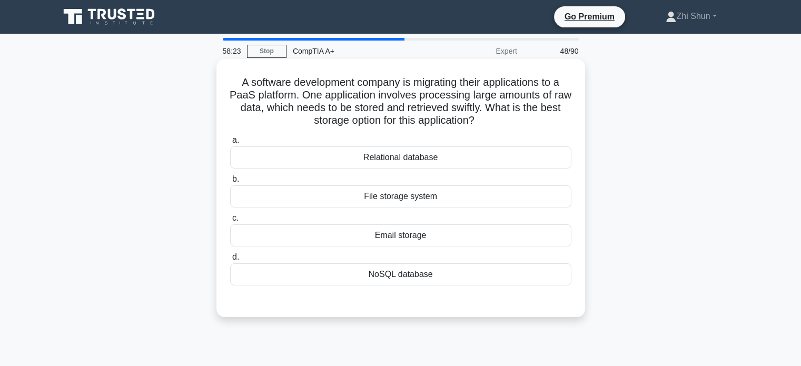
click at [377, 154] on div "Relational database" at bounding box center [400, 157] width 341 height 22
click at [230, 144] on input "a. Relational database" at bounding box center [230, 140] width 0 height 7
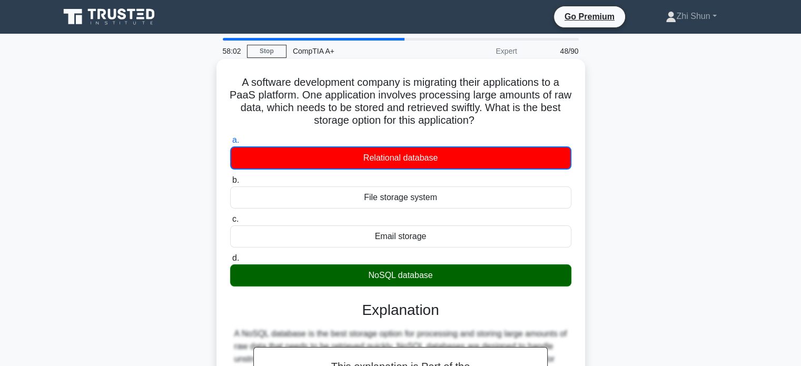
scroll to position [203, 0]
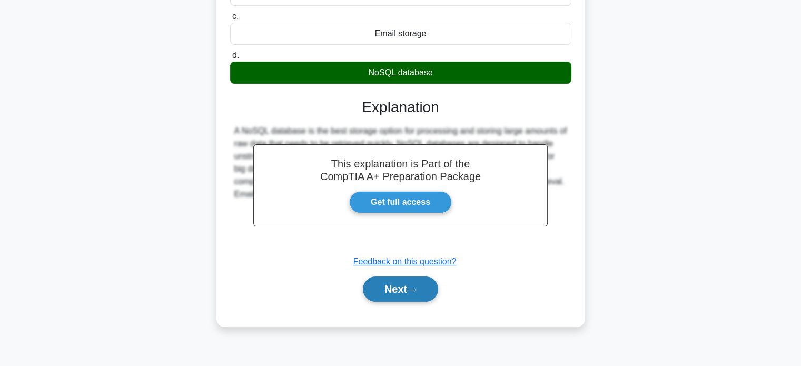
click at [383, 286] on button "Next" at bounding box center [400, 288] width 75 height 25
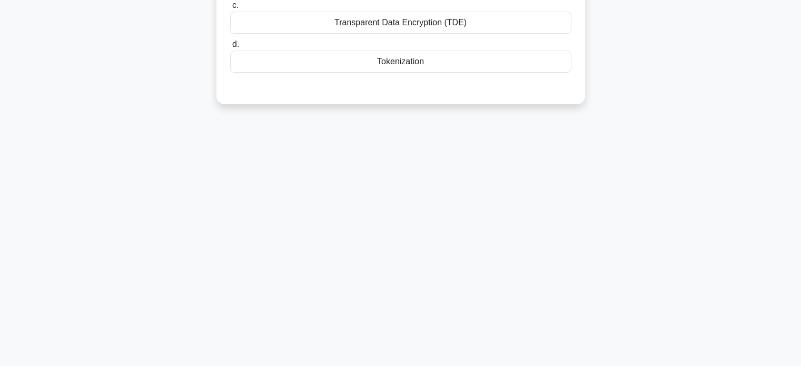
scroll to position [0, 0]
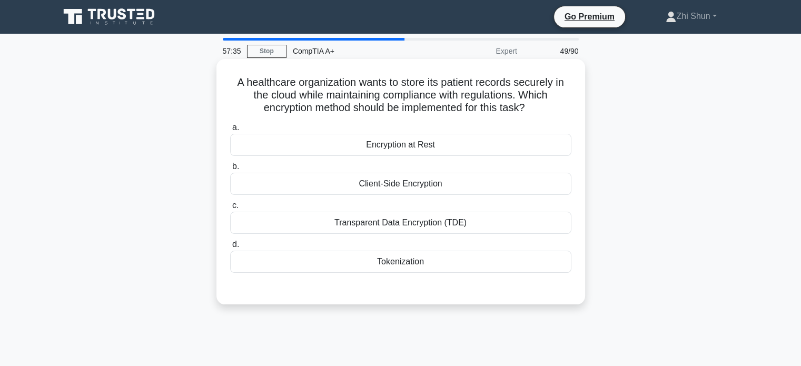
click at [420, 186] on div "Client-Side Encryption" at bounding box center [400, 184] width 341 height 22
click at [230, 170] on input "b. Client-Side Encryption" at bounding box center [230, 166] width 0 height 7
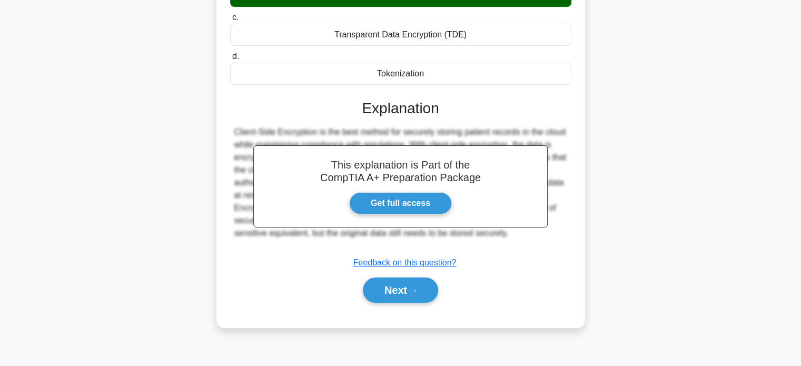
scroll to position [203, 0]
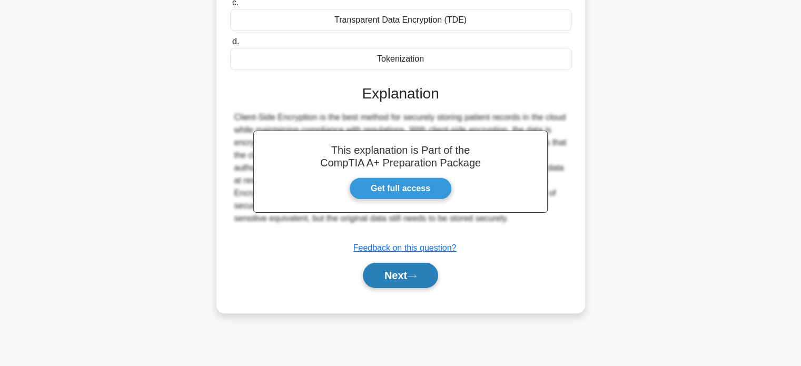
click at [380, 265] on button "Next" at bounding box center [400, 275] width 75 height 25
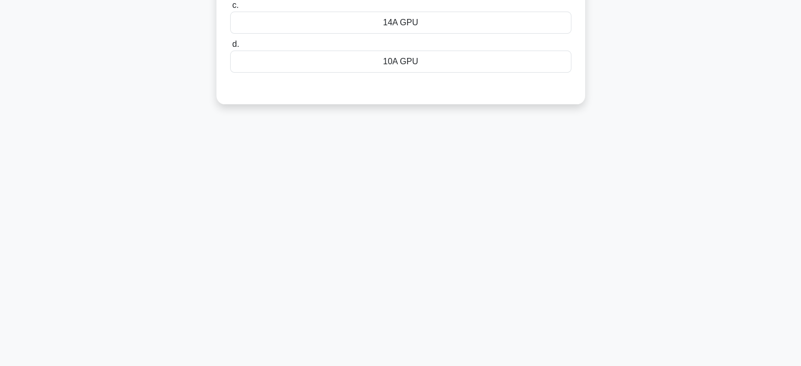
scroll to position [0, 0]
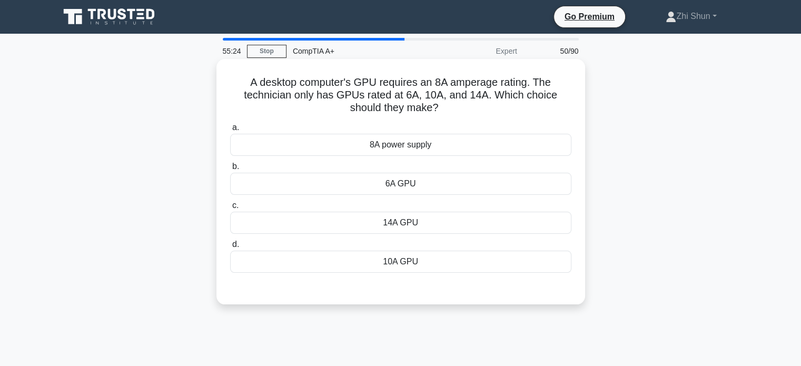
click at [393, 181] on div "6A GPU" at bounding box center [400, 184] width 341 height 22
click at [230, 170] on input "b. 6A GPU" at bounding box center [230, 166] width 0 height 7
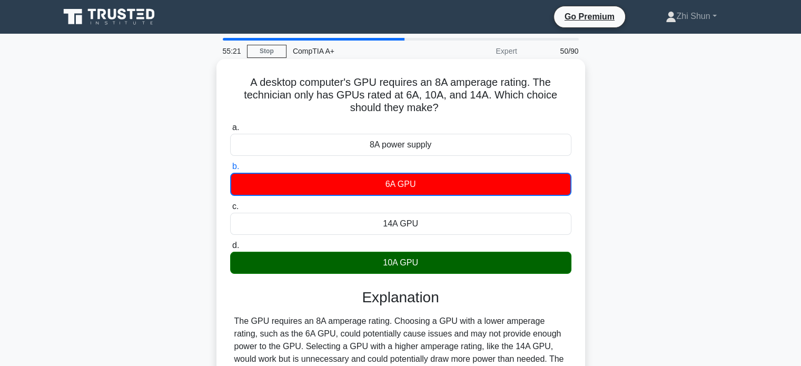
scroll to position [158, 0]
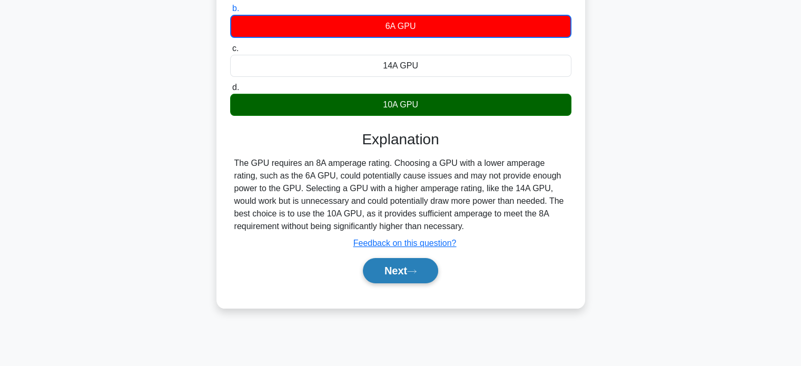
click at [424, 268] on button "Next" at bounding box center [400, 270] width 75 height 25
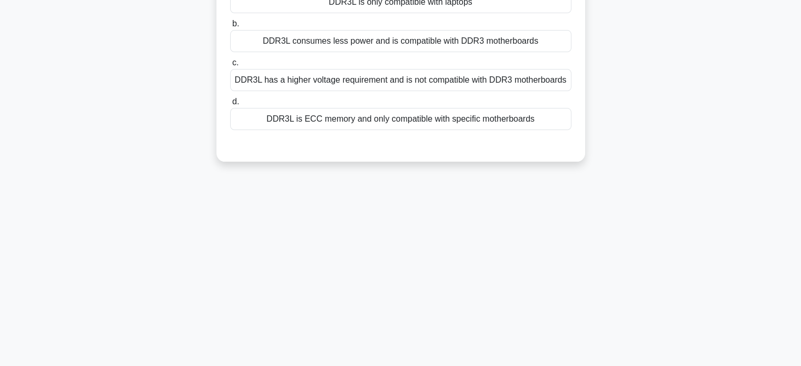
scroll to position [0, 0]
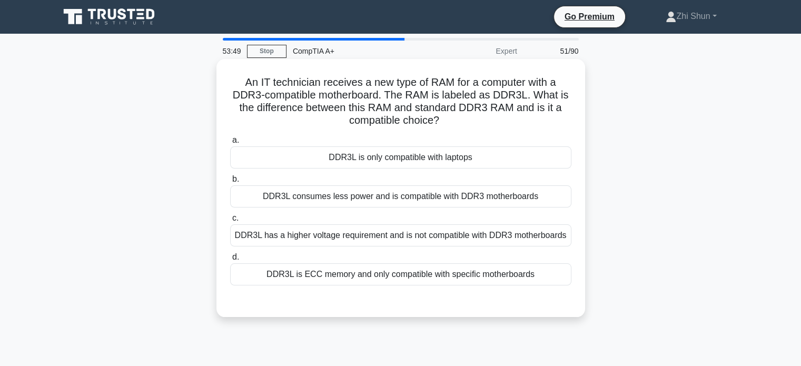
click at [469, 275] on div "DDR3L is ECC memory and only compatible with specific motherboards" at bounding box center [400, 274] width 341 height 22
click at [230, 261] on input "d. DDR3L is ECC memory and only compatible with specific motherboards" at bounding box center [230, 257] width 0 height 7
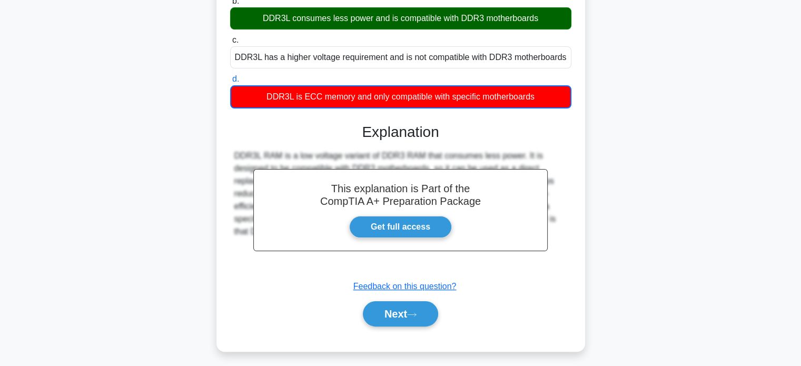
scroll to position [203, 0]
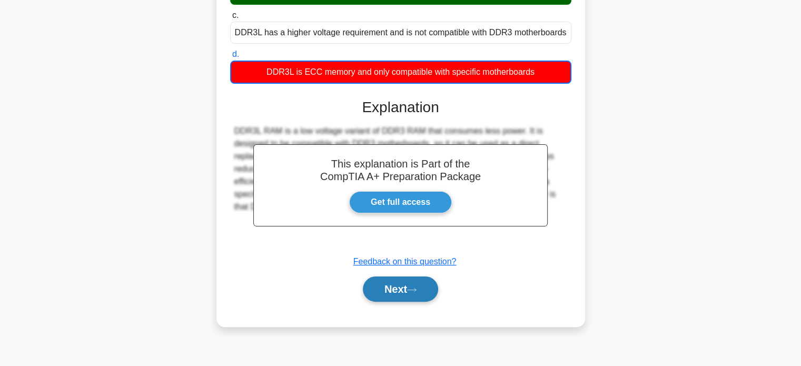
click at [411, 281] on button "Next" at bounding box center [400, 288] width 75 height 25
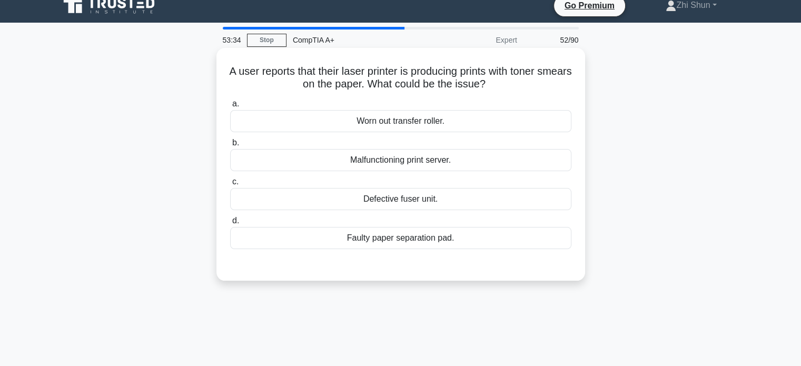
scroll to position [0, 0]
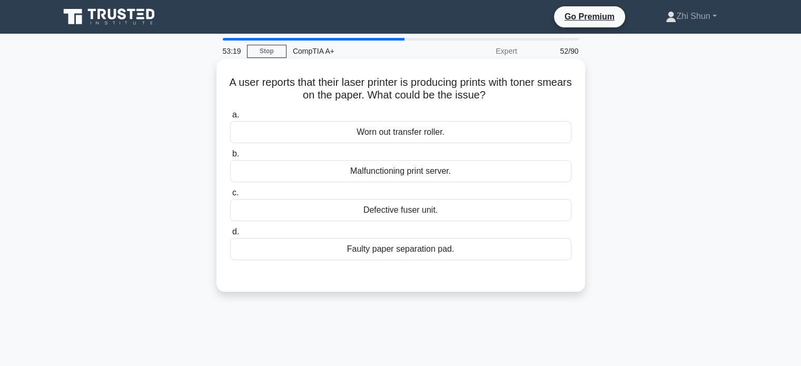
click at [434, 209] on div "Defective fuser unit." at bounding box center [400, 210] width 341 height 22
click at [230, 196] on input "c. Defective fuser unit." at bounding box center [230, 192] width 0 height 7
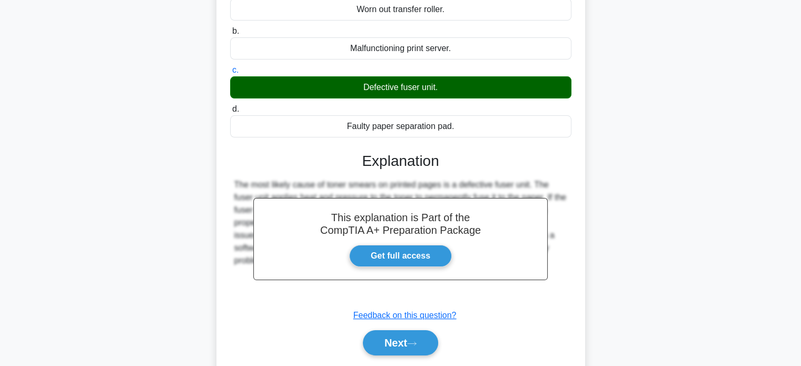
scroll to position [203, 0]
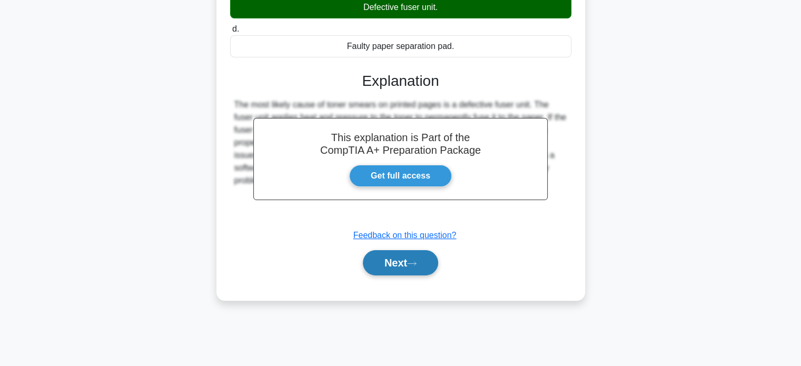
click at [405, 266] on button "Next" at bounding box center [400, 262] width 75 height 25
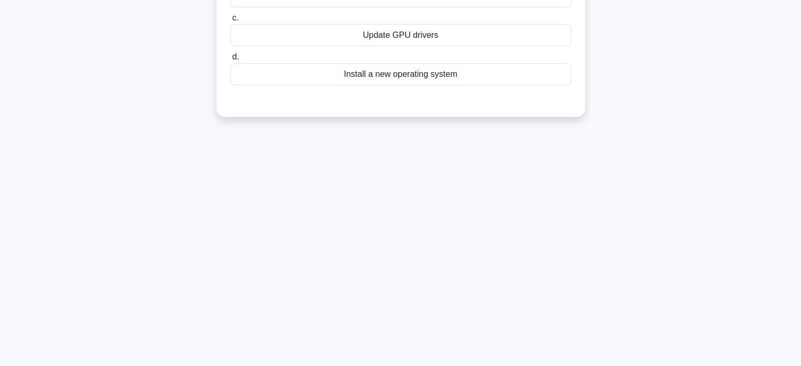
scroll to position [0, 0]
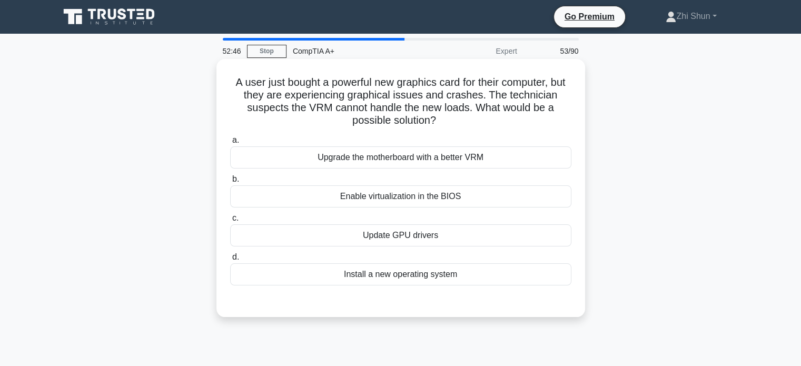
click at [455, 163] on div "Upgrade the motherboard with a better VRM" at bounding box center [400, 157] width 341 height 22
click at [230, 144] on input "a. Upgrade the motherboard with a better VRM" at bounding box center [230, 140] width 0 height 7
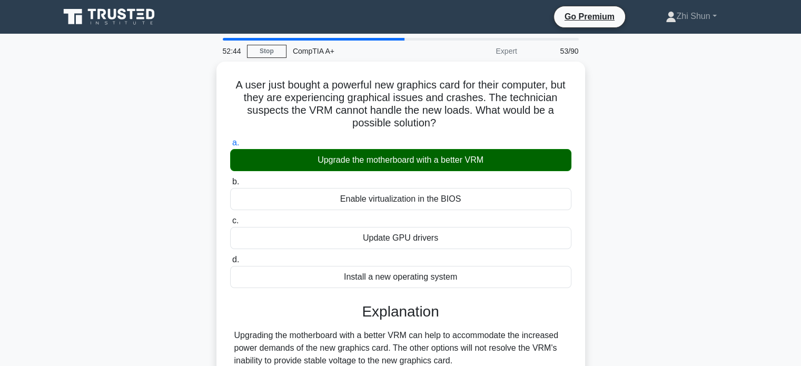
scroll to position [158, 0]
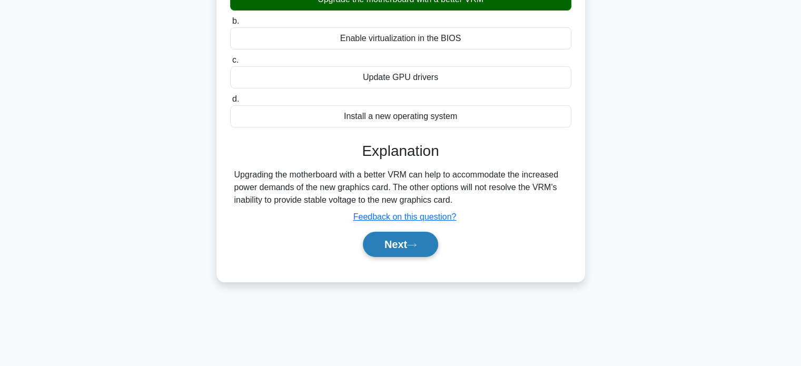
click at [403, 245] on button "Next" at bounding box center [400, 244] width 75 height 25
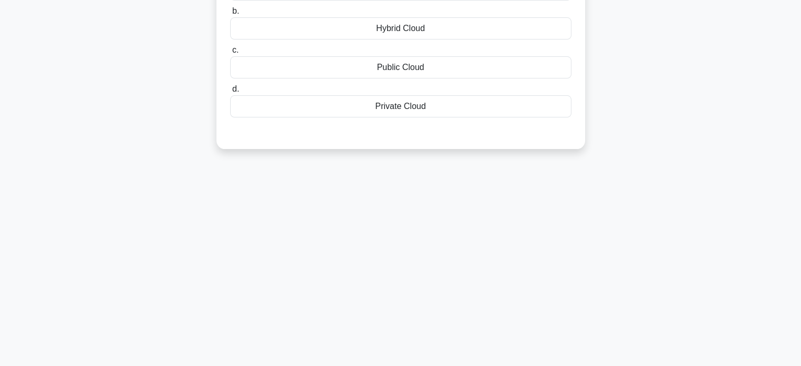
scroll to position [0, 0]
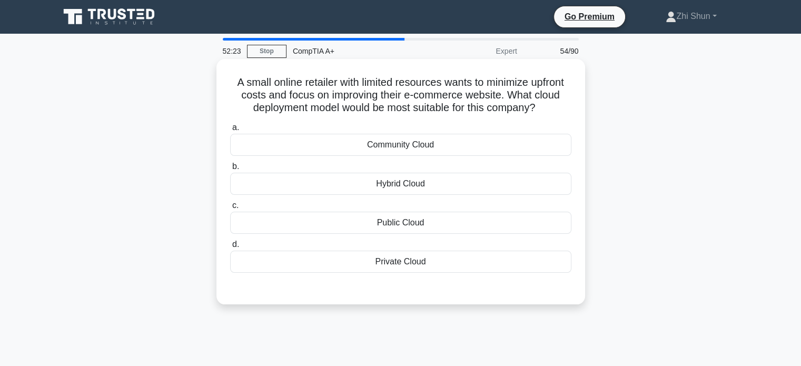
click at [377, 229] on div "Public Cloud" at bounding box center [400, 223] width 341 height 22
click at [230, 209] on input "c. Public Cloud" at bounding box center [230, 205] width 0 height 7
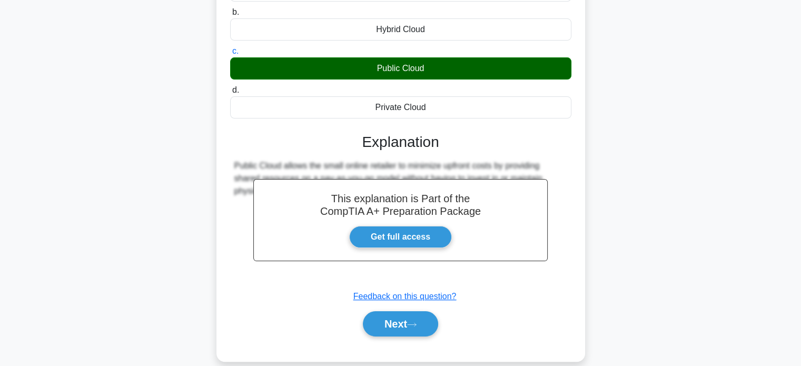
scroll to position [203, 0]
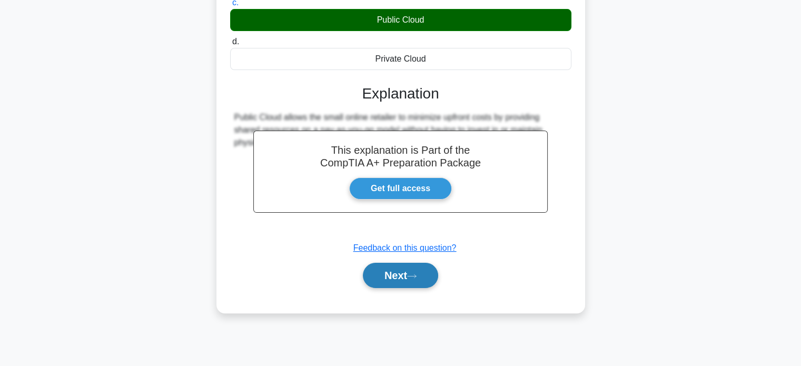
click at [388, 275] on button "Next" at bounding box center [400, 275] width 75 height 25
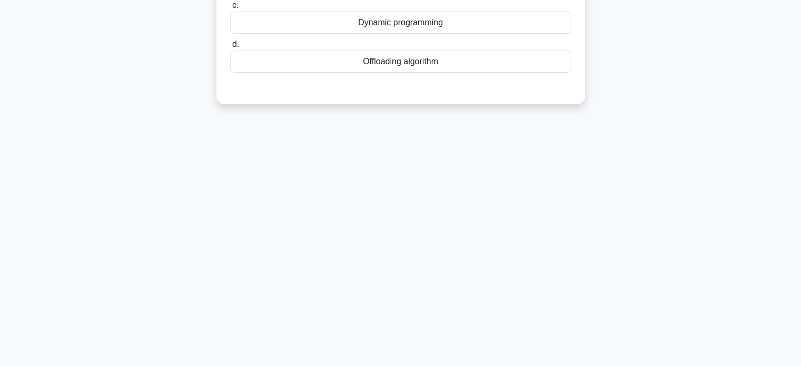
scroll to position [0, 0]
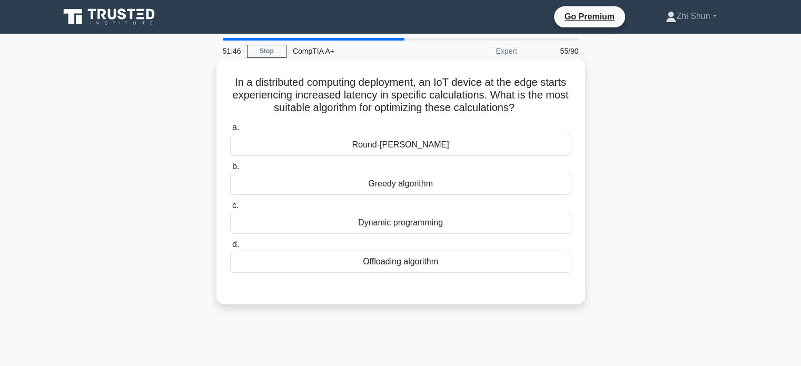
click at [368, 187] on div "Greedy algorithm" at bounding box center [400, 184] width 341 height 22
click at [230, 170] on input "b. Greedy algorithm" at bounding box center [230, 166] width 0 height 7
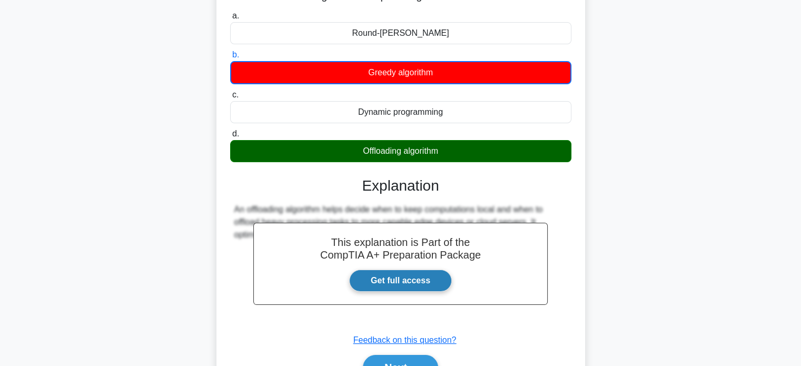
scroll to position [203, 0]
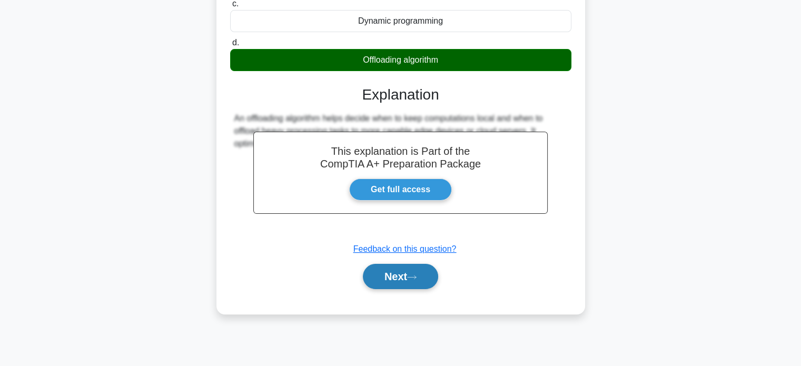
click at [379, 269] on button "Next" at bounding box center [400, 276] width 75 height 25
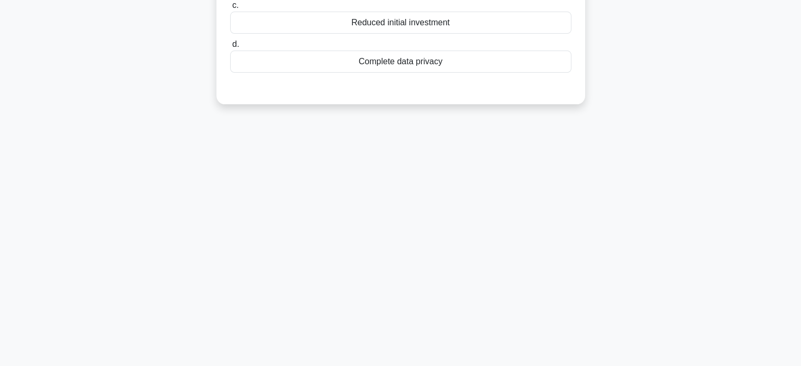
scroll to position [45, 0]
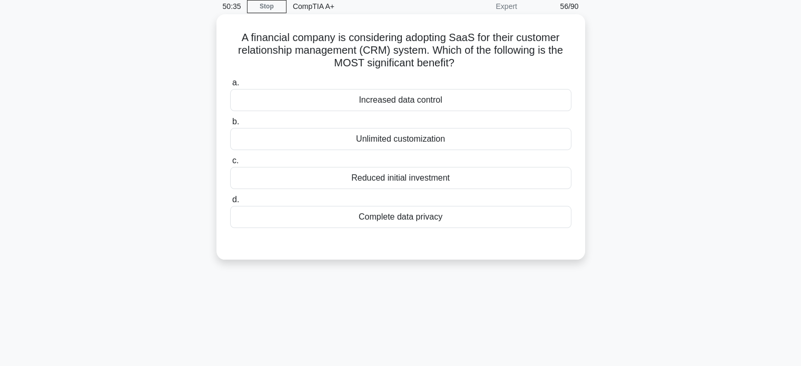
click at [396, 103] on div "Increased data control" at bounding box center [400, 100] width 341 height 22
click at [230, 86] on input "a. Increased data control" at bounding box center [230, 82] width 0 height 7
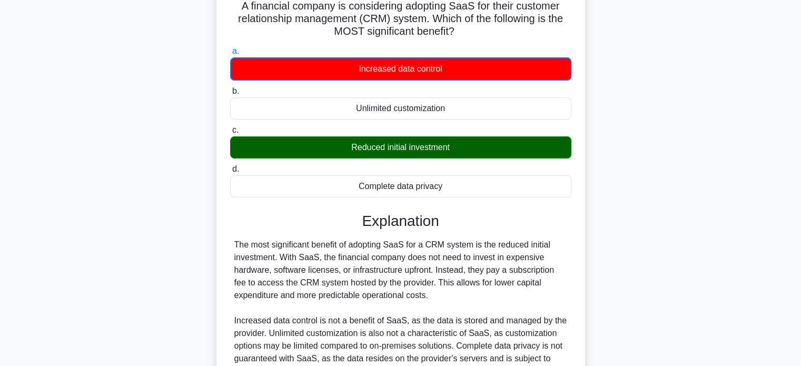
scroll to position [158, 0]
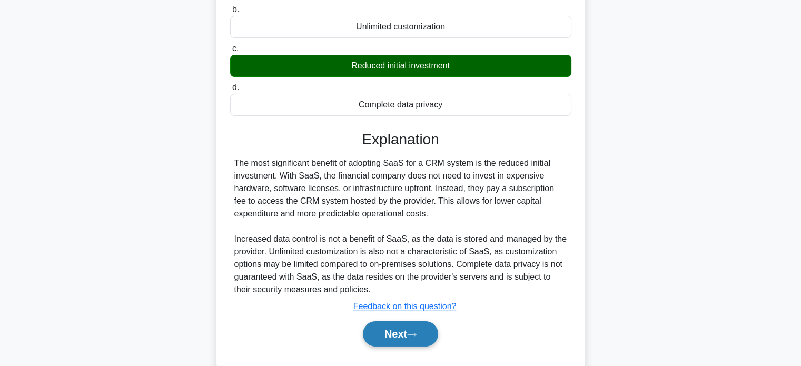
click at [375, 331] on button "Next" at bounding box center [400, 333] width 75 height 25
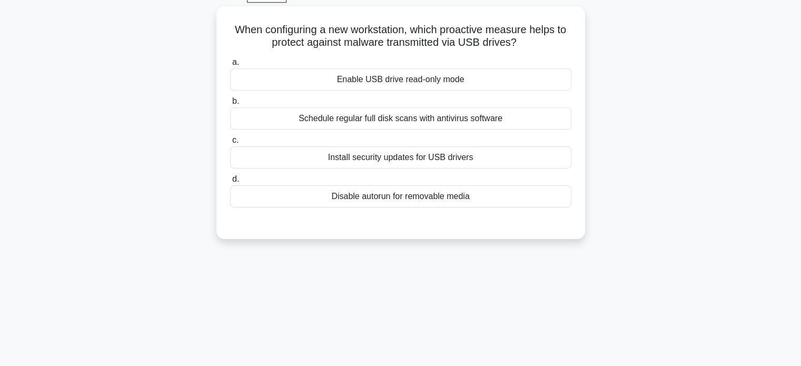
scroll to position [0, 0]
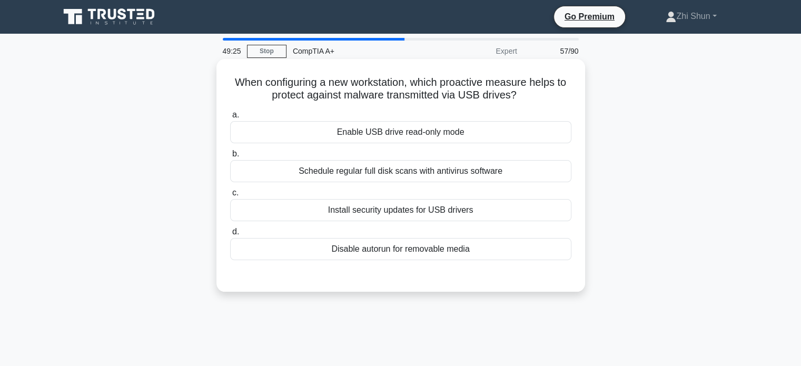
click at [424, 247] on div "Disable autorun for removable media" at bounding box center [400, 249] width 341 height 22
click at [230, 235] on input "d. Disable autorun for removable media" at bounding box center [230, 231] width 0 height 7
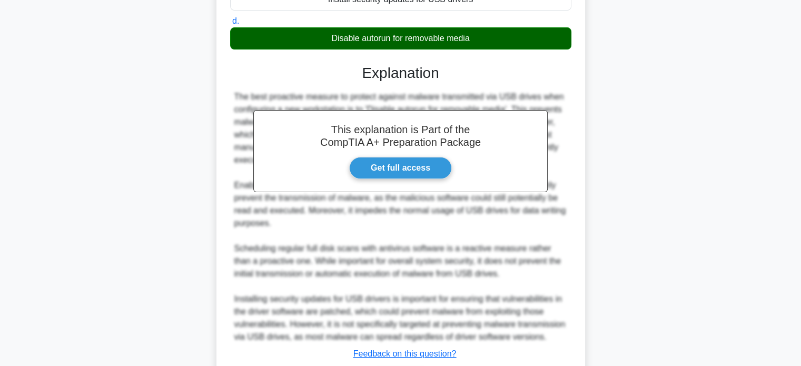
scroll to position [282, 0]
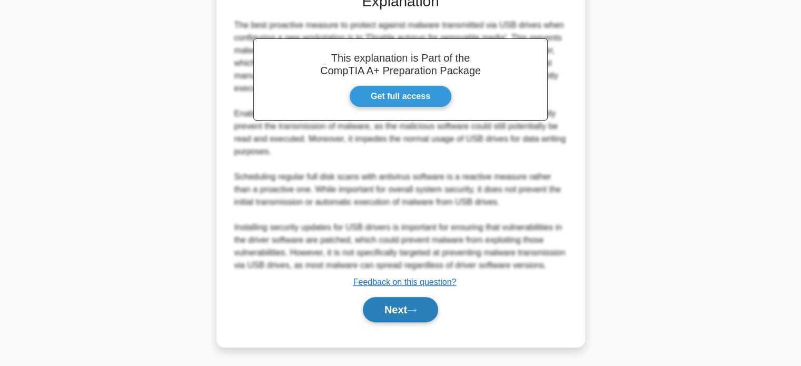
click at [411, 308] on icon at bounding box center [411, 310] width 9 height 6
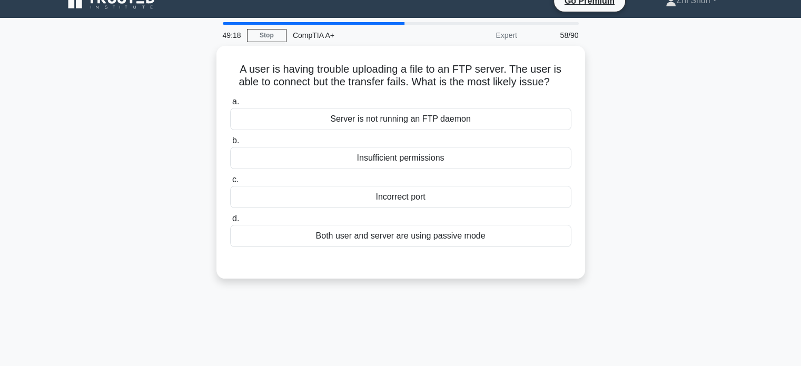
scroll to position [0, 0]
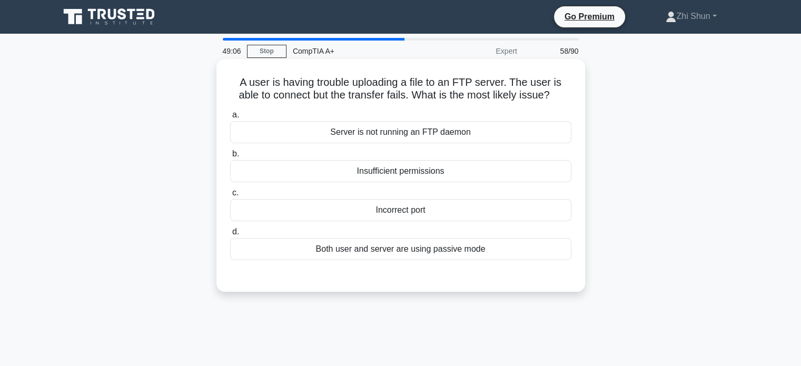
click at [417, 213] on div "Incorrect port" at bounding box center [400, 210] width 341 height 22
click at [230, 196] on input "c. Incorrect port" at bounding box center [230, 192] width 0 height 7
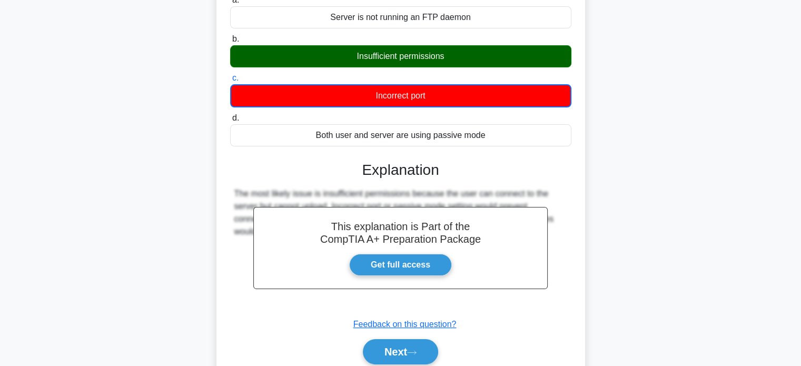
scroll to position [203, 0]
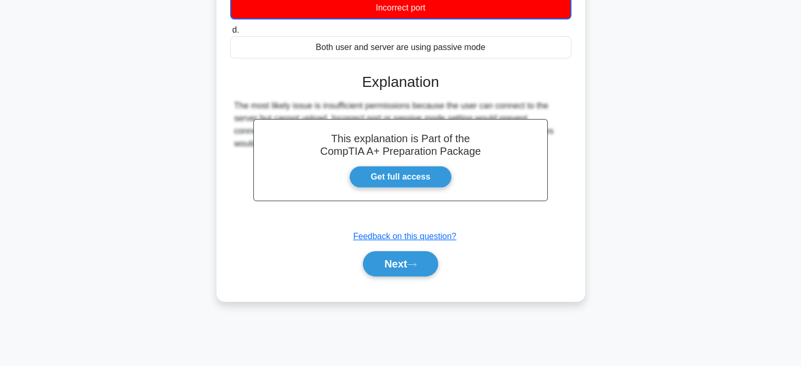
click at [420, 248] on div "Next" at bounding box center [400, 264] width 341 height 34
click at [419, 257] on button "Next" at bounding box center [400, 263] width 75 height 25
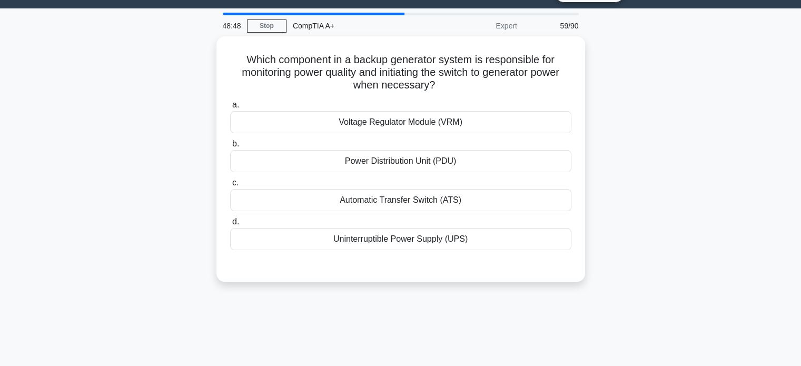
scroll to position [0, 0]
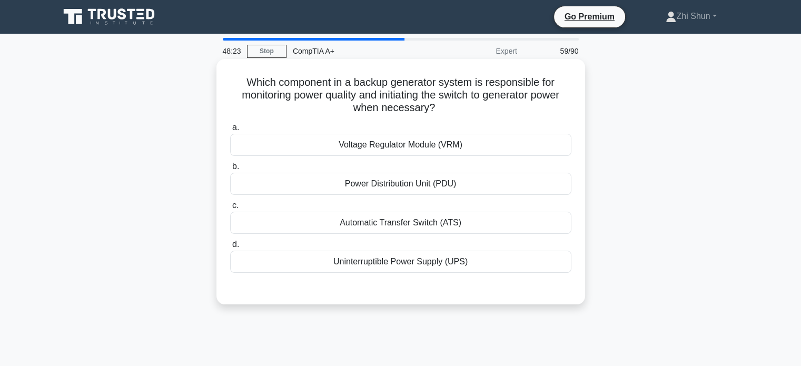
click at [416, 221] on div "Automatic Transfer Switch (ATS)" at bounding box center [400, 223] width 341 height 22
click at [230, 209] on input "c. Automatic Transfer Switch (ATS)" at bounding box center [230, 205] width 0 height 7
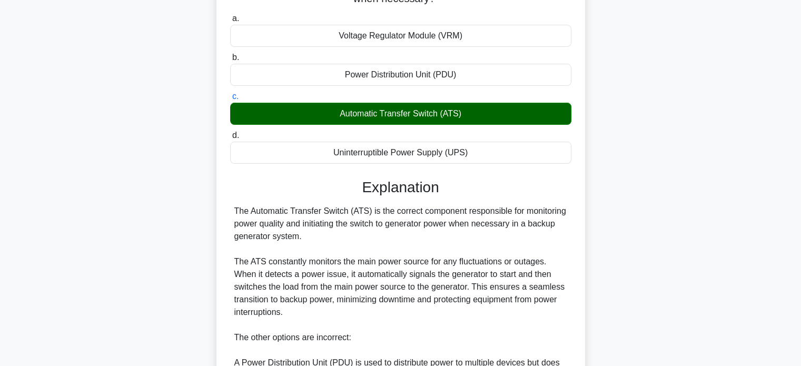
scroll to position [263, 0]
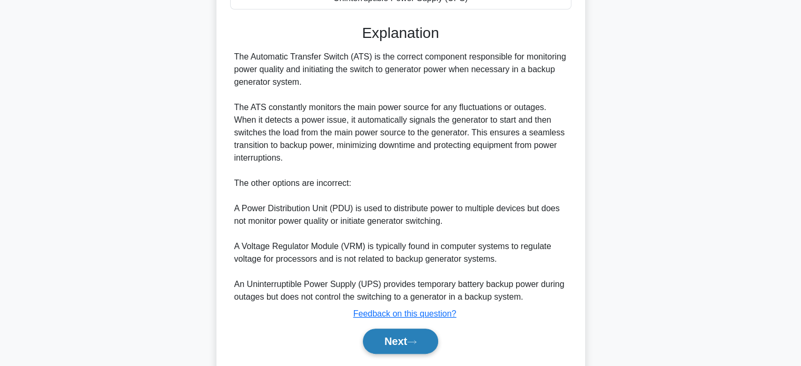
click at [412, 339] on icon at bounding box center [411, 342] width 9 height 6
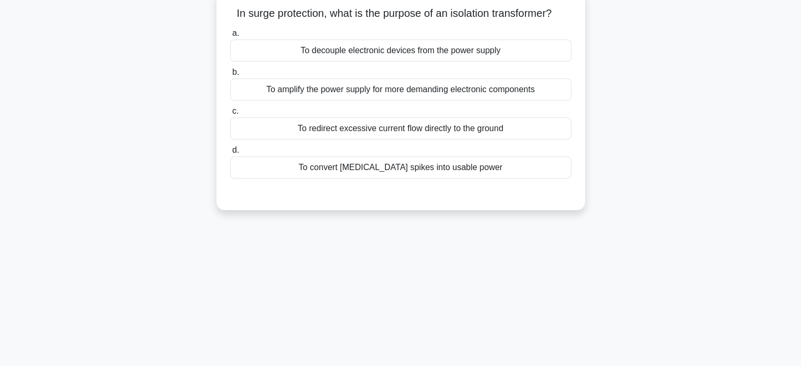
scroll to position [0, 0]
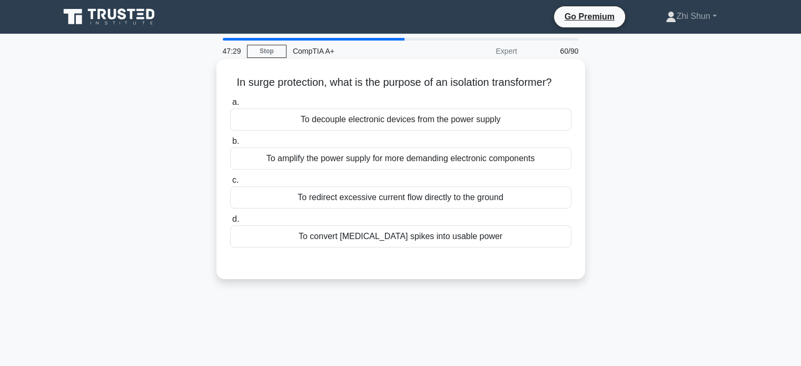
click at [428, 118] on div "To decouple electronic devices from the power supply" at bounding box center [400, 119] width 341 height 22
click at [230, 106] on input "a. To decouple electronic devices from the power supply" at bounding box center [230, 102] width 0 height 7
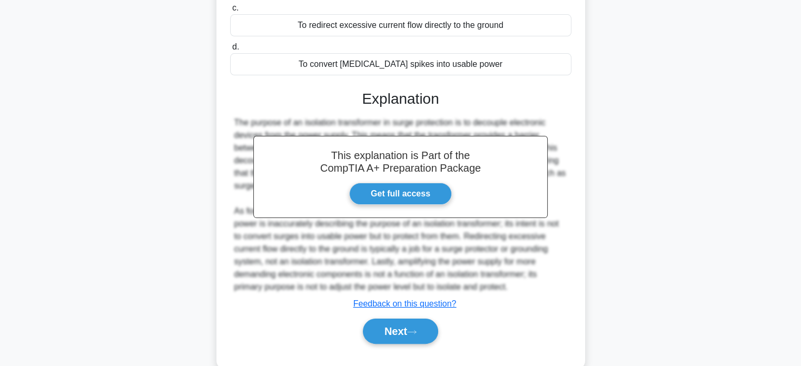
scroll to position [203, 0]
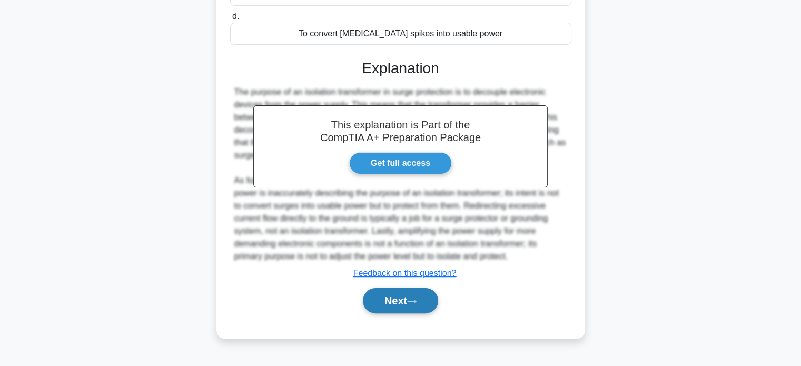
click at [406, 307] on button "Next" at bounding box center [400, 300] width 75 height 25
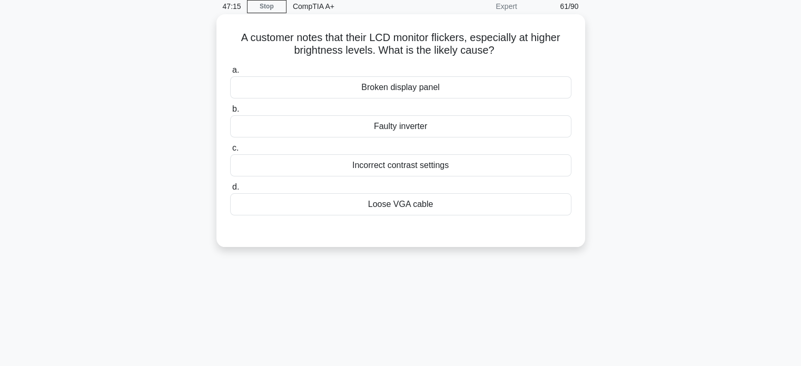
scroll to position [0, 0]
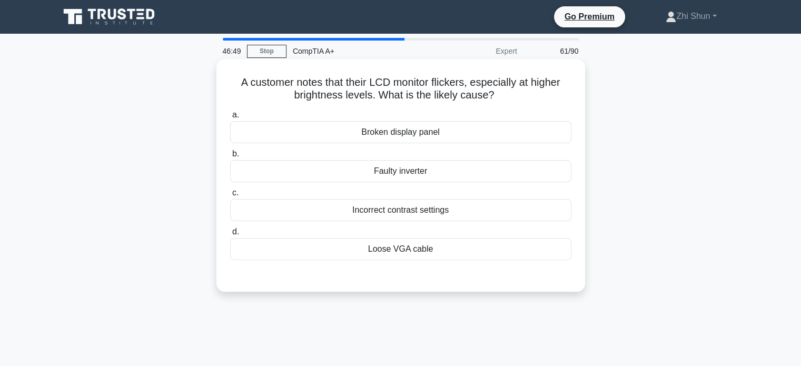
click at [461, 176] on div "Faulty inverter" at bounding box center [400, 171] width 341 height 22
click at [230, 157] on input "b. Faulty inverter" at bounding box center [230, 154] width 0 height 7
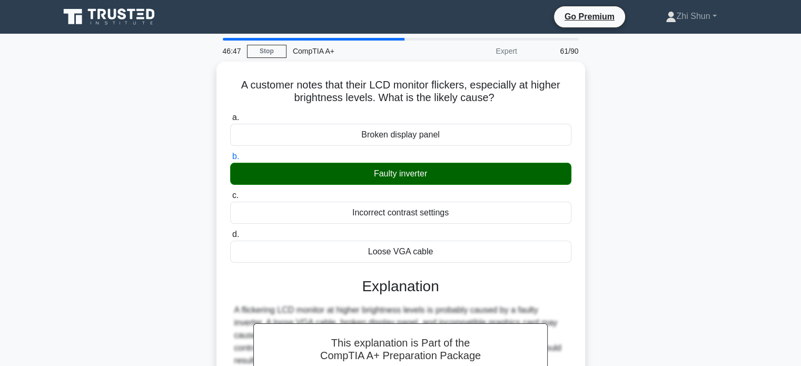
scroll to position [203, 0]
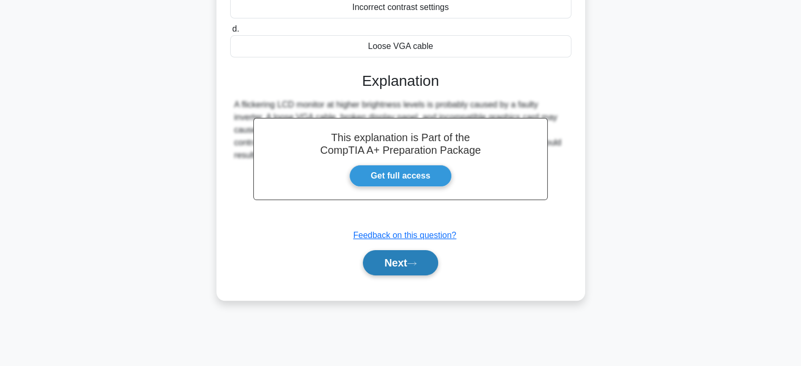
click at [388, 257] on button "Next" at bounding box center [400, 262] width 75 height 25
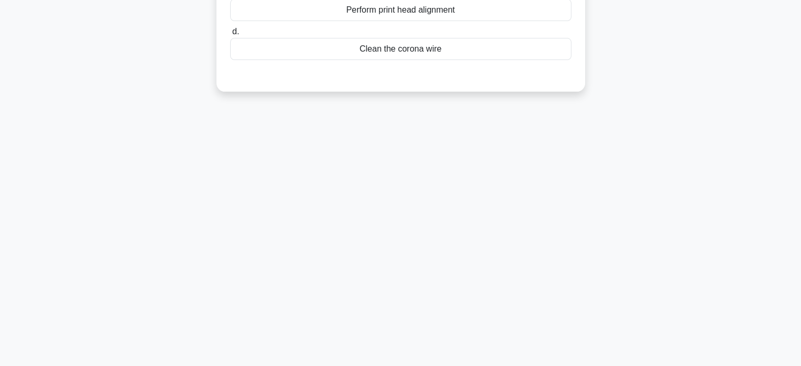
scroll to position [0, 0]
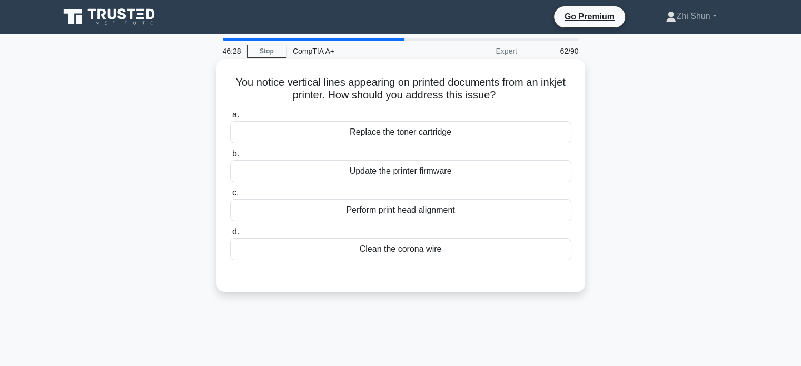
click at [445, 207] on div "Perform print head alignment" at bounding box center [400, 210] width 341 height 22
click at [230, 196] on input "c. Perform print head alignment" at bounding box center [230, 192] width 0 height 7
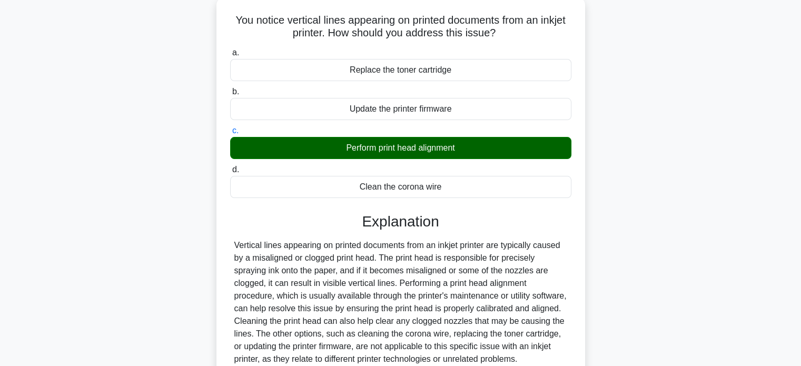
scroll to position [158, 0]
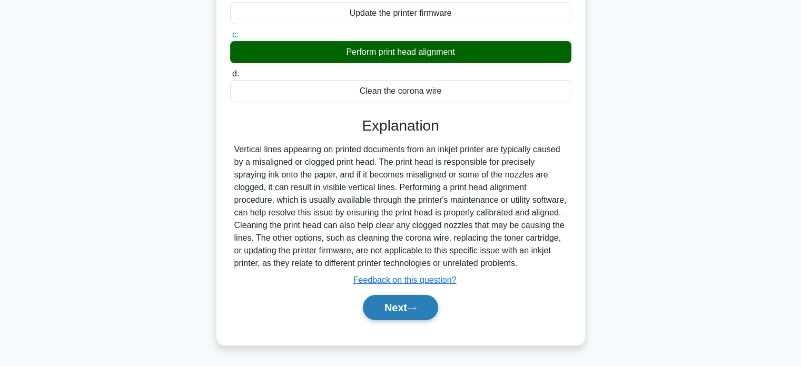
click at [391, 307] on button "Next" at bounding box center [400, 307] width 75 height 25
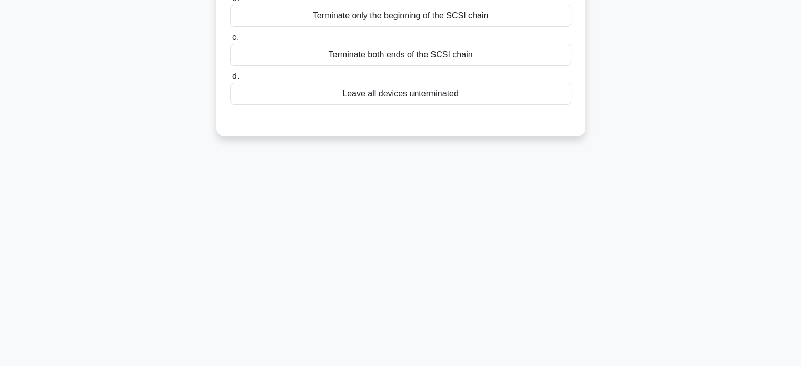
scroll to position [0, 0]
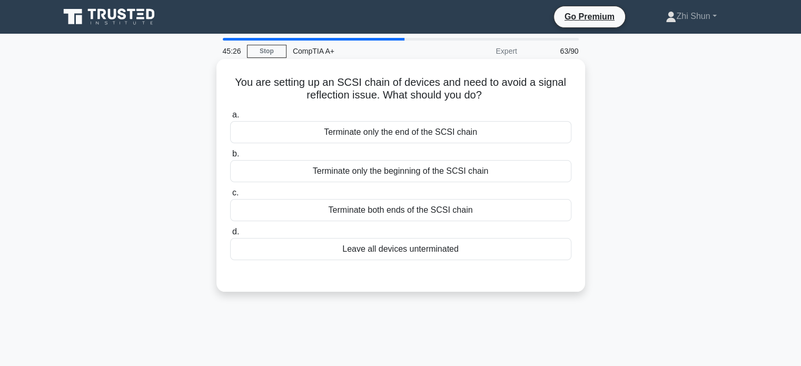
click at [465, 208] on div "Terminate both ends of the SCSI chain" at bounding box center [400, 210] width 341 height 22
click at [230, 196] on input "c. Terminate both ends of the SCSI chain" at bounding box center [230, 192] width 0 height 7
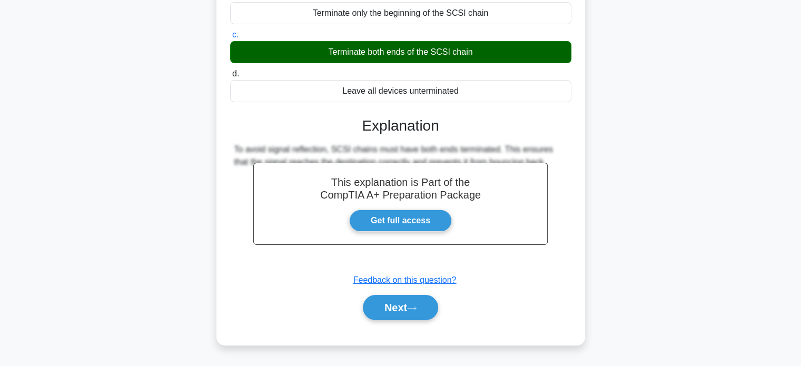
scroll to position [203, 0]
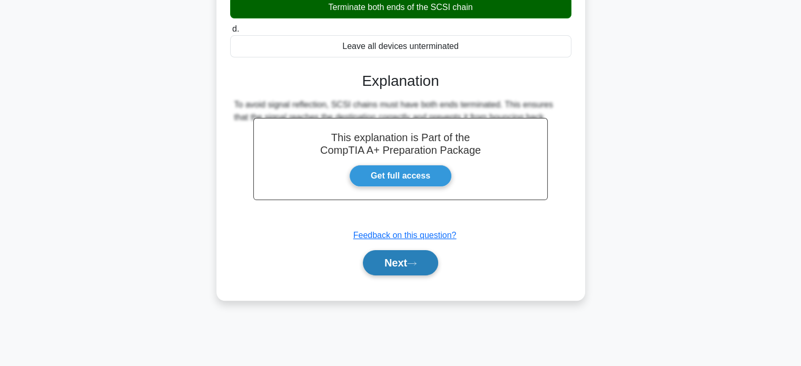
click at [416, 265] on icon at bounding box center [411, 264] width 9 height 6
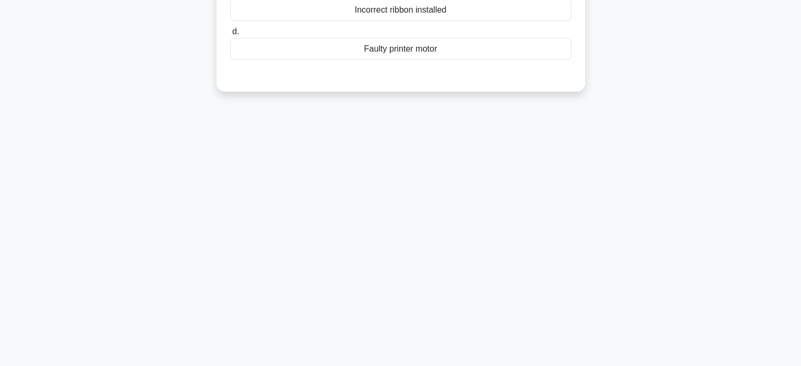
scroll to position [0, 0]
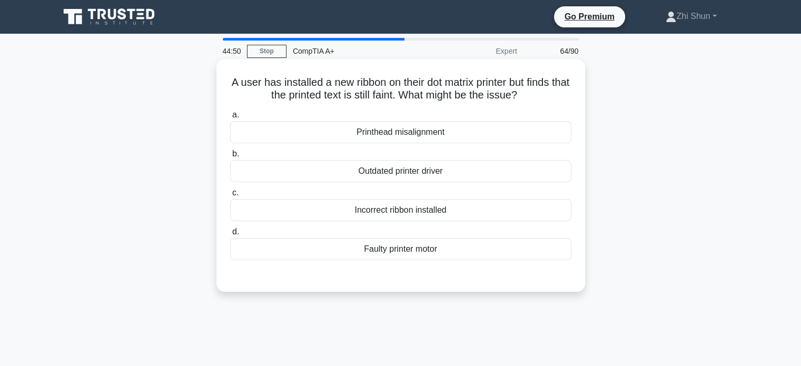
click at [460, 133] on div "Printhead misalignment" at bounding box center [400, 132] width 341 height 22
click at [230, 118] on input "a. Printhead misalignment" at bounding box center [230, 115] width 0 height 7
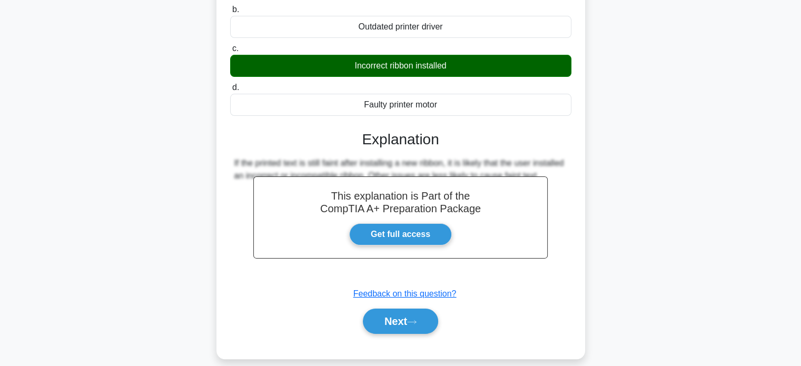
scroll to position [203, 0]
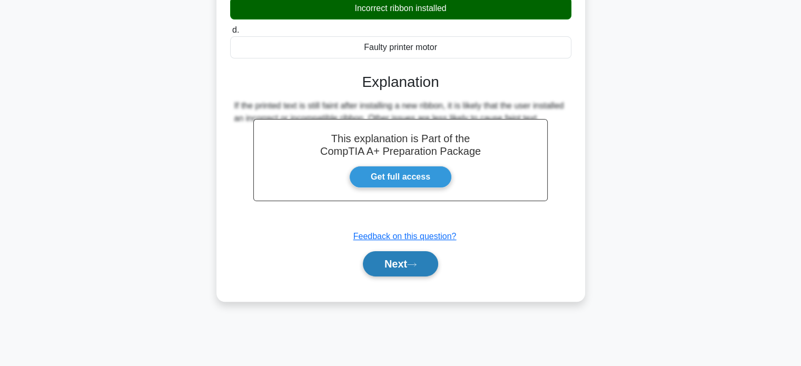
click at [422, 266] on button "Next" at bounding box center [400, 263] width 75 height 25
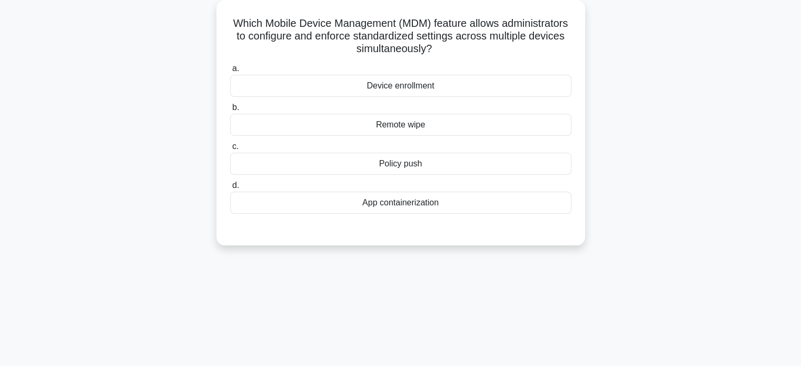
scroll to position [0, 0]
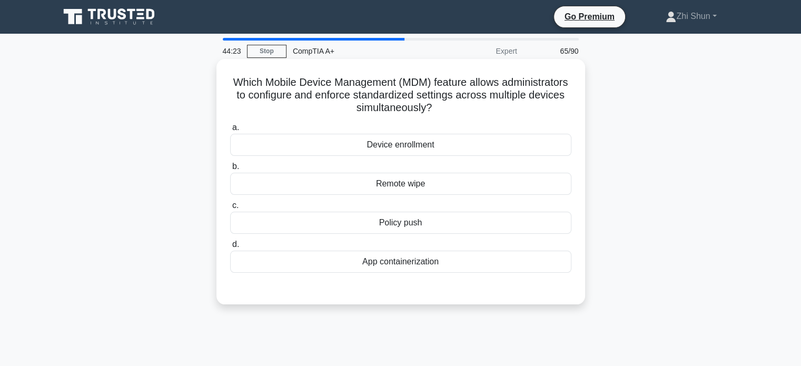
click at [442, 223] on div "Policy push" at bounding box center [400, 223] width 341 height 22
click at [230, 209] on input "c. Policy push" at bounding box center [230, 205] width 0 height 7
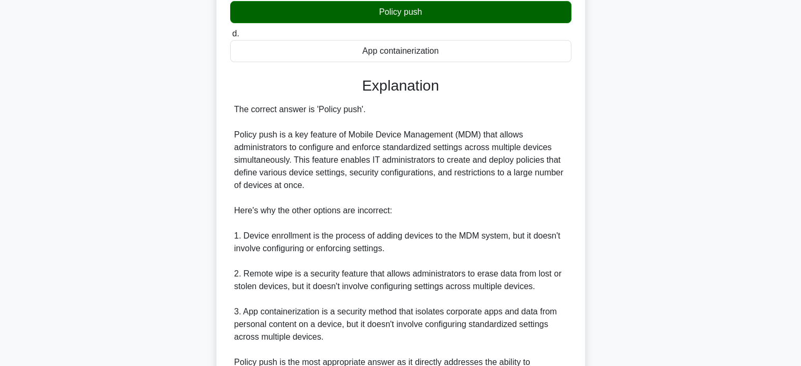
scroll to position [316, 0]
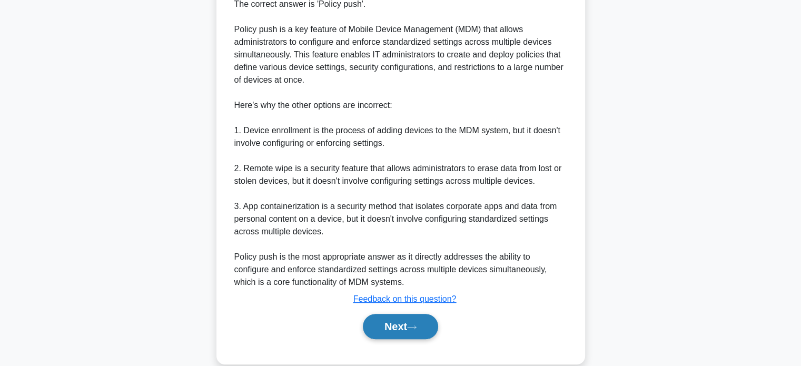
click at [421, 322] on button "Next" at bounding box center [400, 326] width 75 height 25
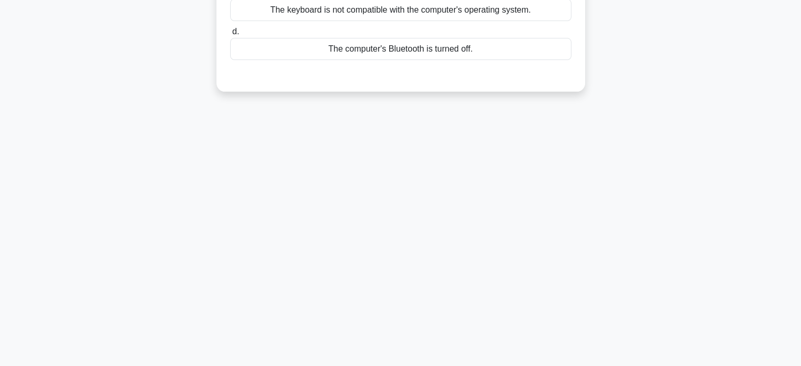
scroll to position [0, 0]
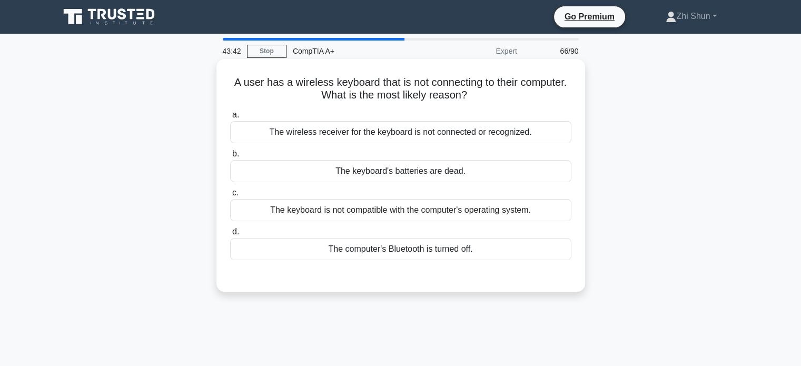
click at [441, 251] on div "The computer's Bluetooth is turned off." at bounding box center [400, 249] width 341 height 22
click at [230, 235] on input "d. The computer's Bluetooth is turned off." at bounding box center [230, 231] width 0 height 7
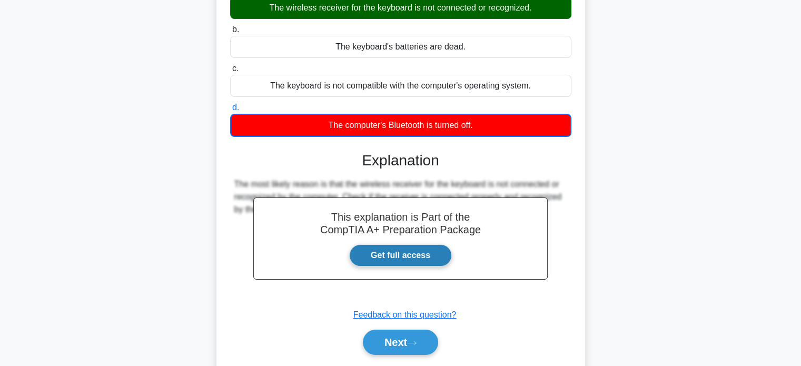
scroll to position [203, 0]
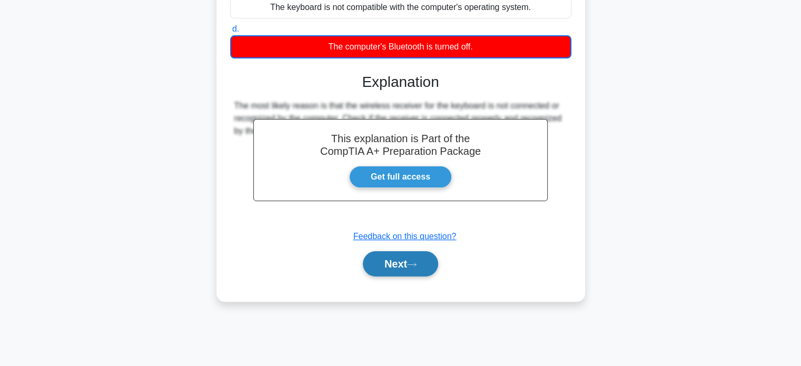
click at [423, 267] on button "Next" at bounding box center [400, 263] width 75 height 25
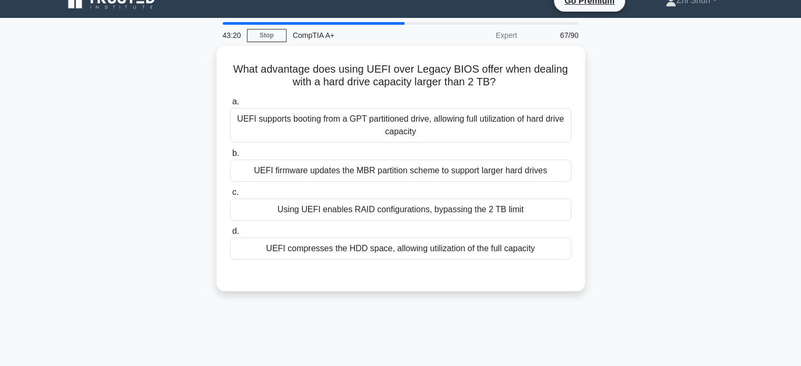
scroll to position [0, 0]
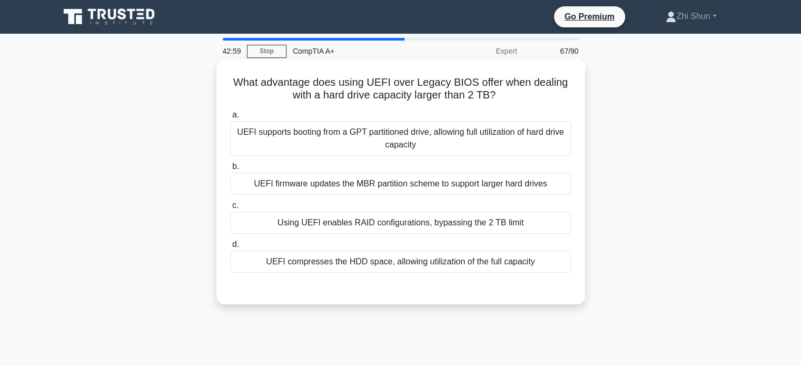
click at [531, 142] on div "UEFI supports booting from a GPT partitioned drive, allowing full utilization o…" at bounding box center [400, 138] width 341 height 35
click at [230, 118] on input "a. UEFI supports booting from a GPT partitioned drive, allowing full utilizatio…" at bounding box center [230, 115] width 0 height 7
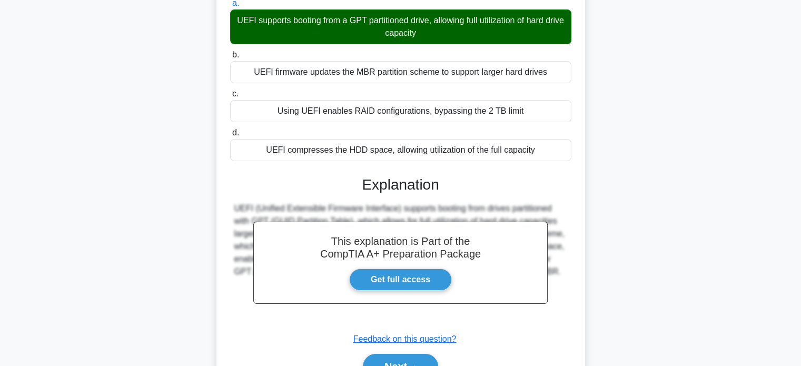
scroll to position [203, 0]
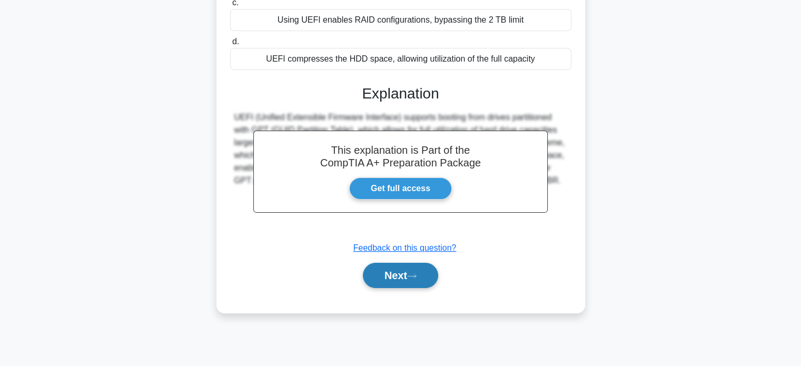
click at [430, 275] on button "Next" at bounding box center [400, 275] width 75 height 25
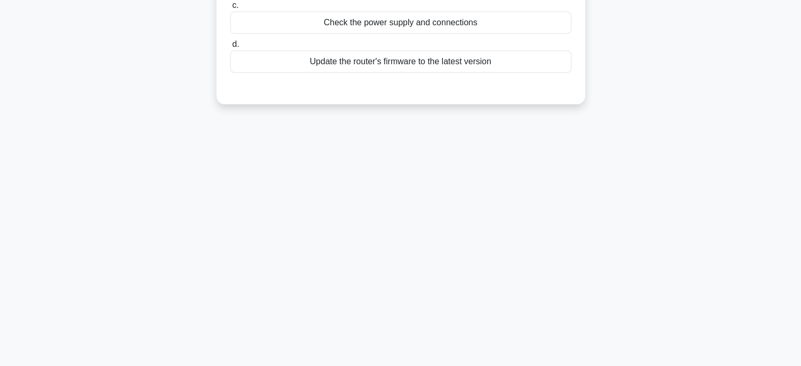
scroll to position [0, 0]
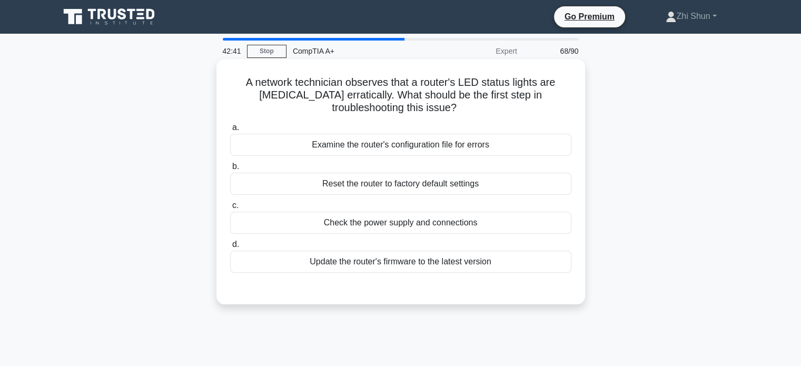
click at [468, 218] on div "Check the power supply and connections" at bounding box center [400, 223] width 341 height 22
click at [230, 209] on input "c. Check the power supply and connections" at bounding box center [230, 205] width 0 height 7
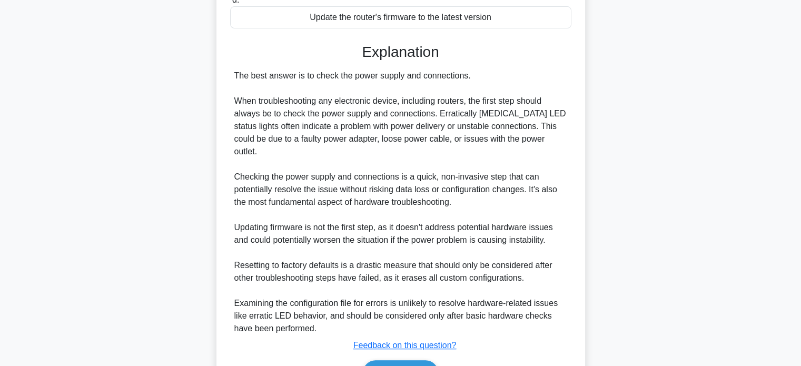
scroll to position [263, 0]
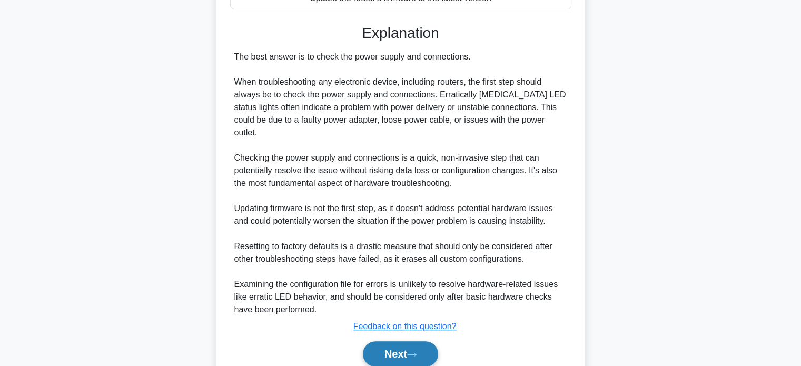
click at [427, 341] on button "Next" at bounding box center [400, 353] width 75 height 25
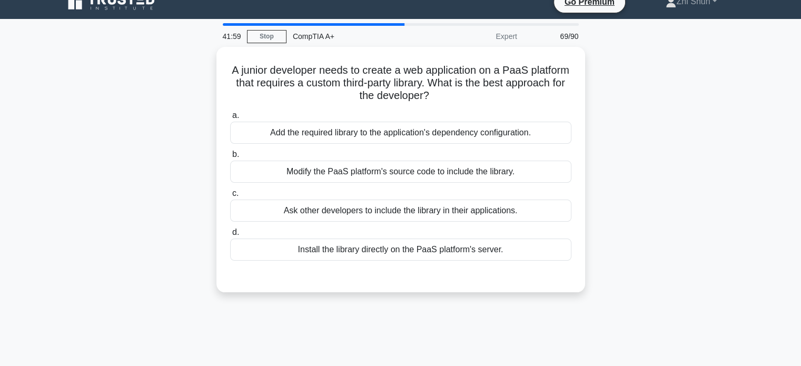
scroll to position [0, 0]
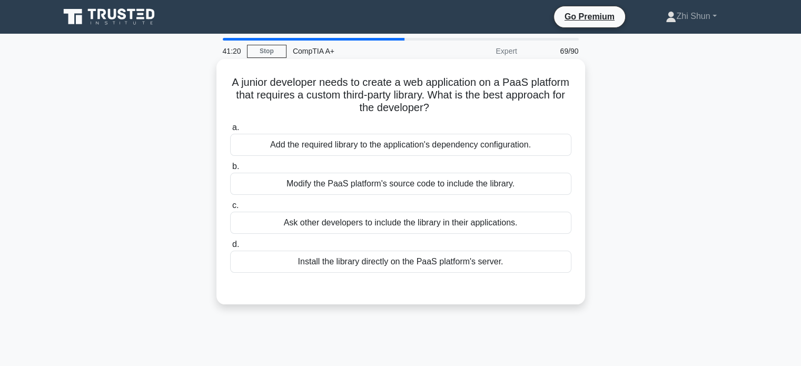
click at [508, 143] on div "Add the required library to the application's dependency configuration." at bounding box center [400, 145] width 341 height 22
click at [230, 131] on input "a. Add the required library to the application's dependency configuration." at bounding box center [230, 127] width 0 height 7
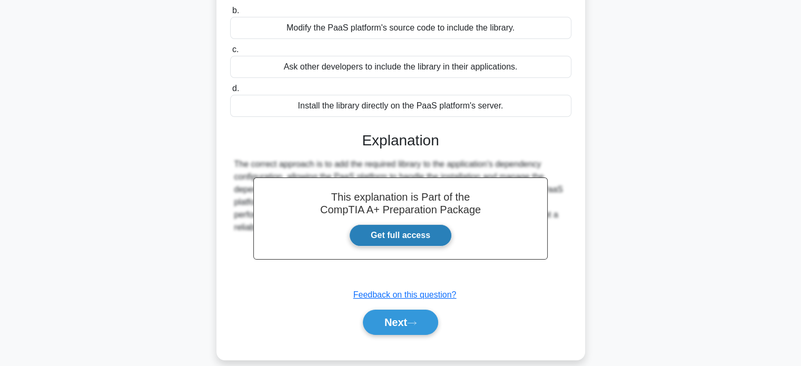
scroll to position [203, 0]
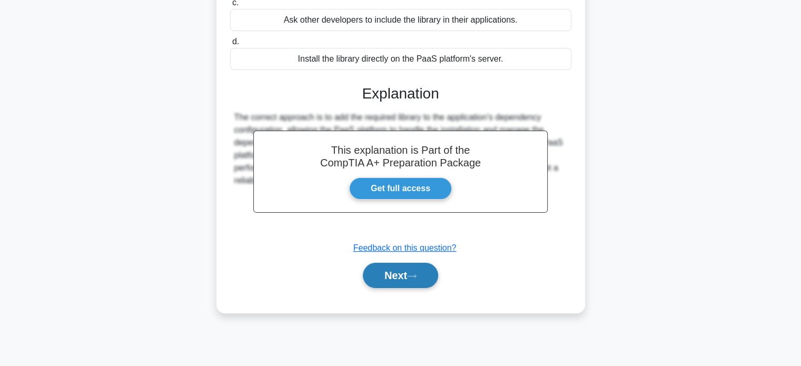
click at [404, 275] on button "Next" at bounding box center [400, 275] width 75 height 25
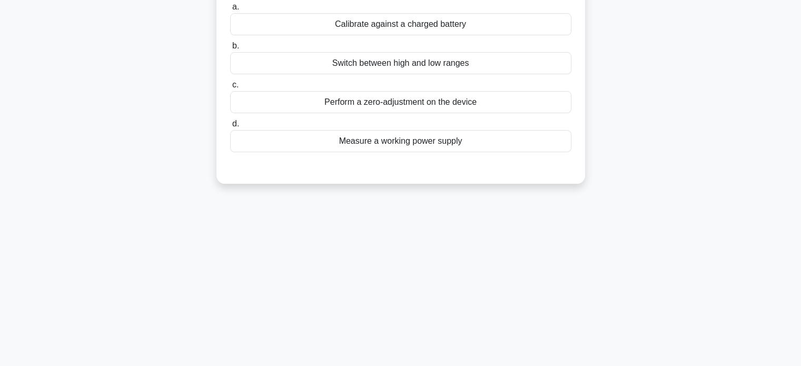
scroll to position [0, 0]
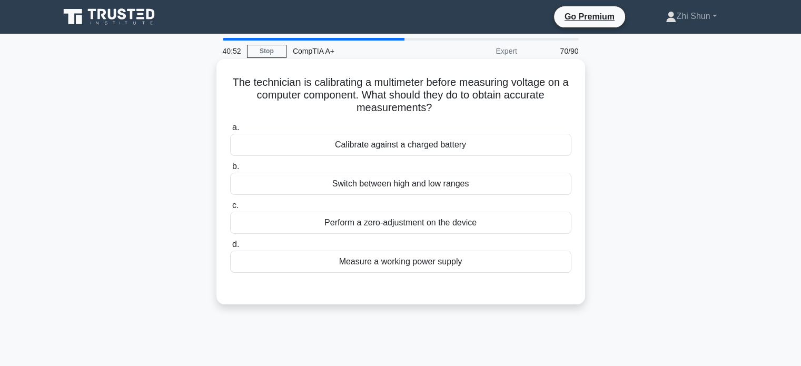
click at [461, 262] on div "Measure a working power supply" at bounding box center [400, 262] width 341 height 22
click at [230, 248] on input "d. Measure a working power supply" at bounding box center [230, 244] width 0 height 7
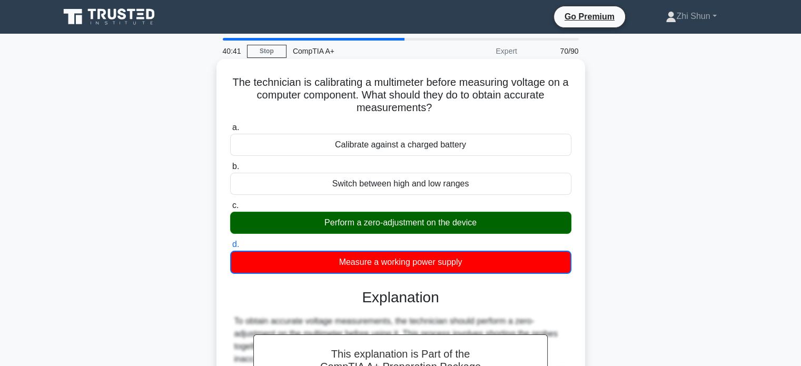
scroll to position [203, 0]
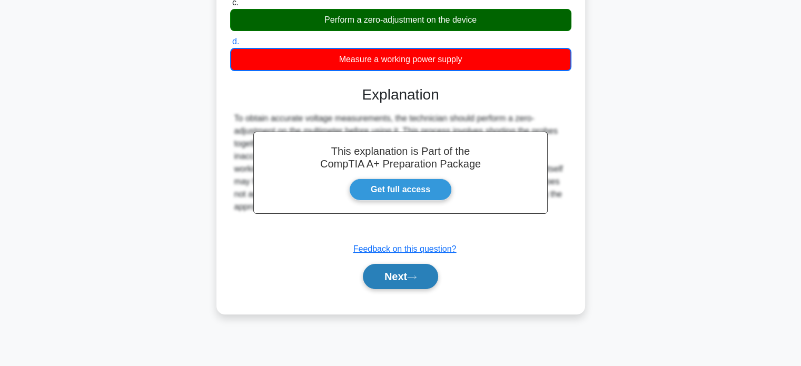
click at [422, 273] on button "Next" at bounding box center [400, 276] width 75 height 25
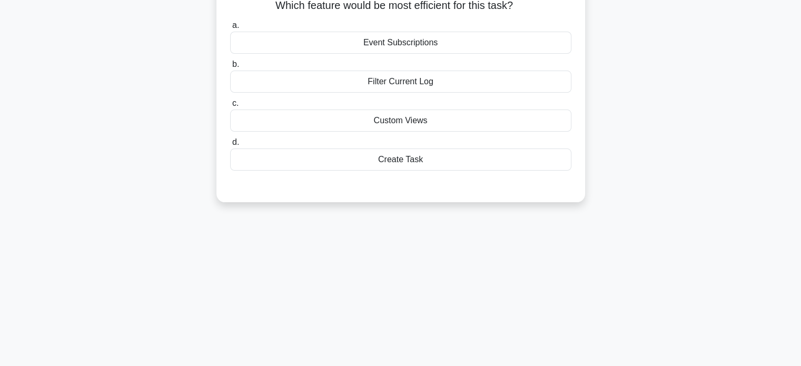
scroll to position [0, 0]
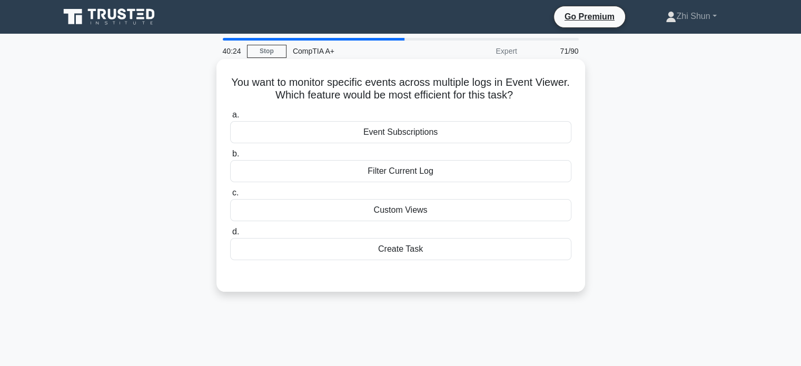
click at [437, 176] on div "Filter Current Log" at bounding box center [400, 171] width 341 height 22
click at [230, 157] on input "b. Filter Current Log" at bounding box center [230, 154] width 0 height 7
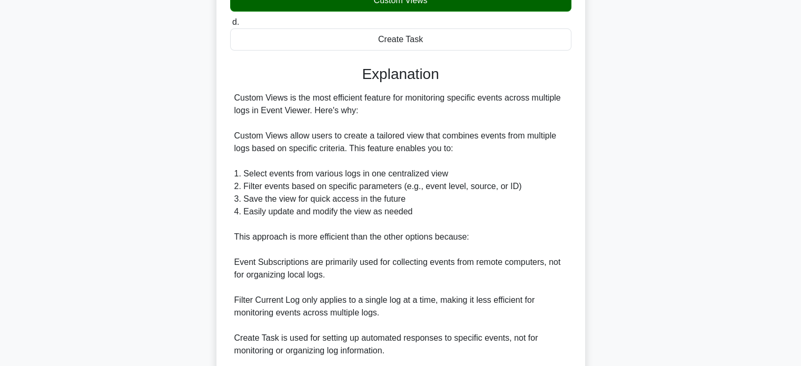
scroll to position [346, 0]
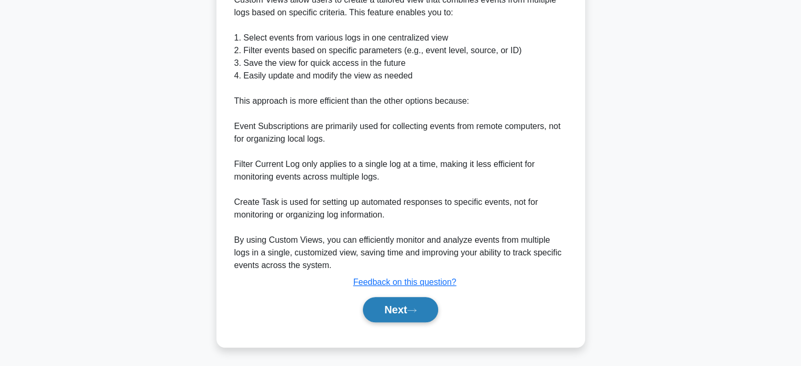
click at [392, 304] on button "Next" at bounding box center [400, 309] width 75 height 25
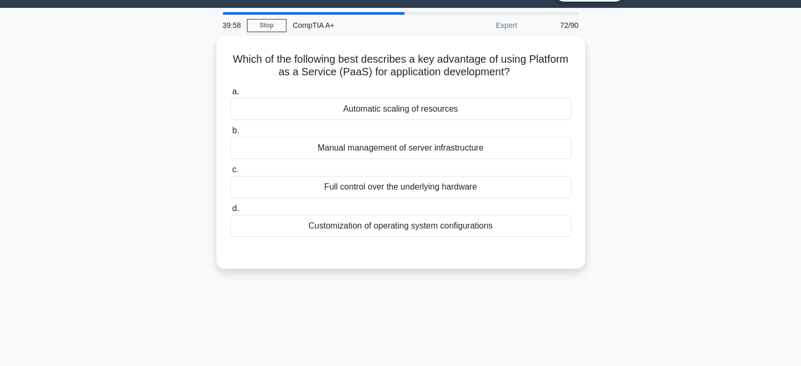
scroll to position [0, 0]
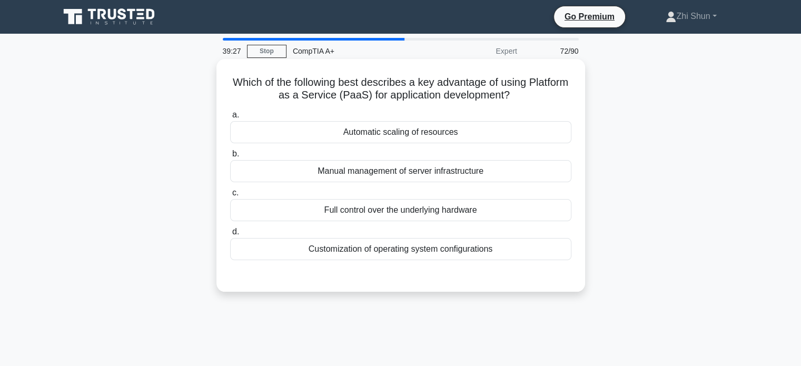
click at [434, 174] on div "Manual management of server infrastructure" at bounding box center [400, 171] width 341 height 22
click at [230, 157] on input "b. Manual management of server infrastructure" at bounding box center [230, 154] width 0 height 7
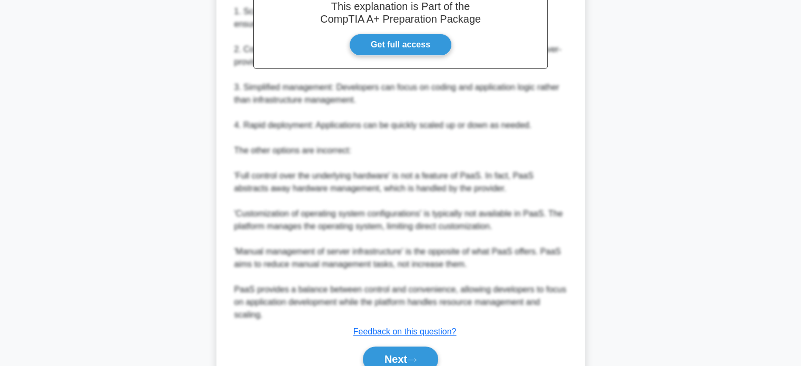
scroll to position [384, 0]
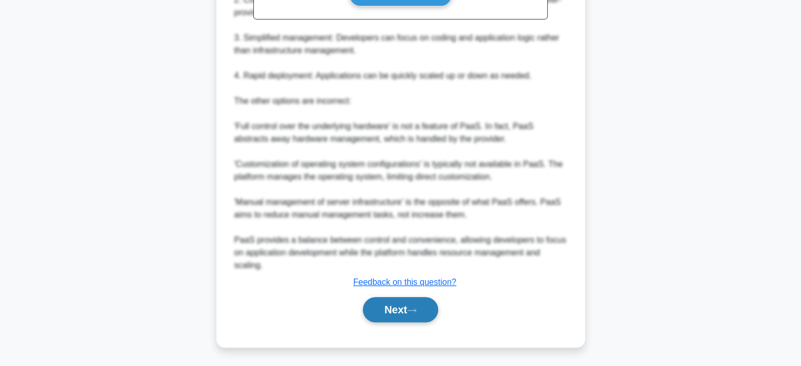
click at [408, 299] on button "Next" at bounding box center [400, 309] width 75 height 25
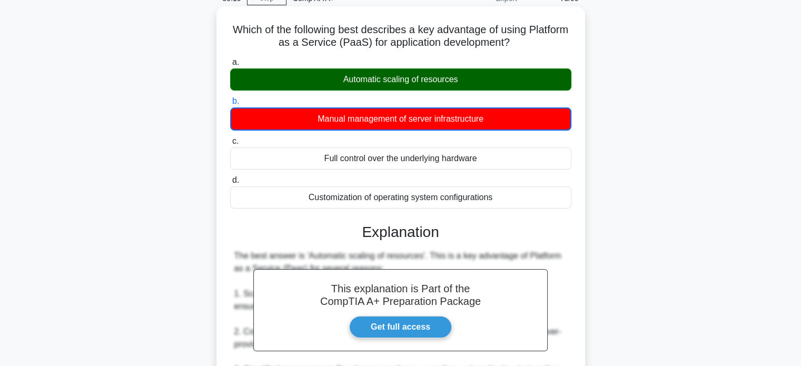
scroll to position [0, 0]
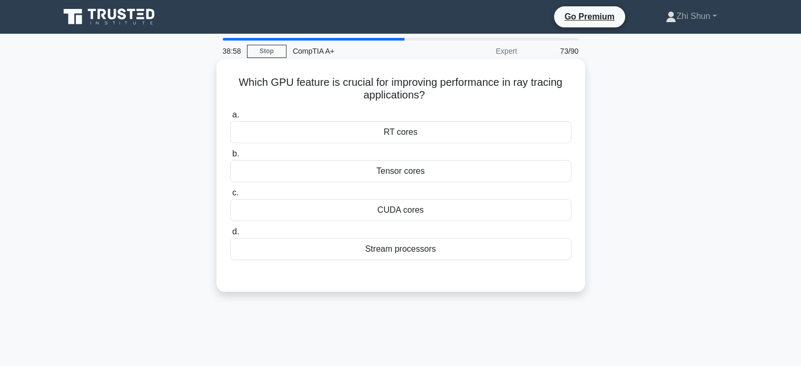
click at [481, 212] on div "CUDA cores" at bounding box center [400, 210] width 341 height 22
click at [230, 196] on input "c. CUDA cores" at bounding box center [230, 192] width 0 height 7
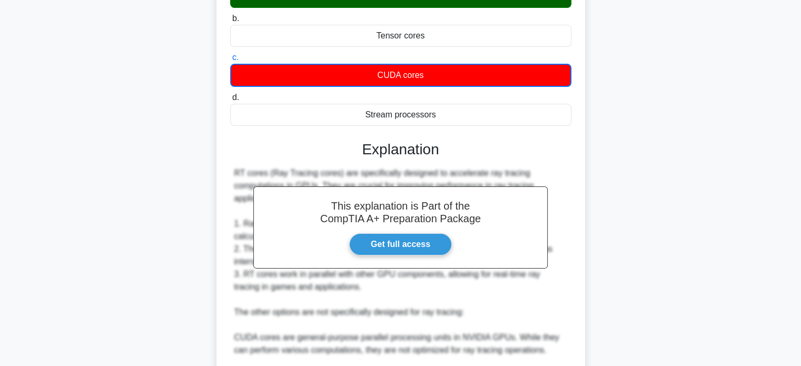
scroll to position [316, 0]
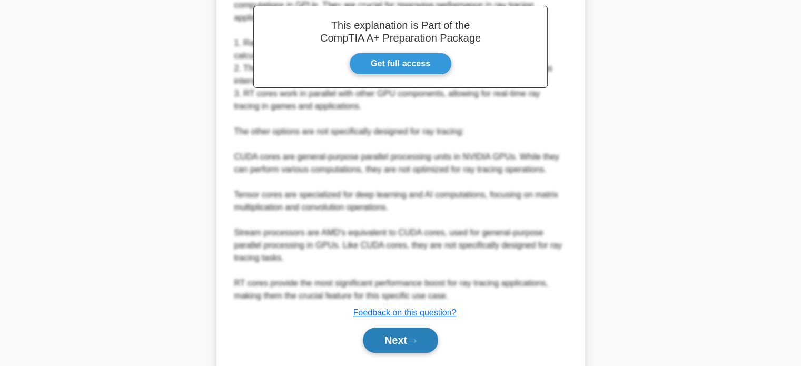
click at [387, 334] on button "Next" at bounding box center [400, 339] width 75 height 25
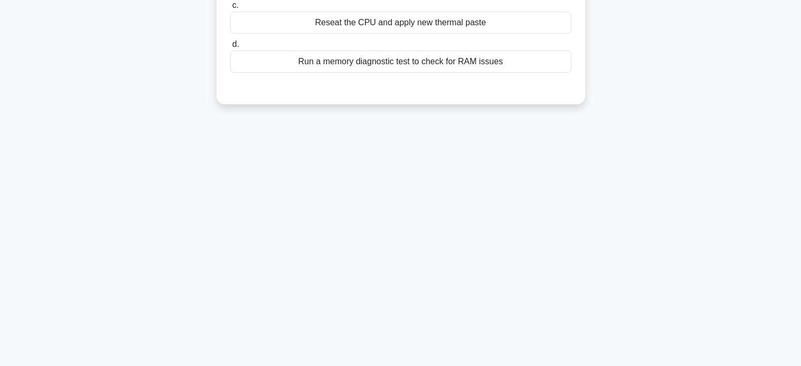
scroll to position [0, 0]
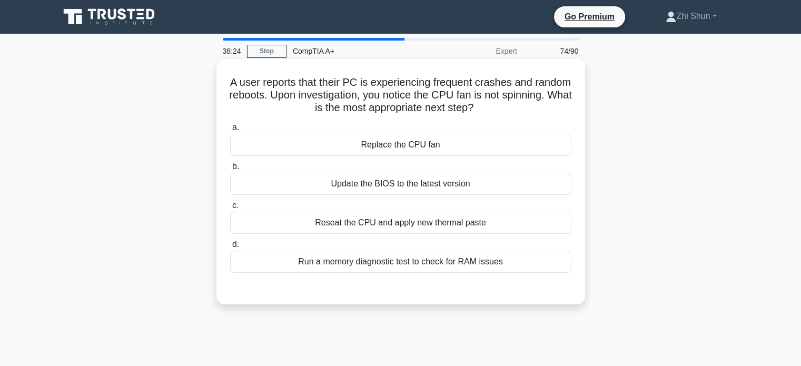
click at [458, 259] on div "Run a memory diagnostic test to check for RAM issues" at bounding box center [400, 262] width 341 height 22
click at [230, 248] on input "d. Run a memory diagnostic test to check for RAM issues" at bounding box center [230, 244] width 0 height 7
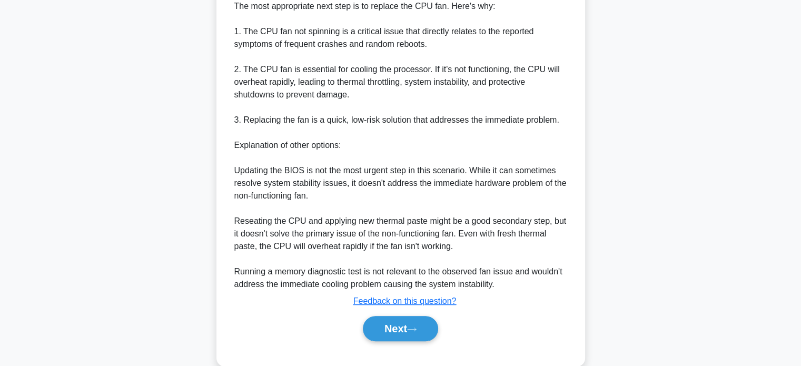
scroll to position [316, 0]
click at [394, 324] on button "Next" at bounding box center [400, 327] width 75 height 25
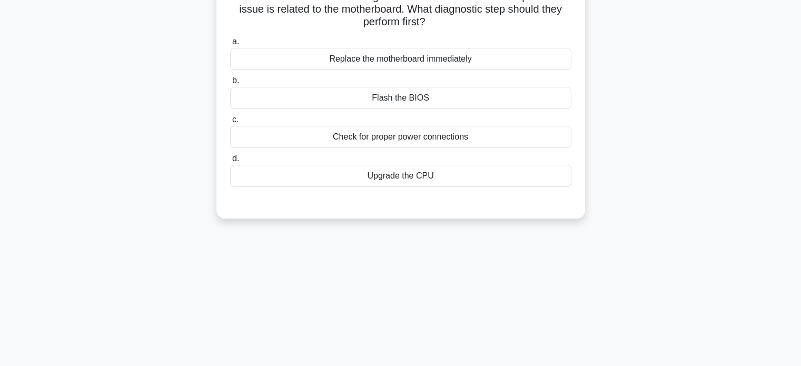
scroll to position [0, 0]
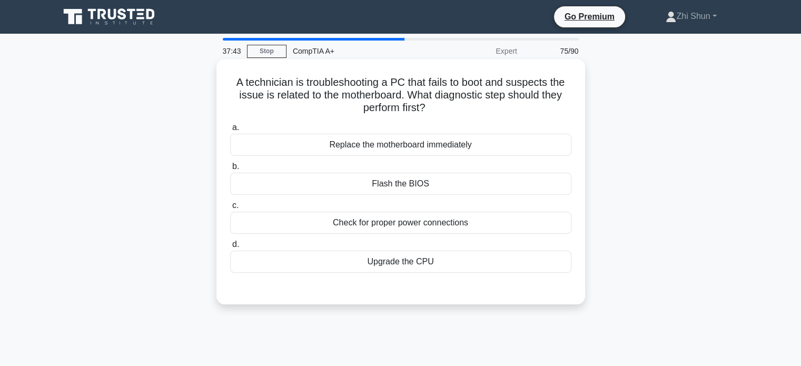
click at [426, 221] on div "Check for proper power connections" at bounding box center [400, 223] width 341 height 22
click at [230, 209] on input "c. Check for proper power connections" at bounding box center [230, 205] width 0 height 7
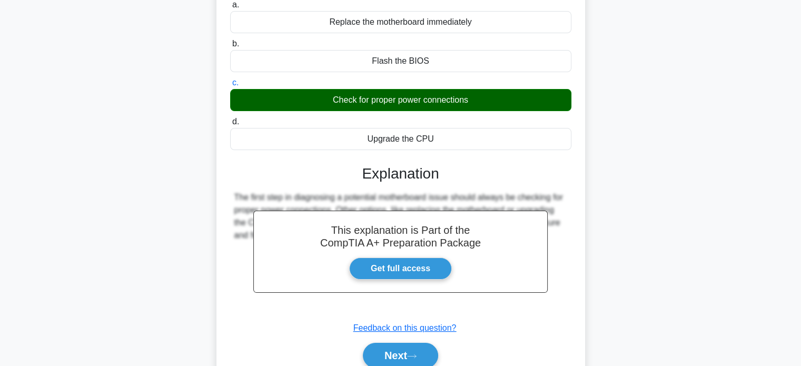
scroll to position [203, 0]
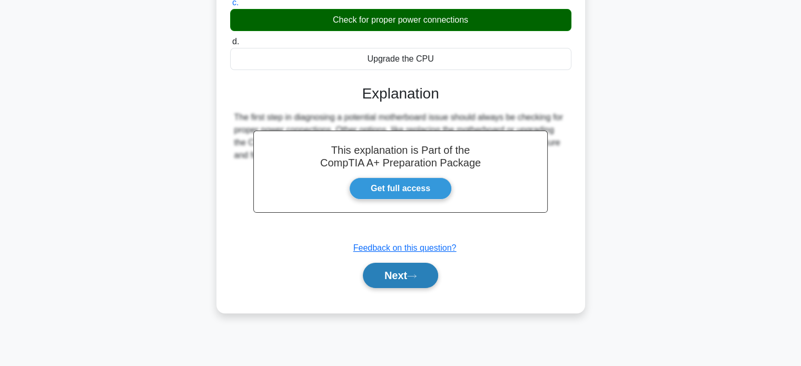
click at [363, 279] on button "Next" at bounding box center [400, 275] width 75 height 25
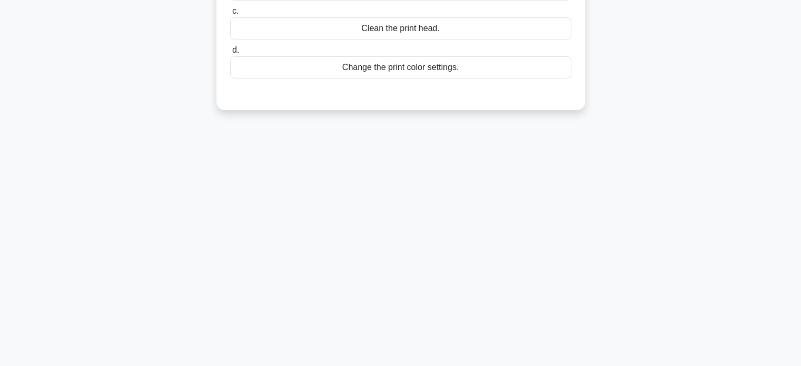
scroll to position [0, 0]
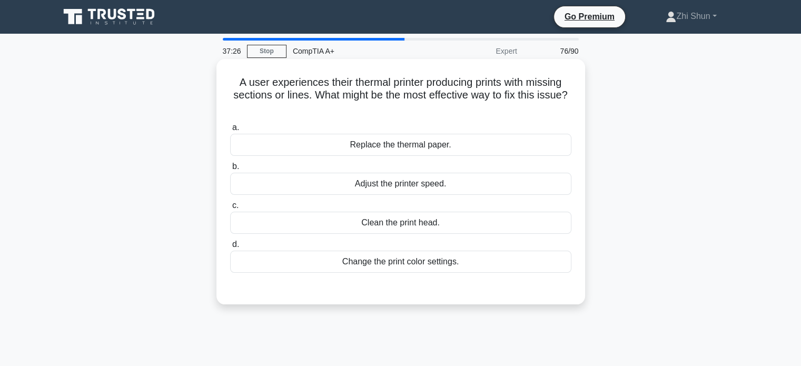
click at [392, 222] on div "Clean the print head." at bounding box center [400, 223] width 341 height 22
click at [230, 209] on input "c. Clean the print head." at bounding box center [230, 205] width 0 height 7
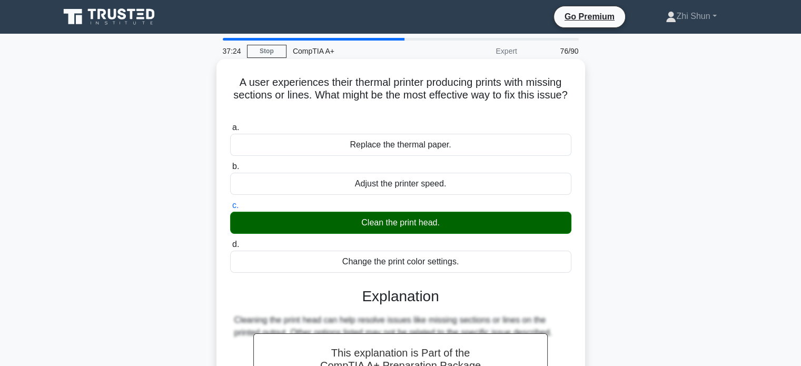
scroll to position [158, 0]
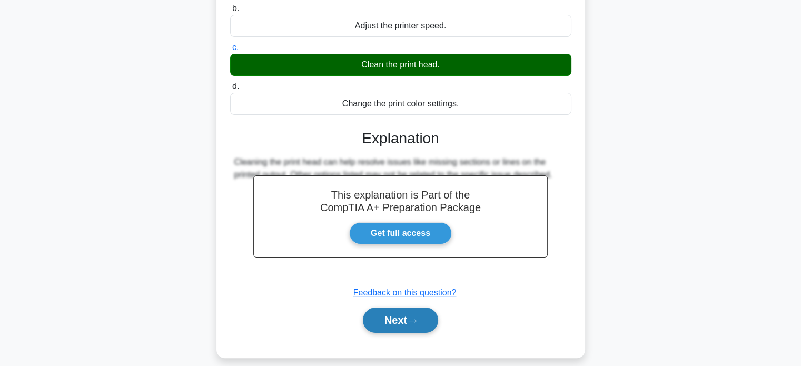
click at [394, 316] on button "Next" at bounding box center [400, 319] width 75 height 25
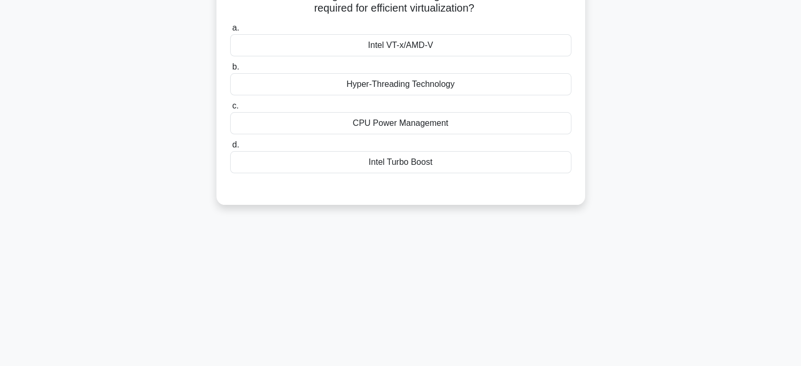
scroll to position [0, 0]
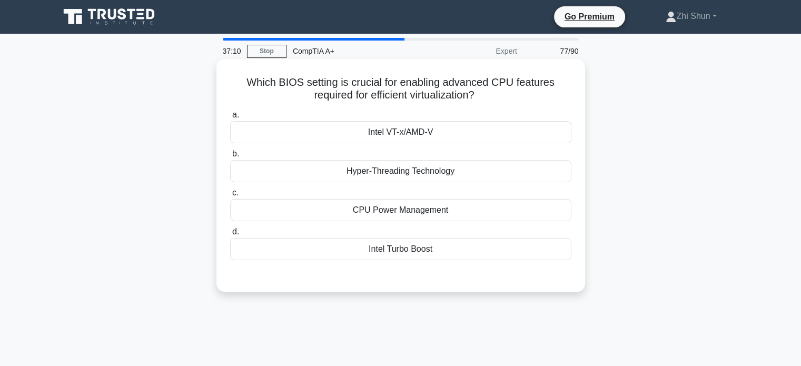
click at [381, 128] on div "Intel VT-x/AMD-V" at bounding box center [400, 132] width 341 height 22
click at [230, 118] on input "a. Intel VT-x/AMD-V" at bounding box center [230, 115] width 0 height 7
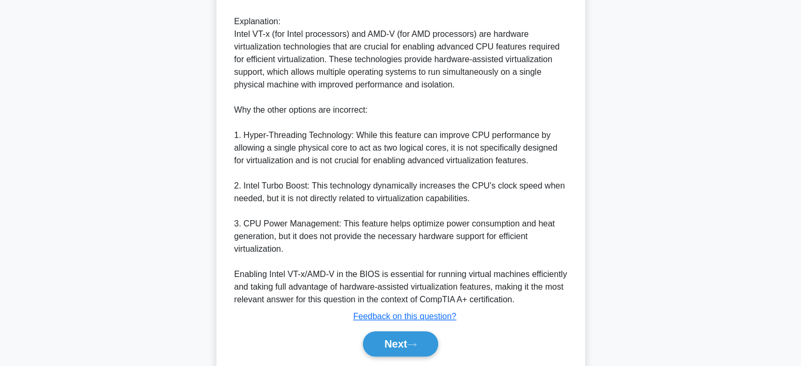
scroll to position [316, 0]
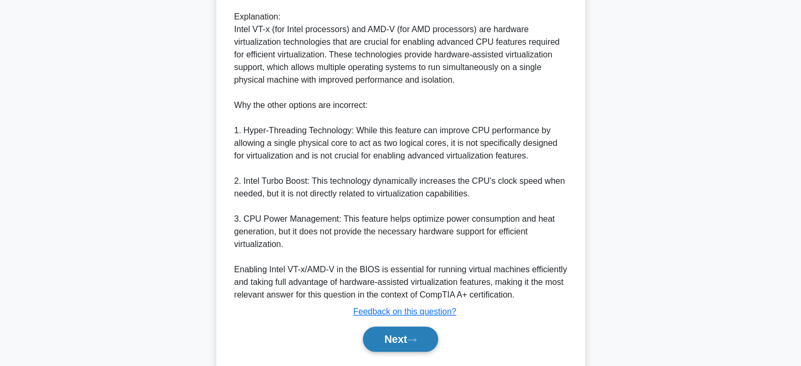
click at [376, 335] on button "Next" at bounding box center [400, 338] width 75 height 25
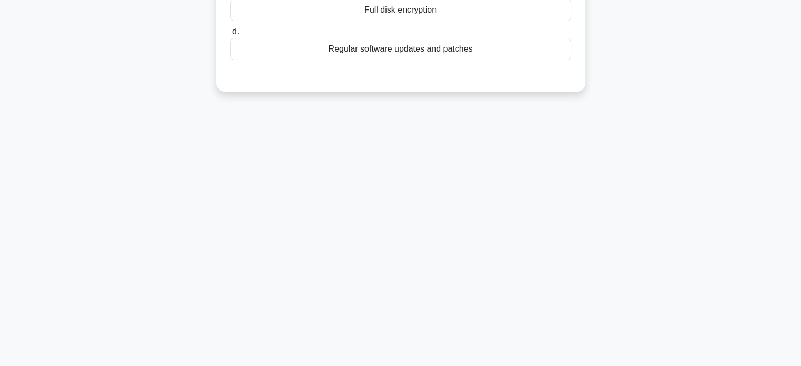
scroll to position [0, 0]
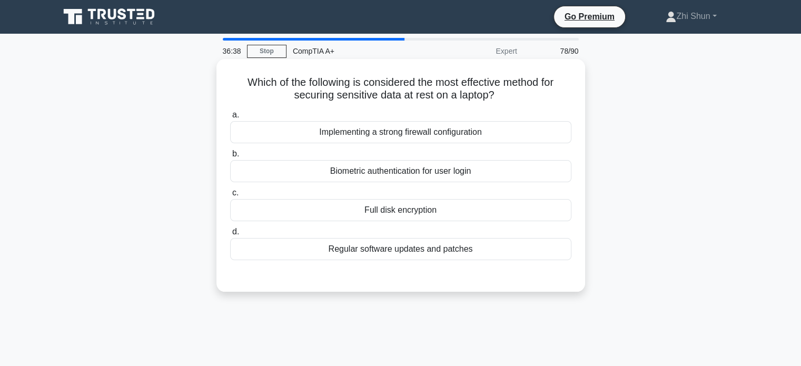
click at [429, 208] on div "Full disk encryption" at bounding box center [400, 210] width 341 height 22
click at [230, 196] on input "c. Full disk encryption" at bounding box center [230, 192] width 0 height 7
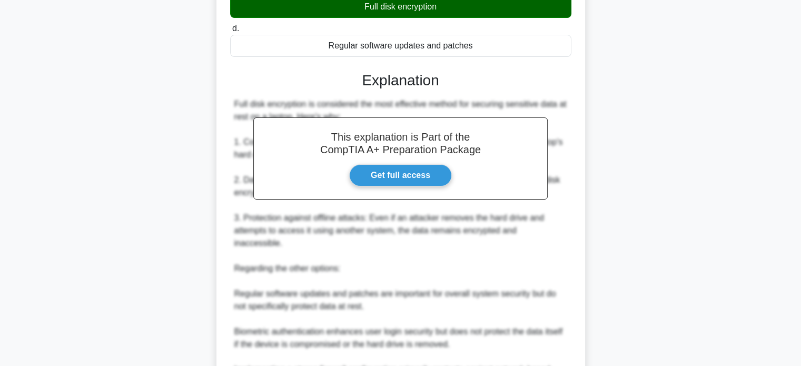
scroll to position [307, 0]
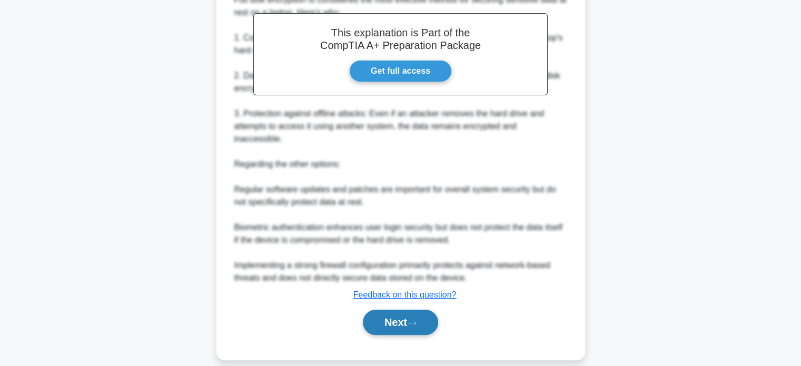
click at [400, 313] on button "Next" at bounding box center [400, 321] width 75 height 25
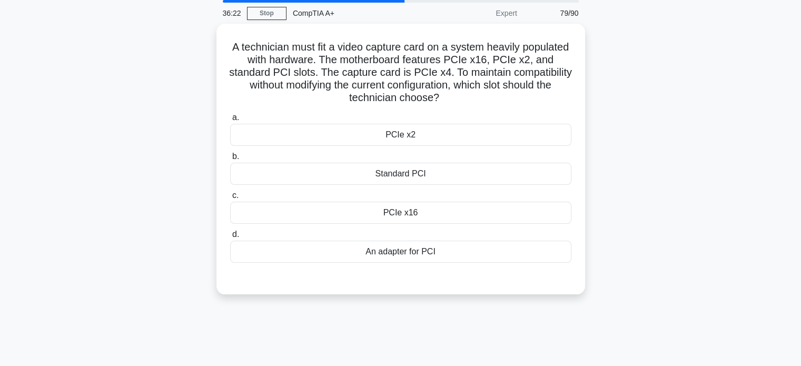
scroll to position [0, 0]
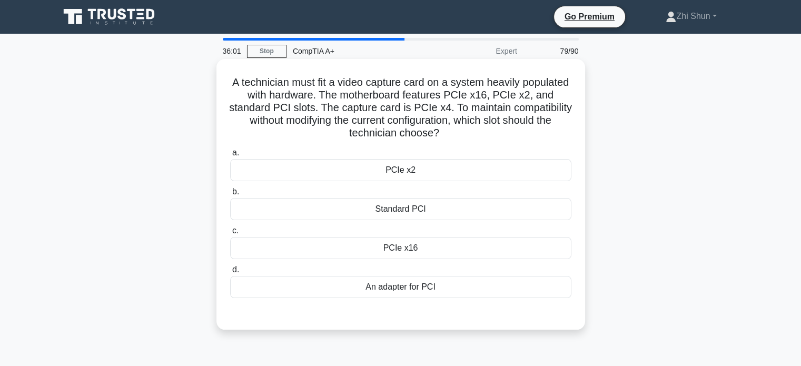
click at [436, 249] on div "PCIe x16" at bounding box center [400, 248] width 341 height 22
click at [230, 234] on input "c. PCIe x16" at bounding box center [230, 230] width 0 height 7
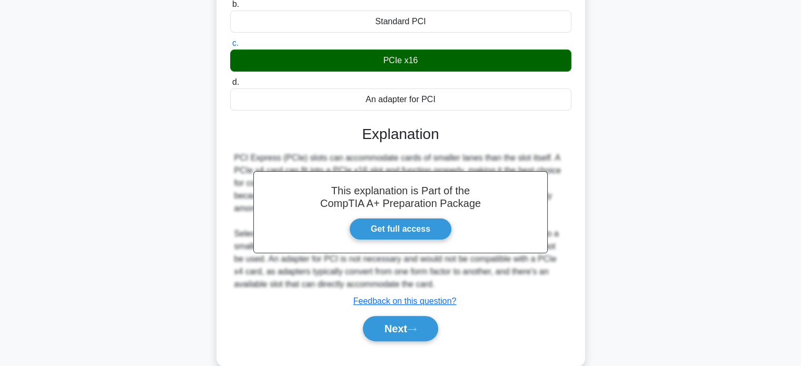
scroll to position [206, 0]
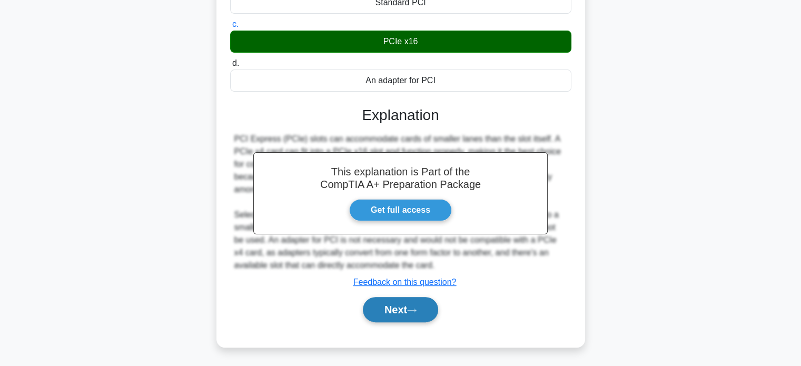
click at [421, 309] on button "Next" at bounding box center [400, 309] width 75 height 25
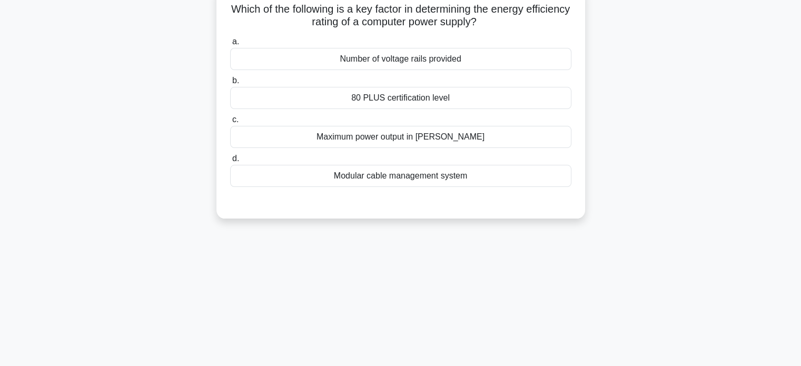
scroll to position [0, 0]
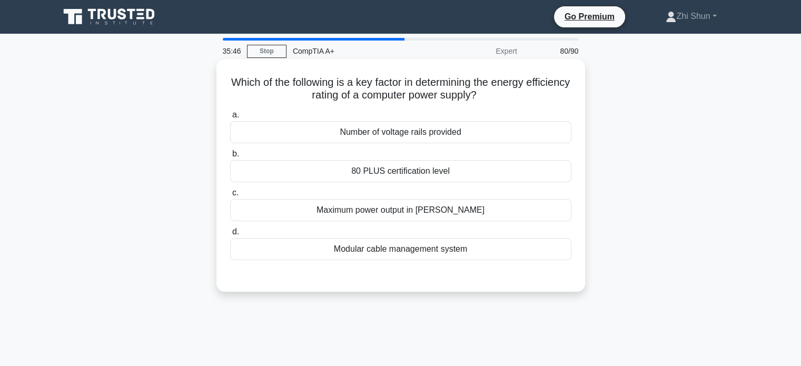
click at [453, 175] on div "80 PLUS certification level" at bounding box center [400, 171] width 341 height 22
click at [230, 157] on input "b. 80 PLUS certification level" at bounding box center [230, 154] width 0 height 7
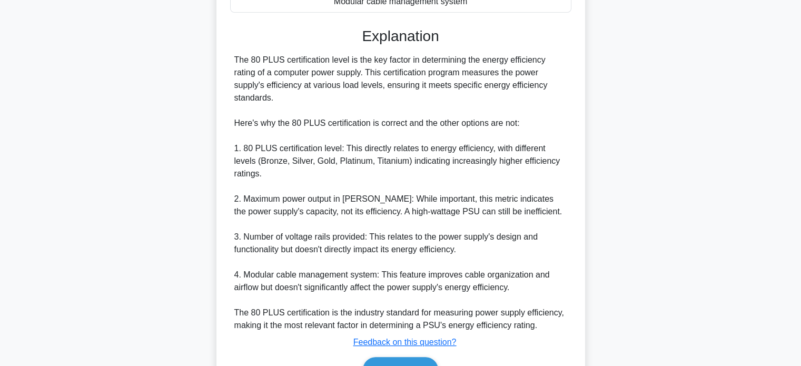
scroll to position [282, 0]
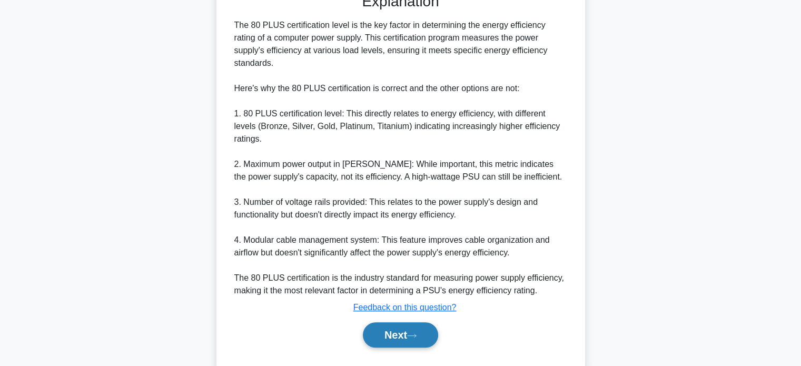
click at [404, 322] on button "Next" at bounding box center [400, 334] width 75 height 25
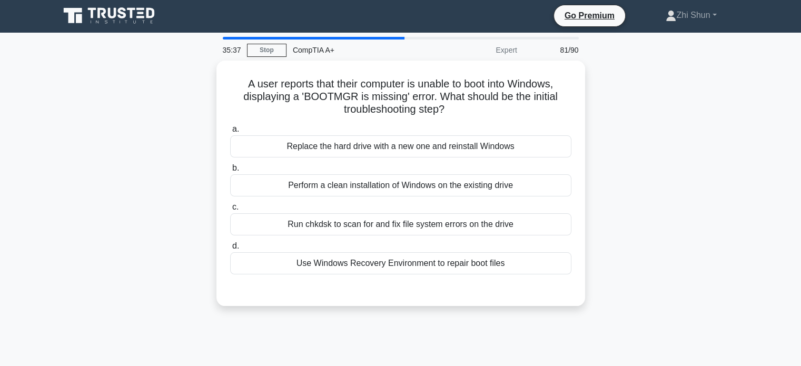
scroll to position [0, 0]
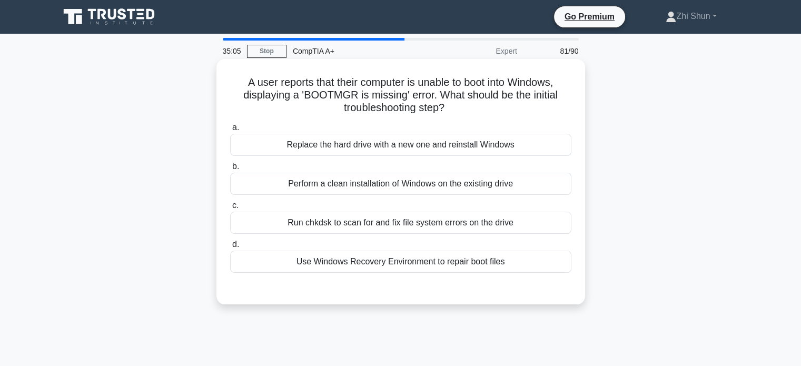
click at [446, 225] on div "Run chkdsk to scan for and fix file system errors on the drive" at bounding box center [400, 223] width 341 height 22
click at [230, 209] on input "c. Run chkdsk to scan for and fix file system errors on the drive" at bounding box center [230, 205] width 0 height 7
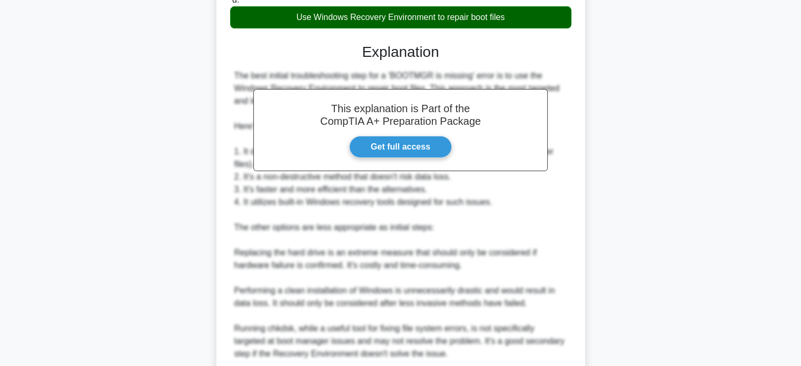
scroll to position [334, 0]
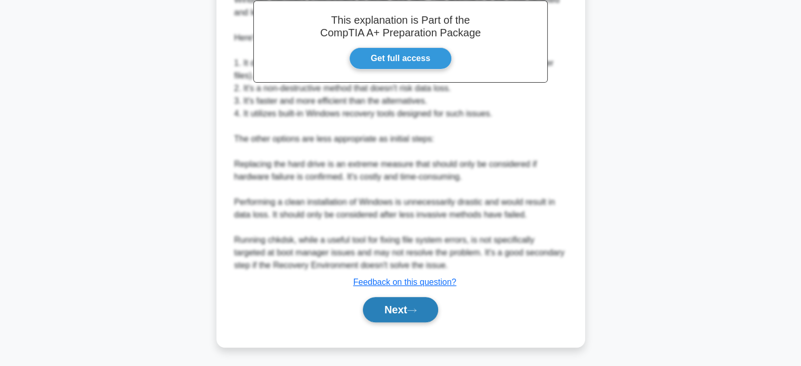
click at [397, 315] on button "Next" at bounding box center [400, 309] width 75 height 25
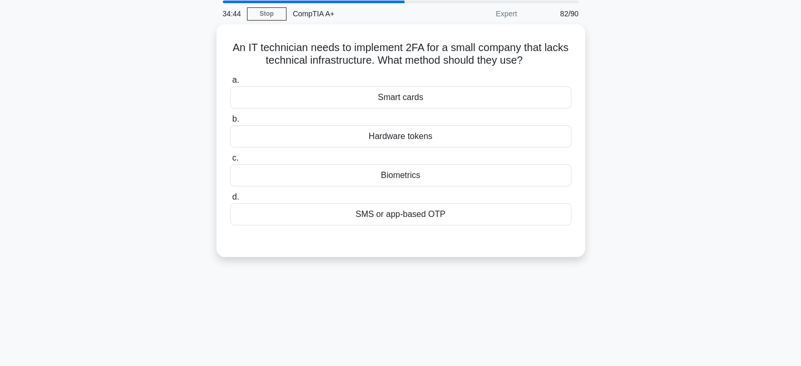
scroll to position [0, 0]
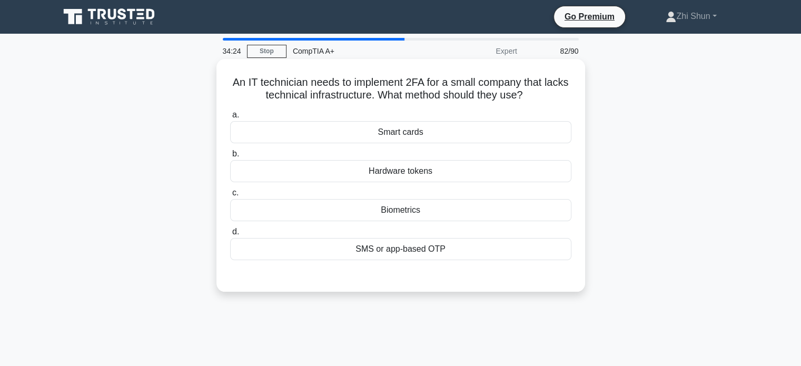
click at [466, 247] on div "SMS or app-based OTP" at bounding box center [400, 249] width 341 height 22
click at [230, 235] on input "d. SMS or app-based OTP" at bounding box center [230, 231] width 0 height 7
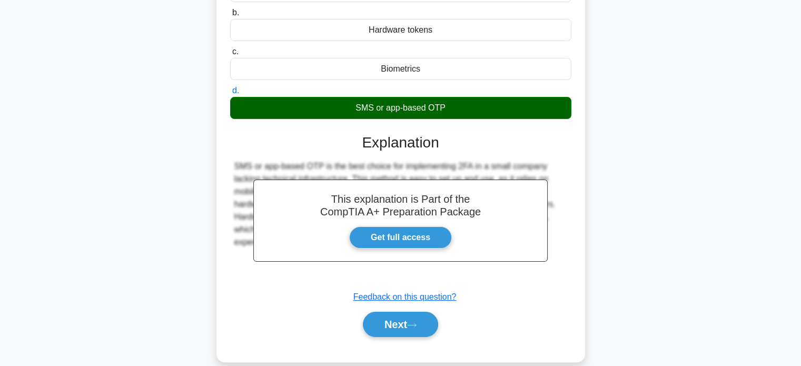
scroll to position [203, 0]
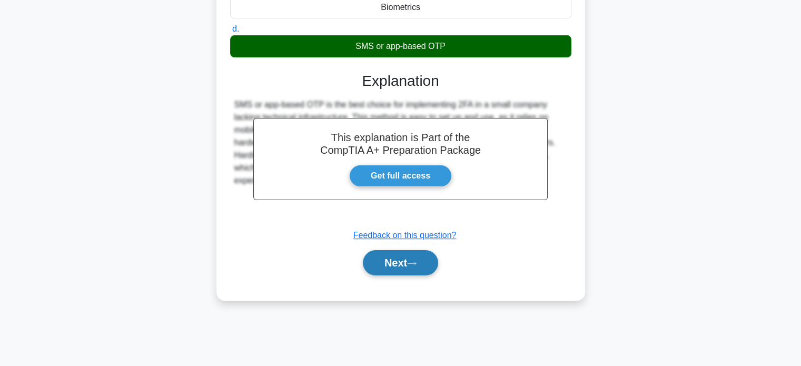
click at [423, 266] on button "Next" at bounding box center [400, 262] width 75 height 25
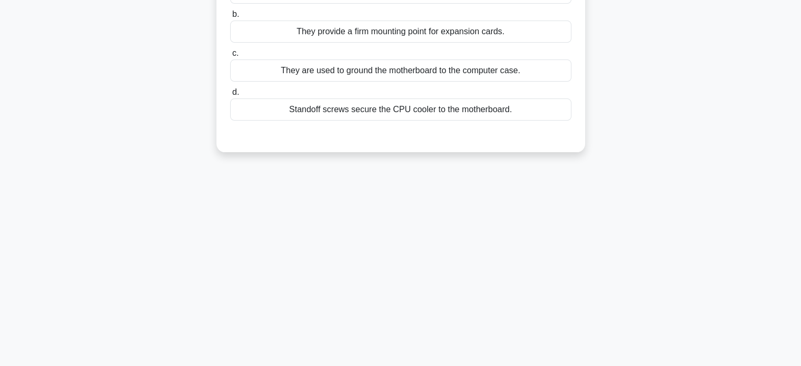
scroll to position [0, 0]
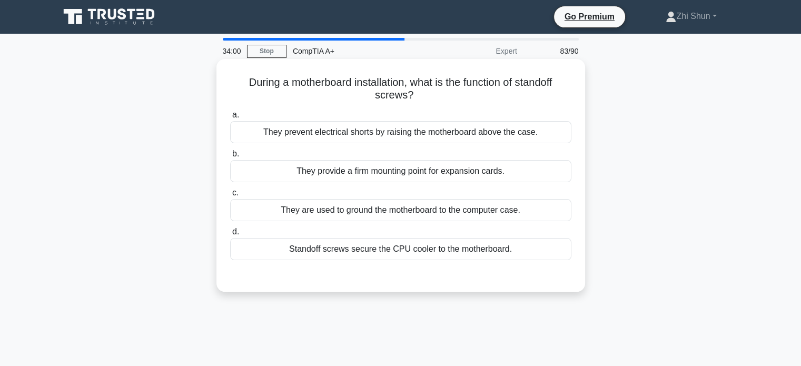
click at [485, 135] on div "They prevent electrical shorts by raising the motherboard above the case." at bounding box center [400, 132] width 341 height 22
click at [230, 118] on input "a. They prevent electrical shorts by raising the motherboard above the case." at bounding box center [230, 115] width 0 height 7
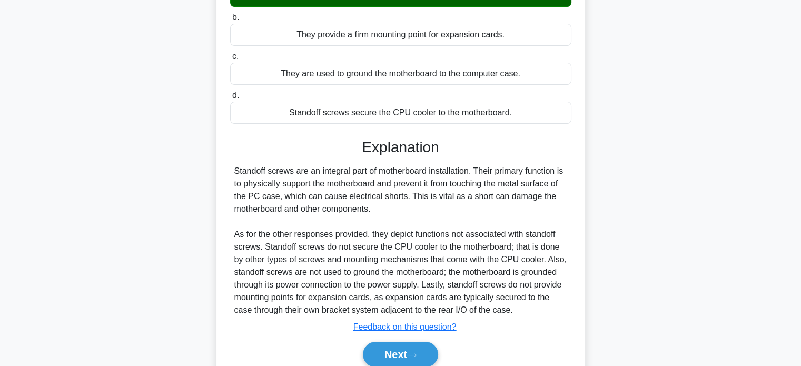
scroll to position [203, 0]
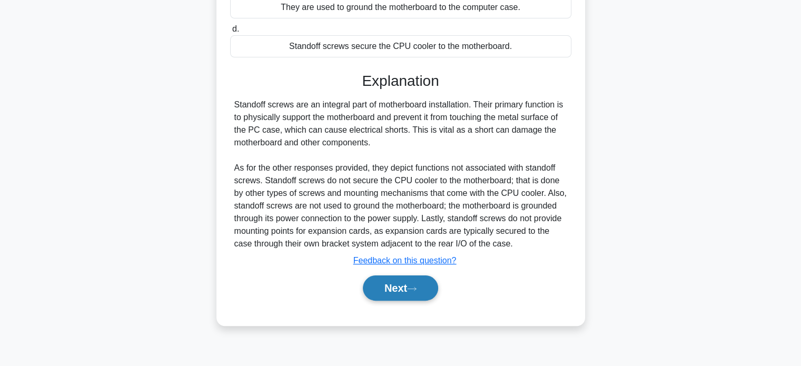
click at [425, 278] on button "Next" at bounding box center [400, 287] width 75 height 25
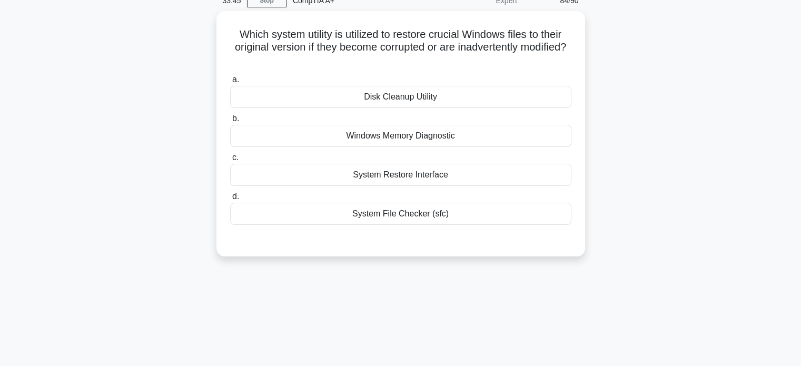
scroll to position [0, 0]
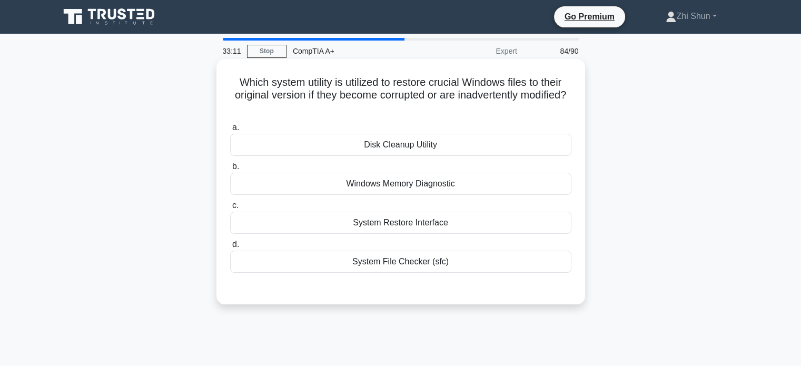
click at [433, 216] on div "System Restore Interface" at bounding box center [400, 223] width 341 height 22
click at [230, 209] on input "c. System Restore Interface" at bounding box center [230, 205] width 0 height 7
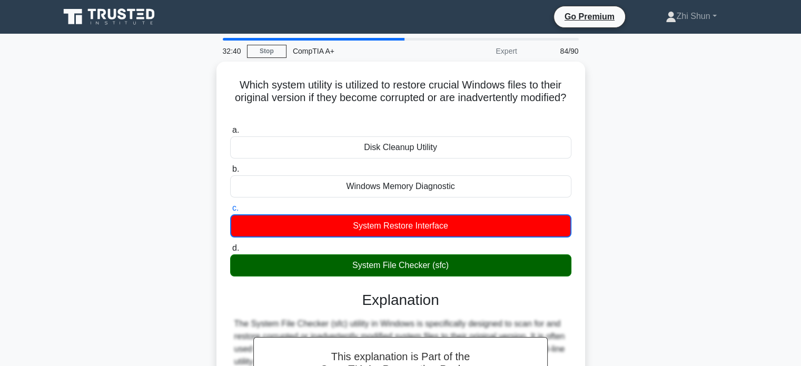
click at [686, 168] on div "Which system utility is utilized to restore crucial Windows files to their orig…" at bounding box center [400, 322] width 695 height 521
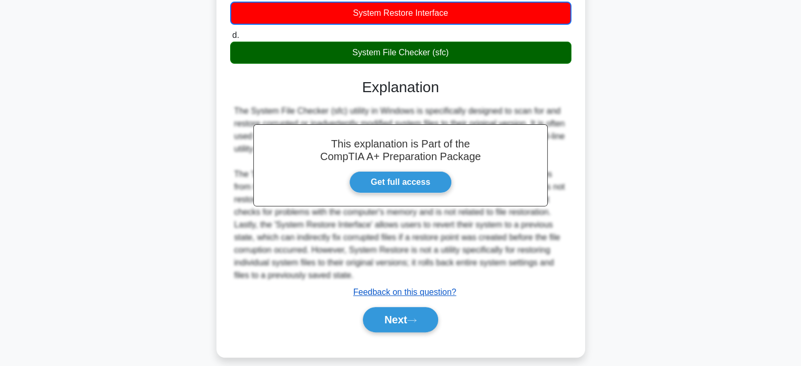
scroll to position [211, 0]
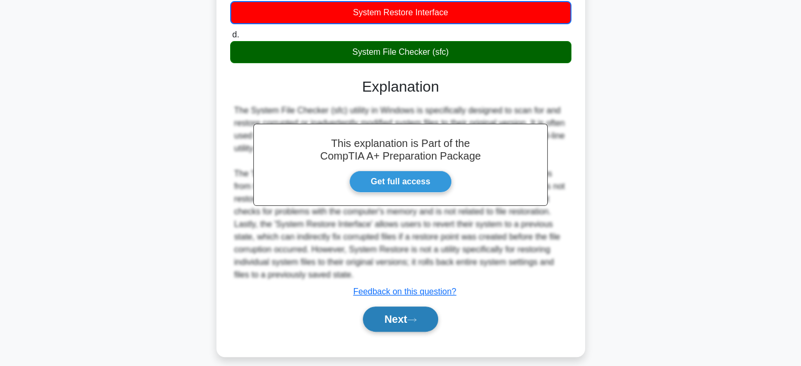
click at [397, 315] on button "Next" at bounding box center [400, 318] width 75 height 25
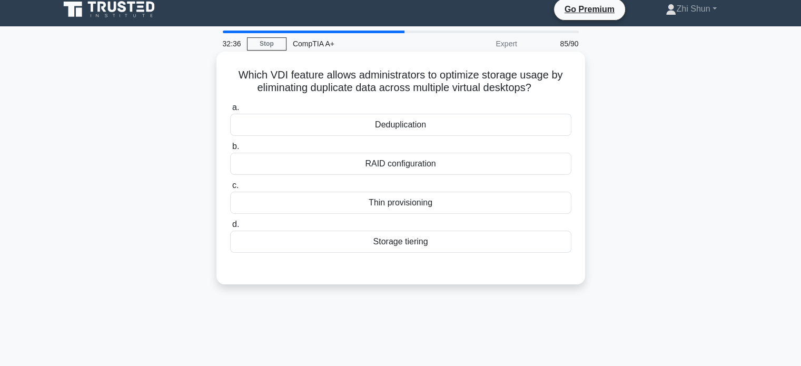
scroll to position [0, 0]
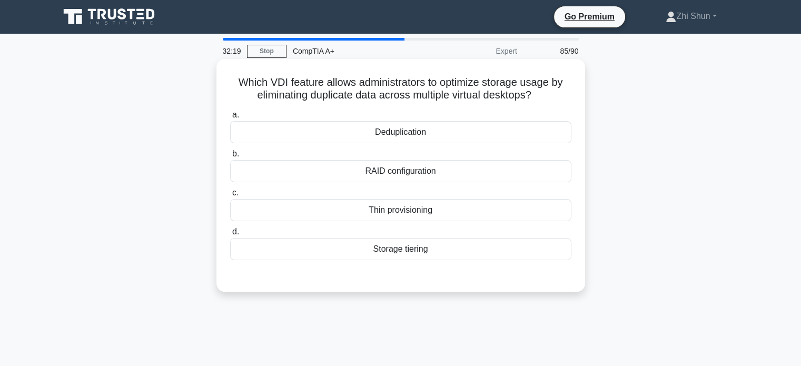
click at [457, 135] on div "Deduplication" at bounding box center [400, 132] width 341 height 22
click at [230, 118] on input "a. Deduplication" at bounding box center [230, 115] width 0 height 7
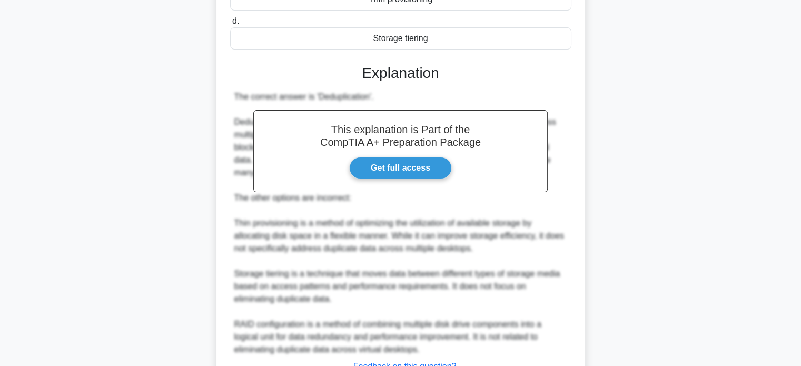
scroll to position [295, 0]
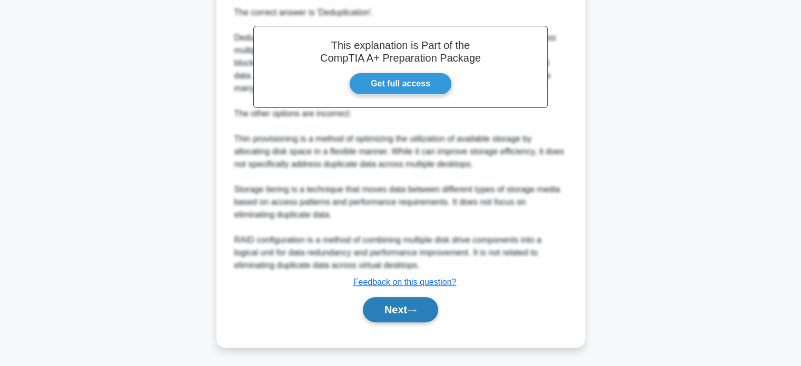
click at [402, 315] on button "Next" at bounding box center [400, 309] width 75 height 25
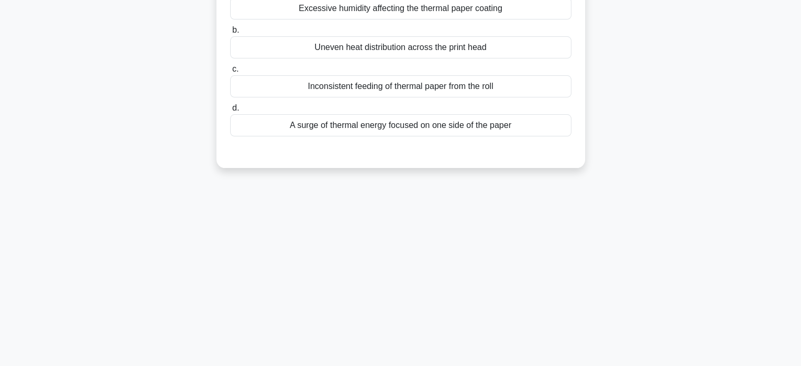
scroll to position [45, 0]
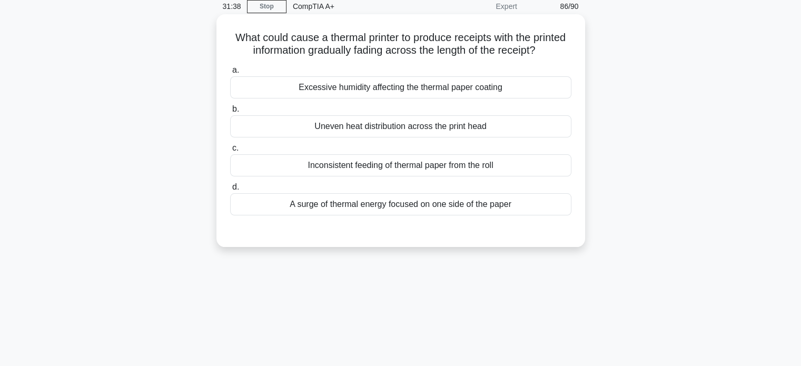
click at [480, 215] on div "A surge of thermal energy focused on one side of the paper" at bounding box center [400, 204] width 341 height 22
click at [230, 191] on input "d. A surge of thermal energy focused on one side of the paper" at bounding box center [230, 187] width 0 height 7
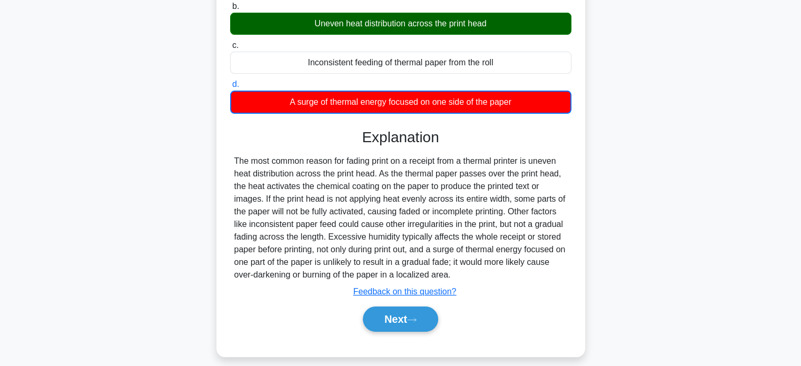
scroll to position [151, 0]
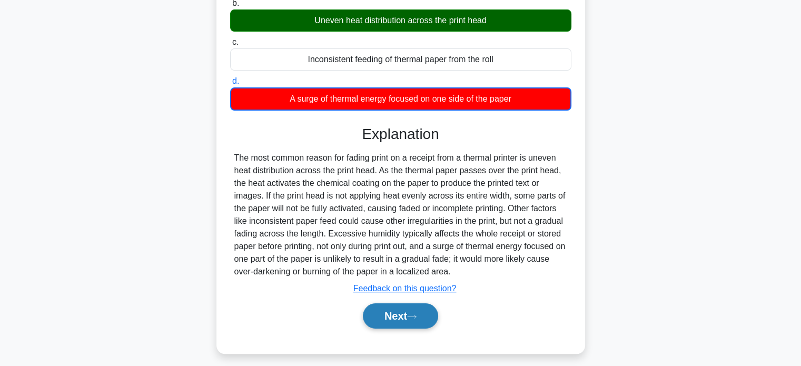
click at [391, 328] on button "Next" at bounding box center [400, 315] width 75 height 25
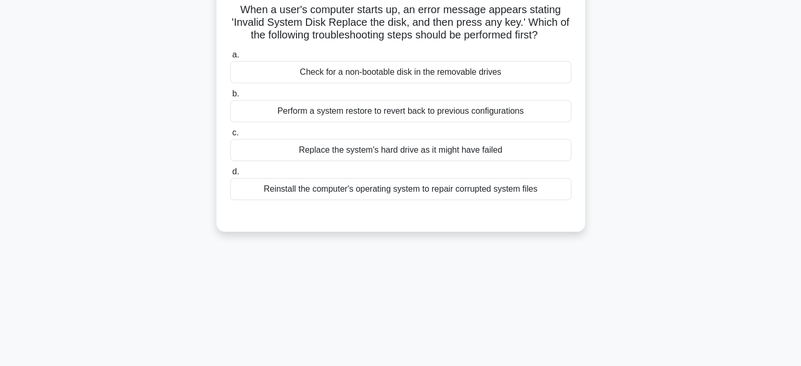
scroll to position [0, 0]
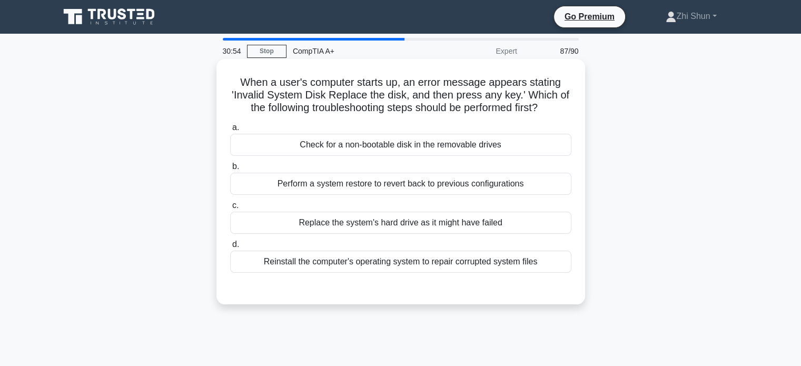
click at [418, 139] on div "Check for a non-bootable disk in the removable drives" at bounding box center [400, 145] width 341 height 22
click at [230, 131] on input "a. Check for a non-bootable disk in the removable drives" at bounding box center [230, 127] width 0 height 7
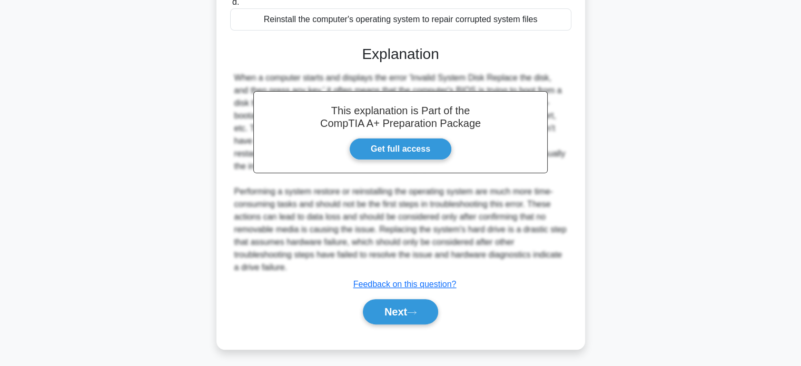
scroll to position [244, 0]
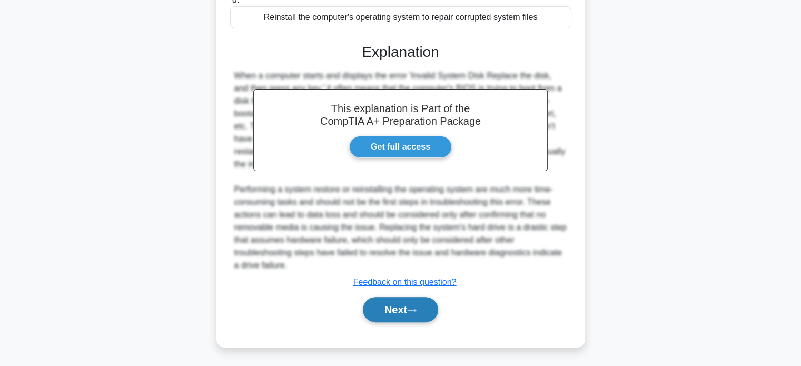
click at [414, 314] on button "Next" at bounding box center [400, 309] width 75 height 25
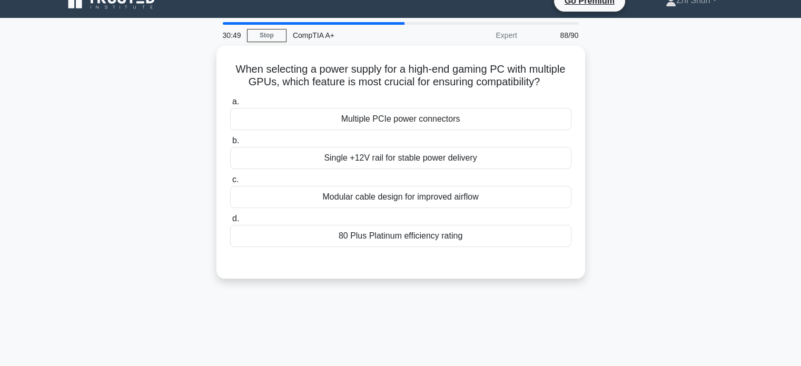
scroll to position [0, 0]
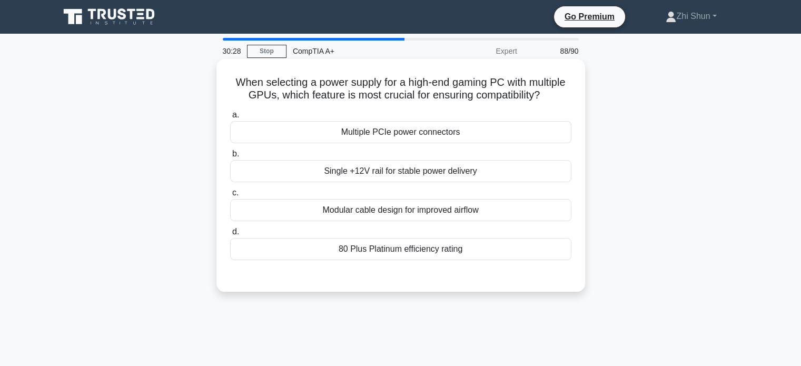
click at [376, 133] on div "Multiple PCIe power connectors" at bounding box center [400, 132] width 341 height 22
click at [230, 118] on input "a. Multiple PCIe power connectors" at bounding box center [230, 115] width 0 height 7
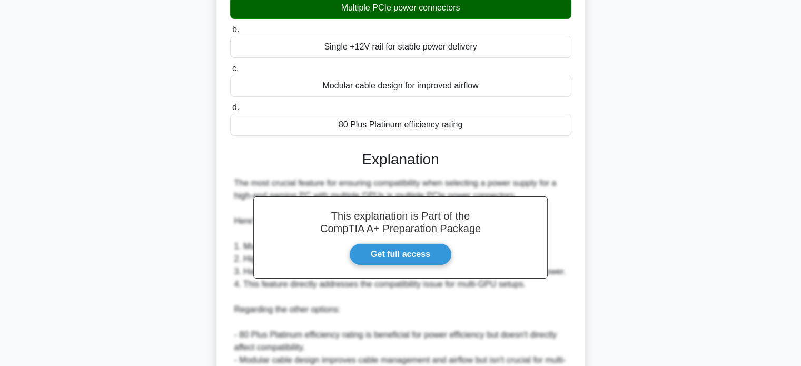
scroll to position [263, 0]
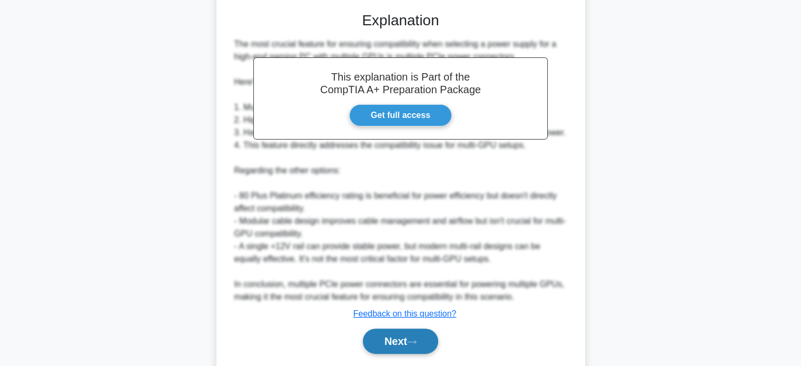
click at [394, 338] on button "Next" at bounding box center [400, 340] width 75 height 25
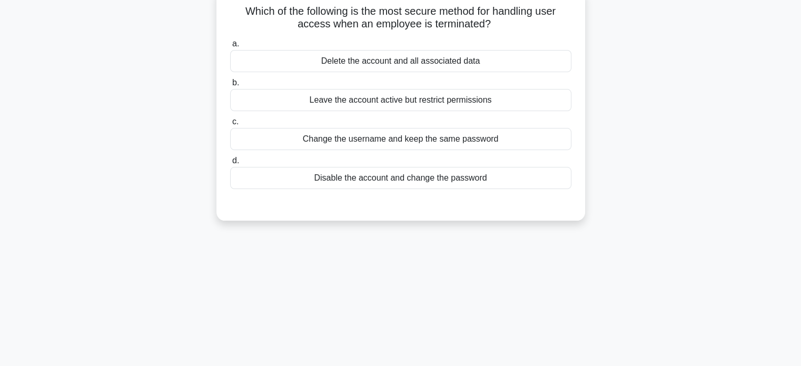
scroll to position [0, 0]
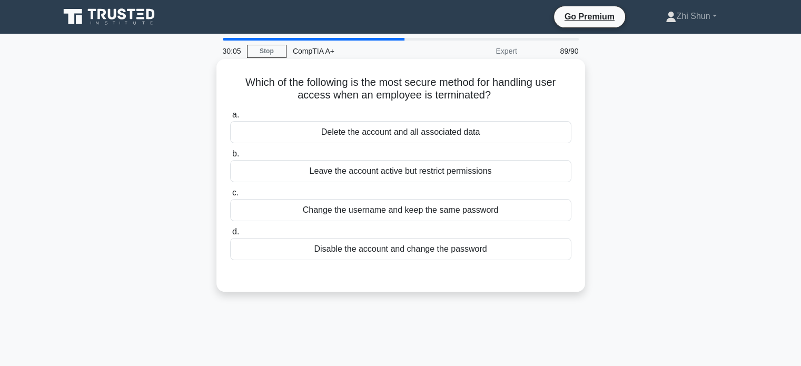
click at [442, 245] on div "Disable the account and change the password" at bounding box center [400, 249] width 341 height 22
click at [230, 235] on input "d. Disable the account and change the password" at bounding box center [230, 231] width 0 height 7
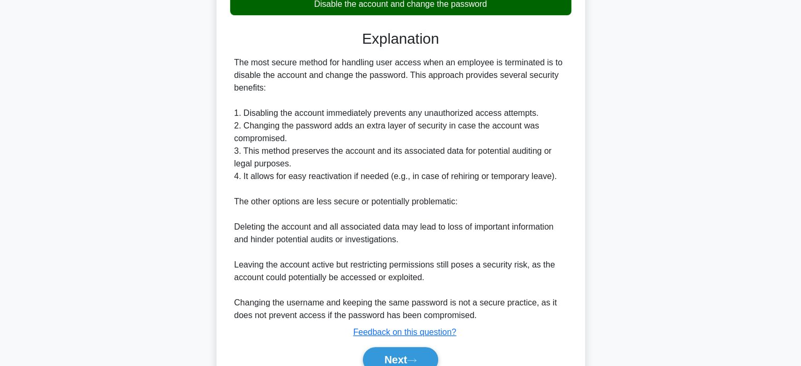
scroll to position [295, 0]
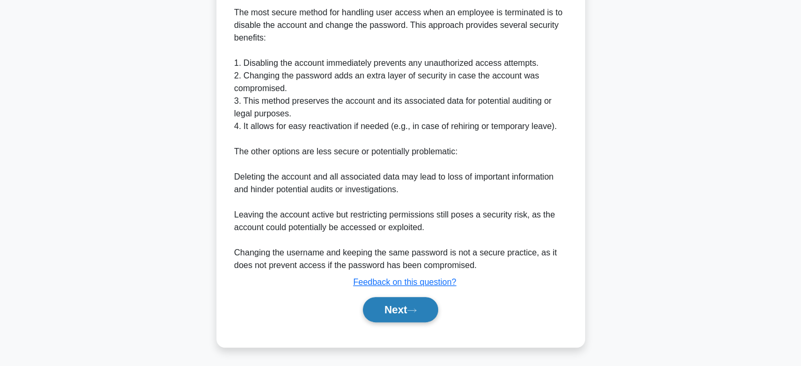
click at [431, 312] on button "Next" at bounding box center [400, 309] width 75 height 25
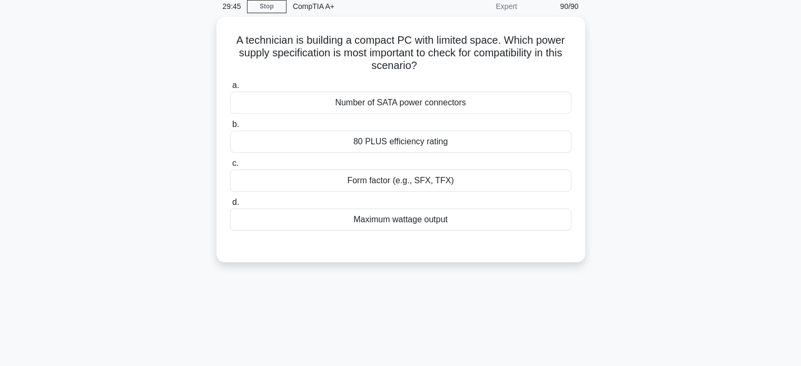
scroll to position [0, 0]
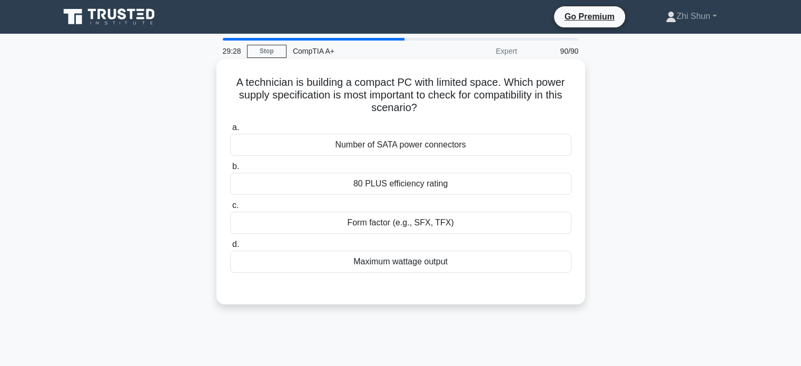
click at [411, 226] on div "Form factor (e.g., SFX, TFX)" at bounding box center [400, 223] width 341 height 22
click at [230, 209] on input "c. Form factor (e.g., SFX, TFX)" at bounding box center [230, 205] width 0 height 7
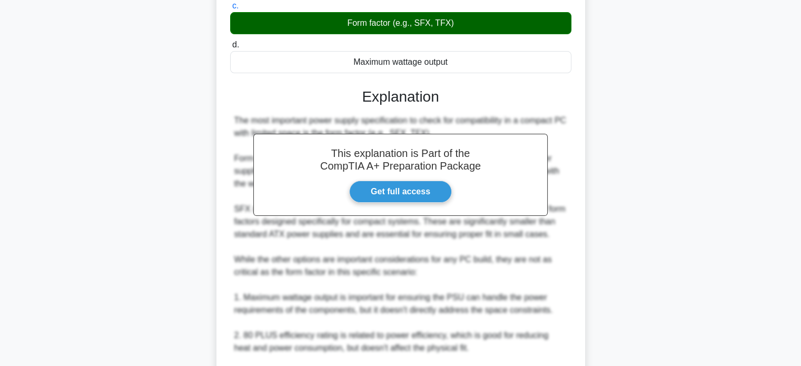
scroll to position [316, 0]
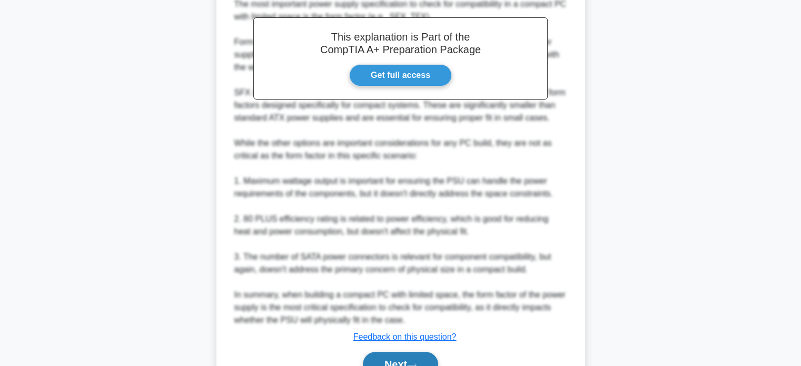
click at [390, 361] on button "Next" at bounding box center [400, 364] width 75 height 25
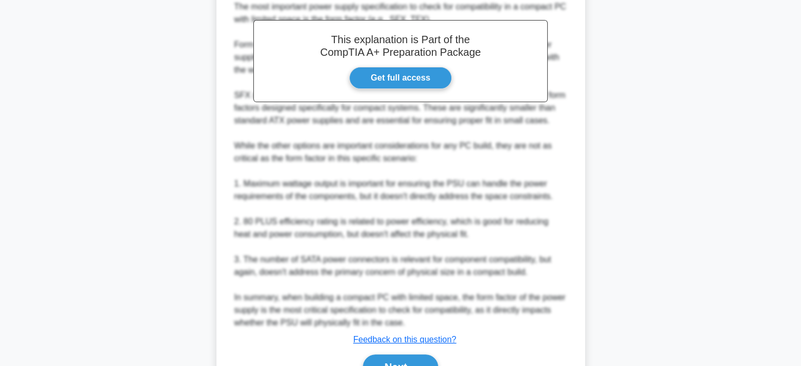
click at [670, 199] on div "A technician is building a compact PC with limited space. Which power supply sp…" at bounding box center [400, 81] width 695 height 671
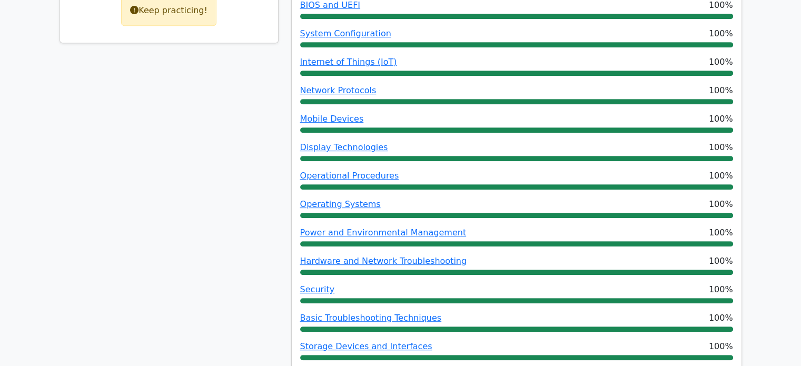
scroll to position [474, 0]
